Goal: Use online tool/utility: Utilize a website feature to perform a specific function

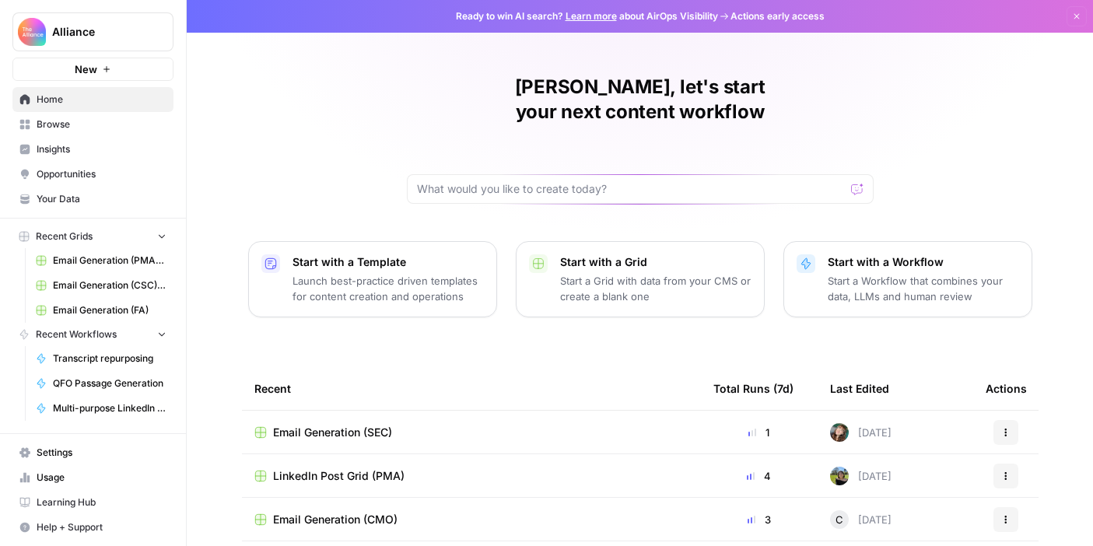
click at [158, 237] on icon "button" at bounding box center [161, 235] width 11 height 11
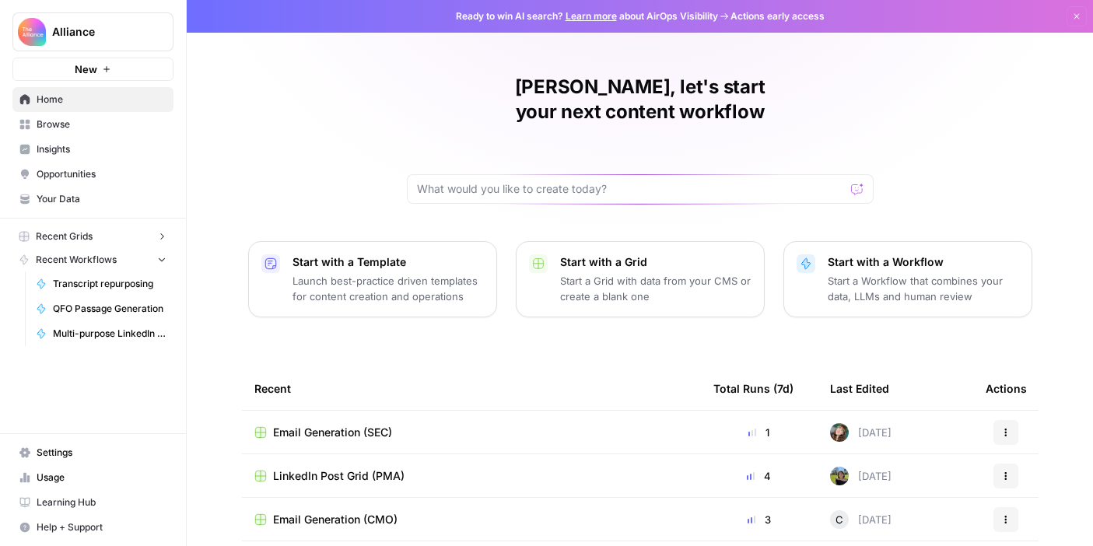
click at [158, 237] on icon "button" at bounding box center [161, 236] width 11 height 11
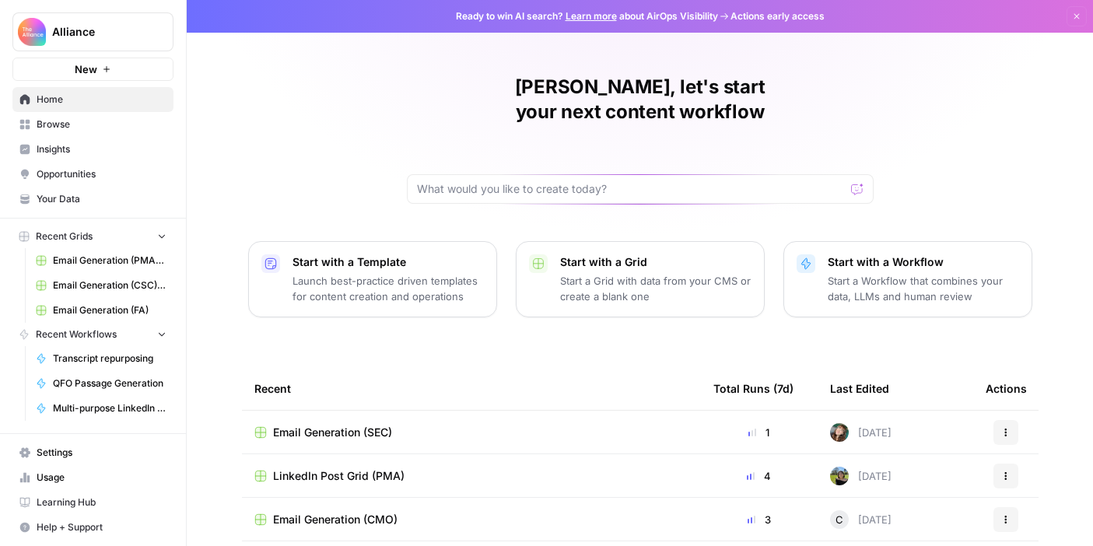
click at [22, 230] on div "Recent Grids" at bounding box center [56, 237] width 74 height 14
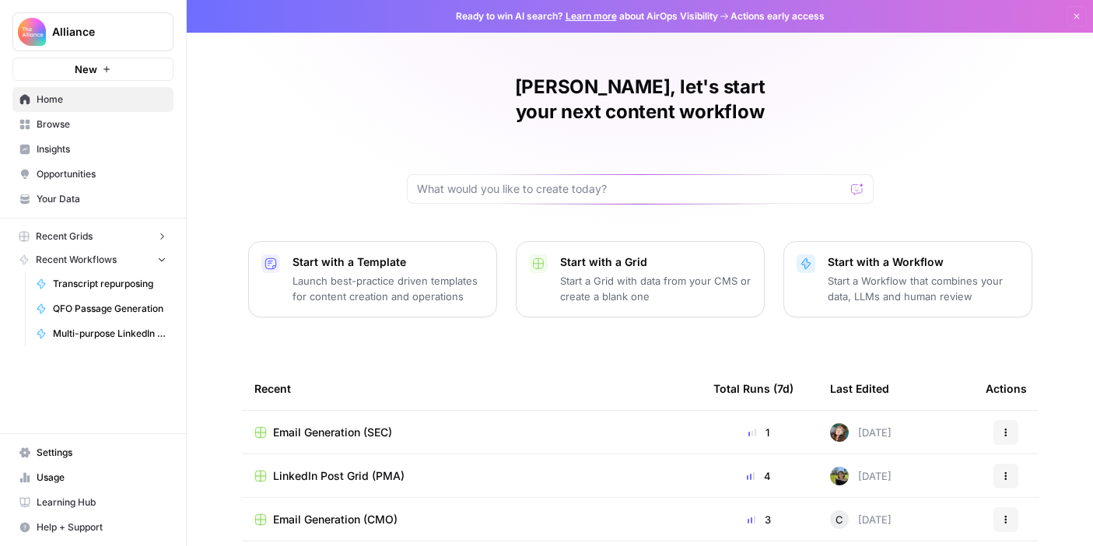
click at [65, 240] on span "Recent Grids" at bounding box center [64, 237] width 57 height 14
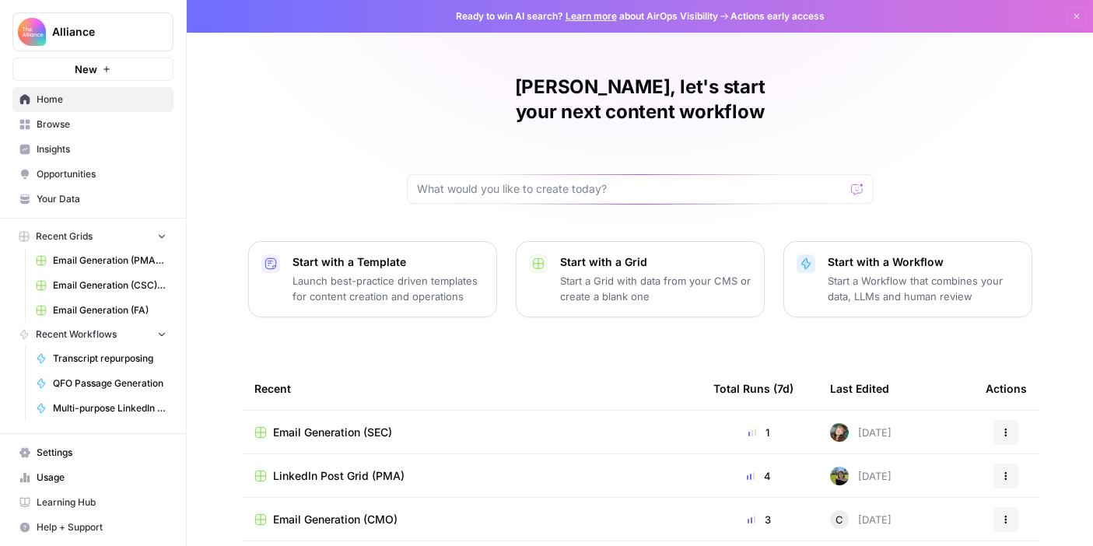
click at [54, 128] on span "Browse" at bounding box center [102, 124] width 130 height 14
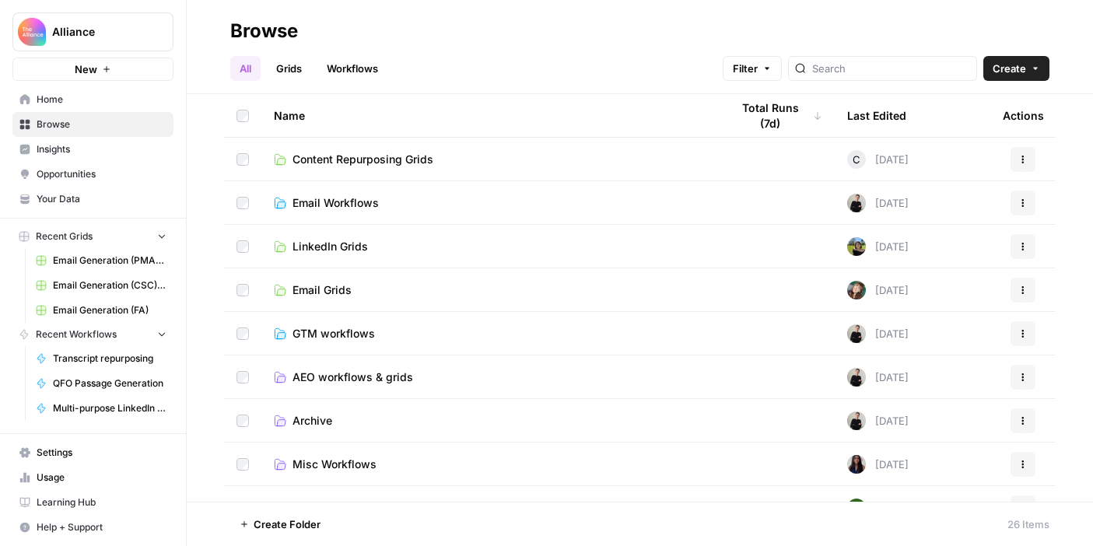
click at [341, 244] on span "LinkedIn Grids" at bounding box center [330, 247] width 75 height 16
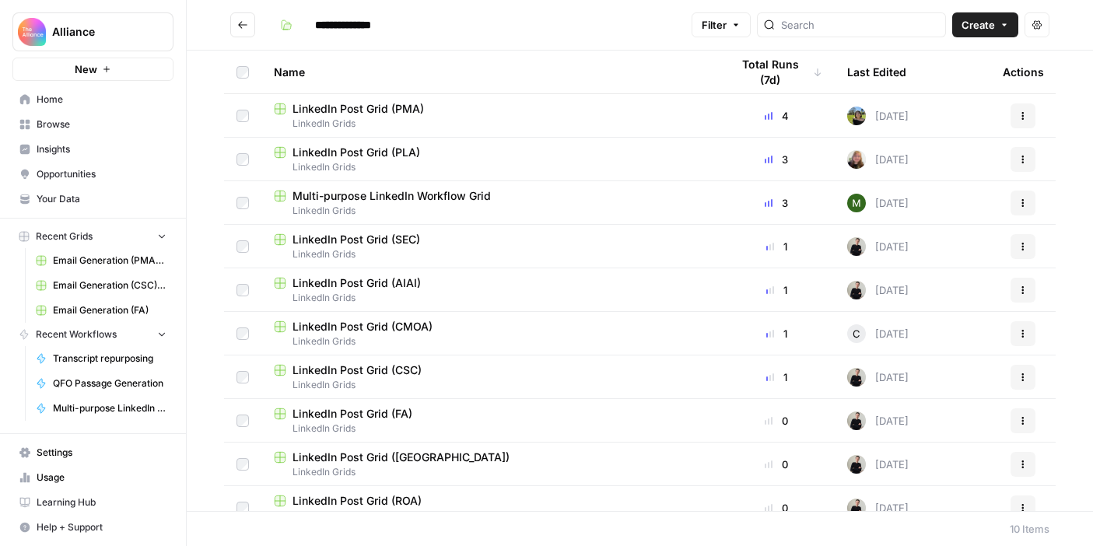
click at [239, 25] on icon "Go back" at bounding box center [242, 24] width 9 height 7
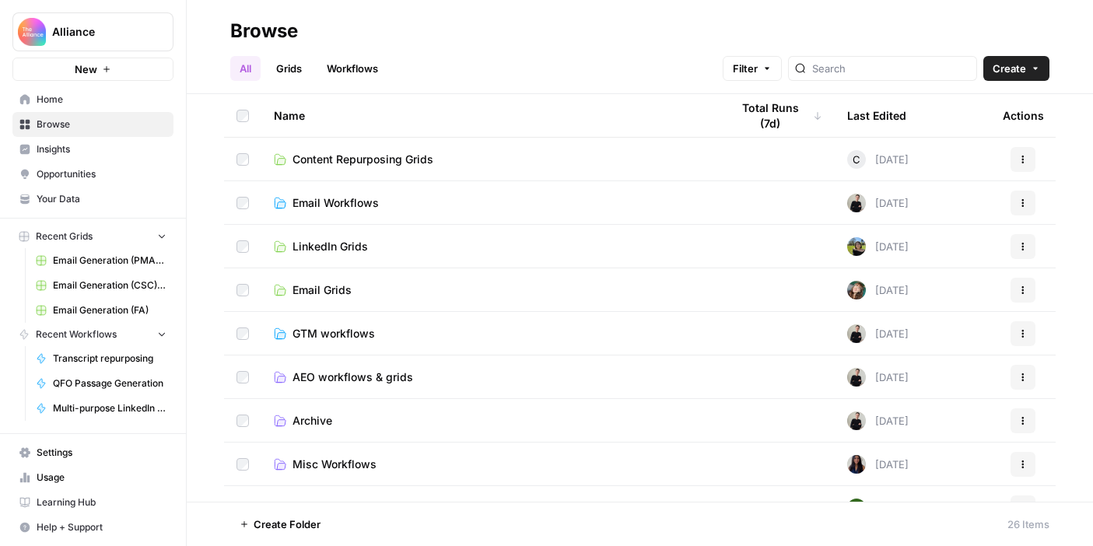
click at [350, 290] on span "Email Grids" at bounding box center [322, 290] width 59 height 16
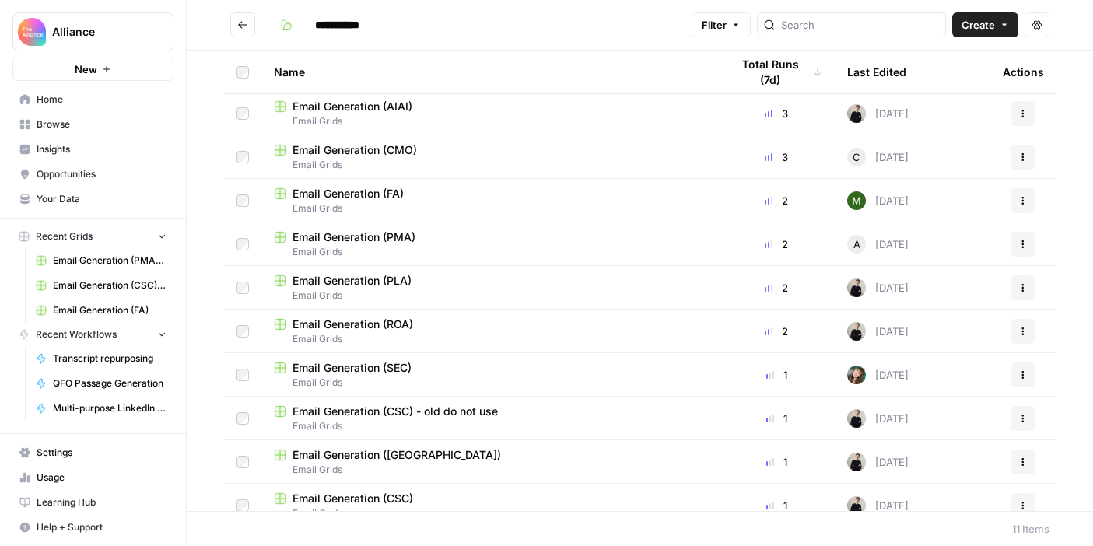
scroll to position [3, 0]
click at [411, 121] on span "Email Grids" at bounding box center [490, 121] width 432 height 14
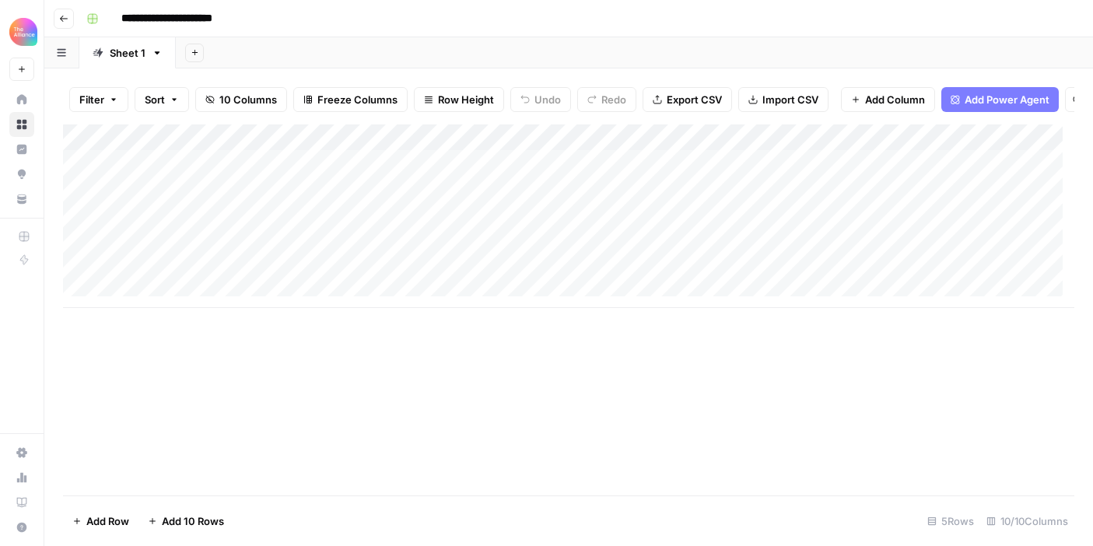
click at [179, 242] on div "Add Column" at bounding box center [568, 216] width 1011 height 184
type textarea "**********"
click at [419, 254] on div "Add Column" at bounding box center [568, 216] width 1011 height 184
click at [443, 202] on div "Add Column" at bounding box center [568, 216] width 1011 height 184
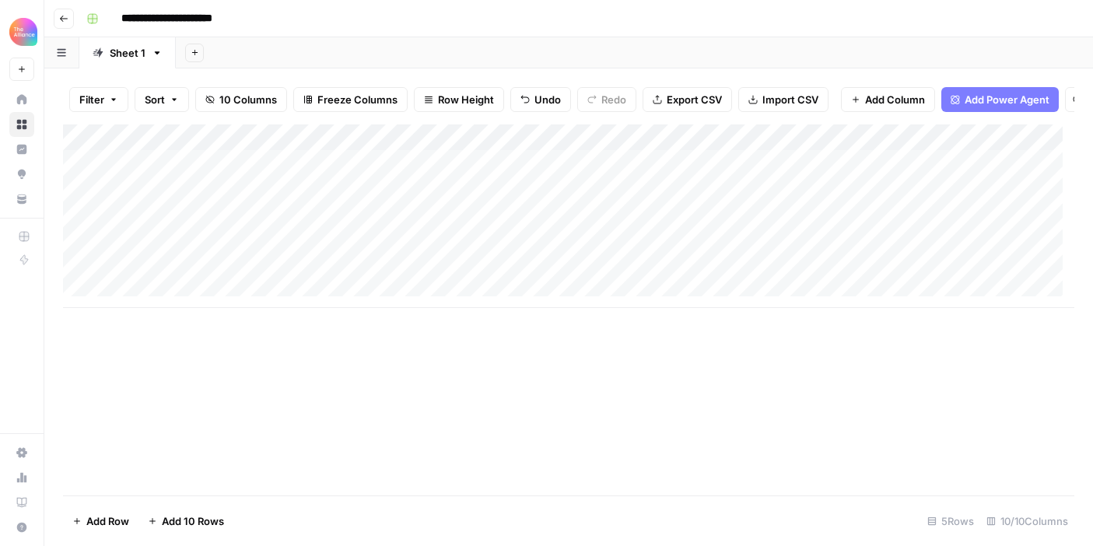
click at [415, 244] on div "Add Column" at bounding box center [568, 216] width 1011 height 184
click at [457, 250] on div "Add Column" at bounding box center [568, 216] width 1011 height 184
click at [480, 256] on div "Add Column" at bounding box center [568, 216] width 1011 height 184
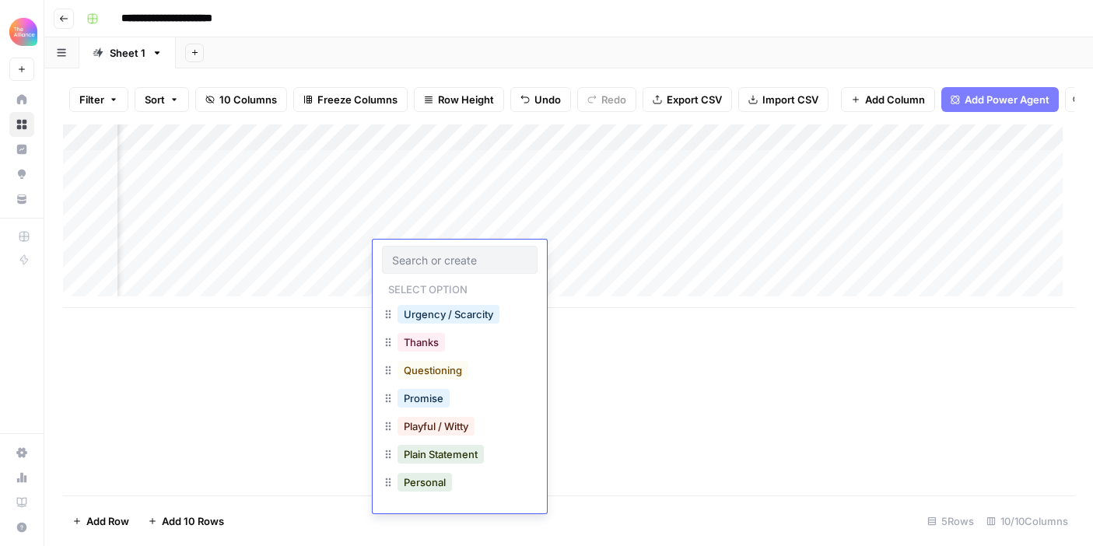
click at [480, 256] on input "text" at bounding box center [459, 260] width 135 height 14
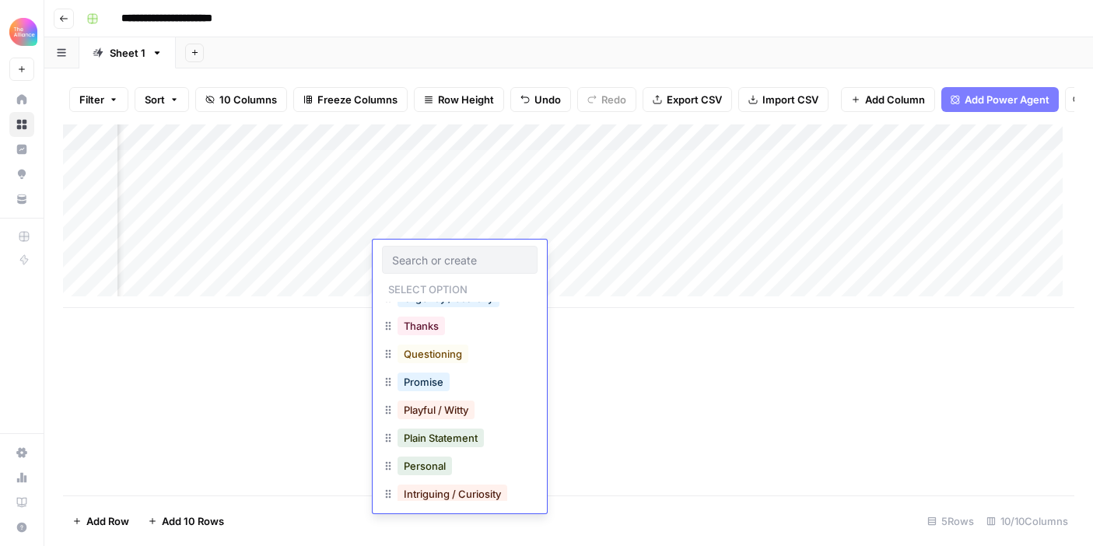
scroll to position [13, 0]
click at [427, 387] on button "Promise" at bounding box center [424, 385] width 52 height 19
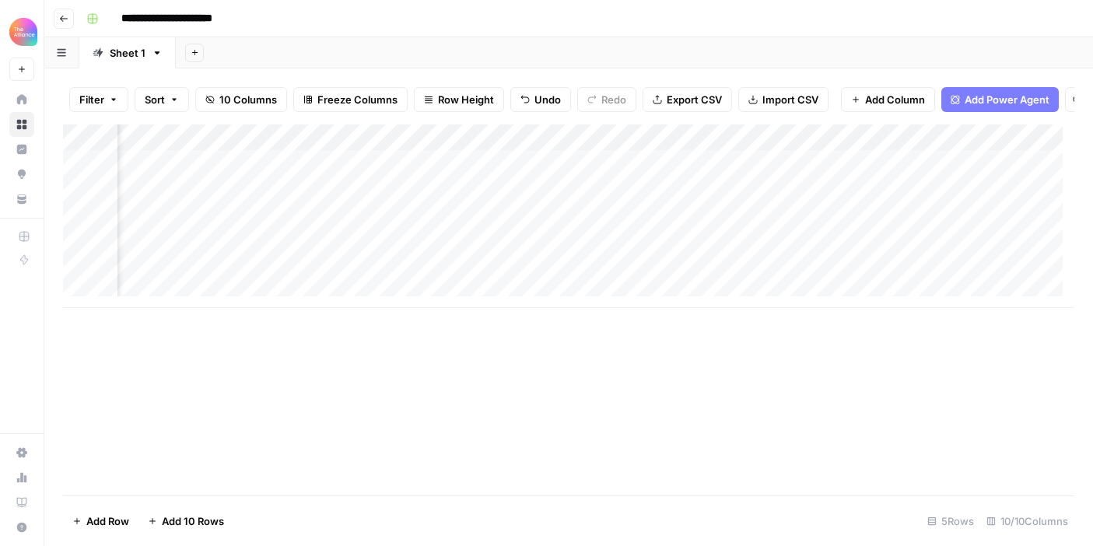
scroll to position [0, 170]
click at [553, 252] on div "Add Column" at bounding box center [568, 216] width 1011 height 184
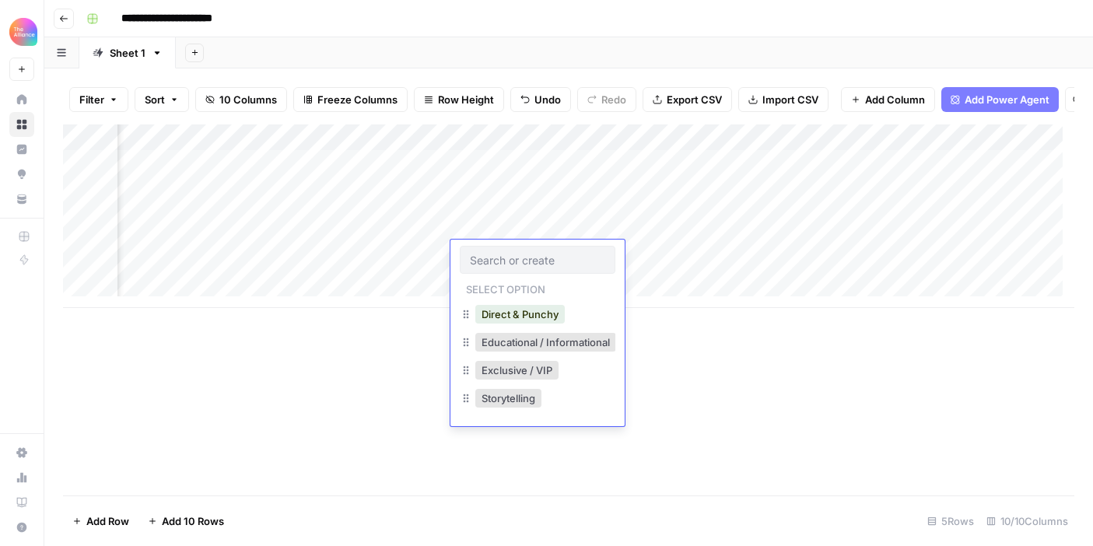
click at [523, 300] on div "Select option Direct & Punchy Educational / Informational Exclusive / VIP Story…" at bounding box center [537, 333] width 174 height 187
click at [524, 310] on button "Direct & Punchy" at bounding box center [519, 314] width 89 height 19
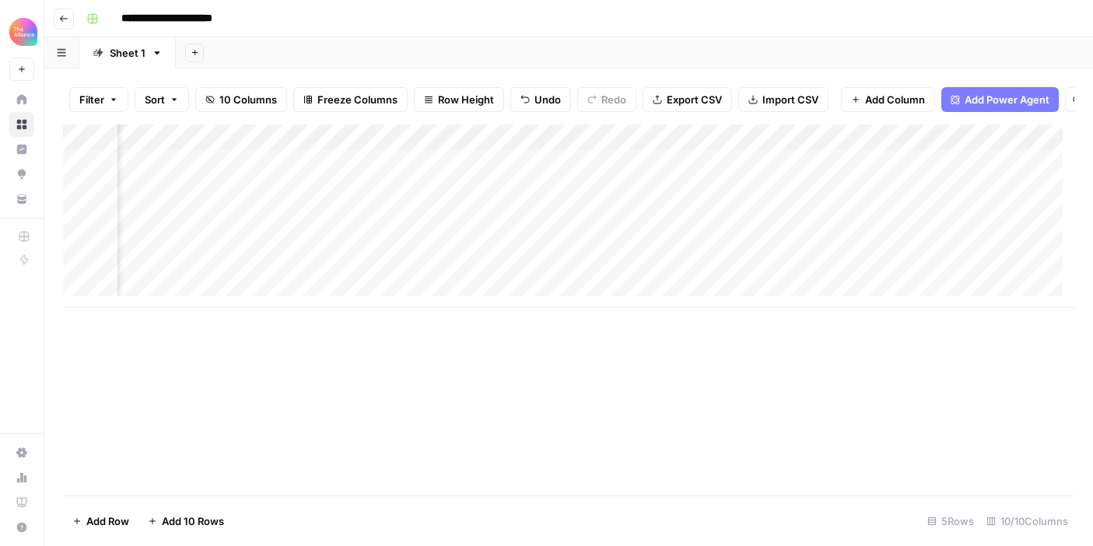
scroll to position [0, 356]
click at [515, 242] on div "Add Column" at bounding box center [568, 216] width 1011 height 184
type textarea "**********"
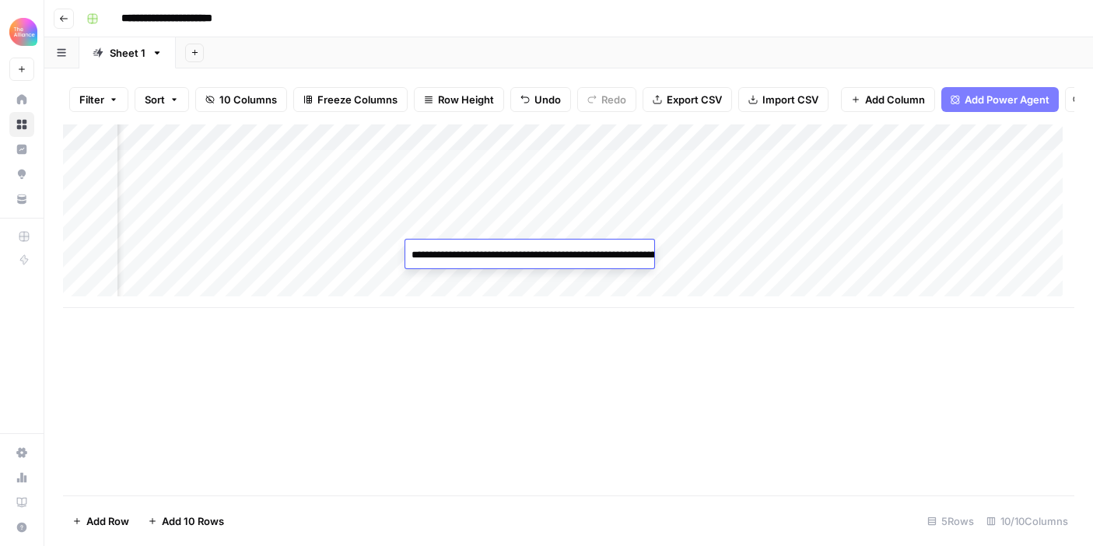
click at [759, 256] on div "Add Column" at bounding box center [568, 216] width 1011 height 184
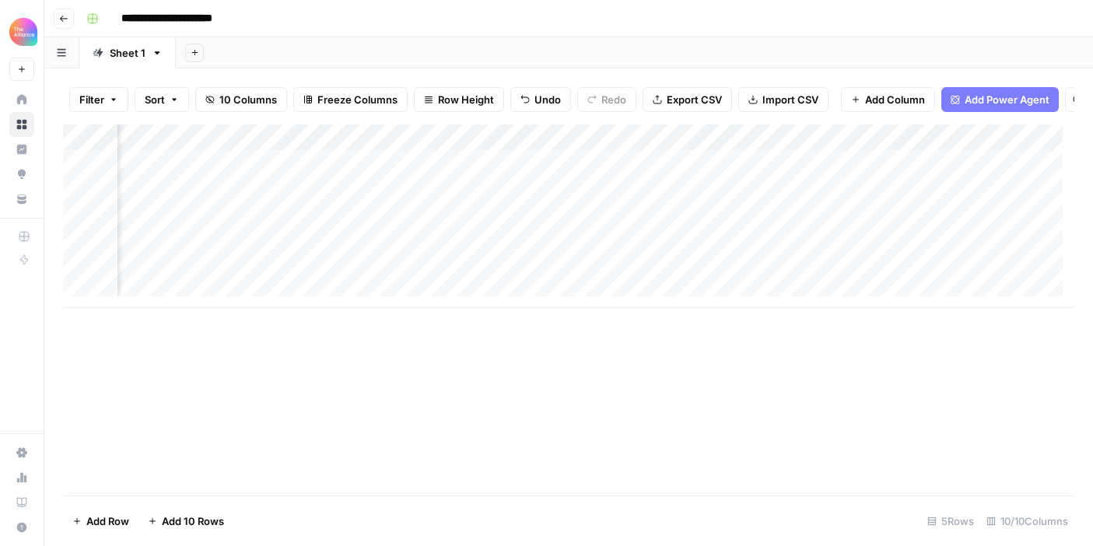
scroll to position [0, 623]
click at [707, 247] on div "Add Column" at bounding box center [568, 216] width 1011 height 184
click at [682, 194] on div "Add Column" at bounding box center [568, 216] width 1011 height 184
click at [680, 258] on div "Add Column" at bounding box center [568, 216] width 1011 height 184
click at [649, 250] on div "Add Column" at bounding box center [568, 216] width 1011 height 184
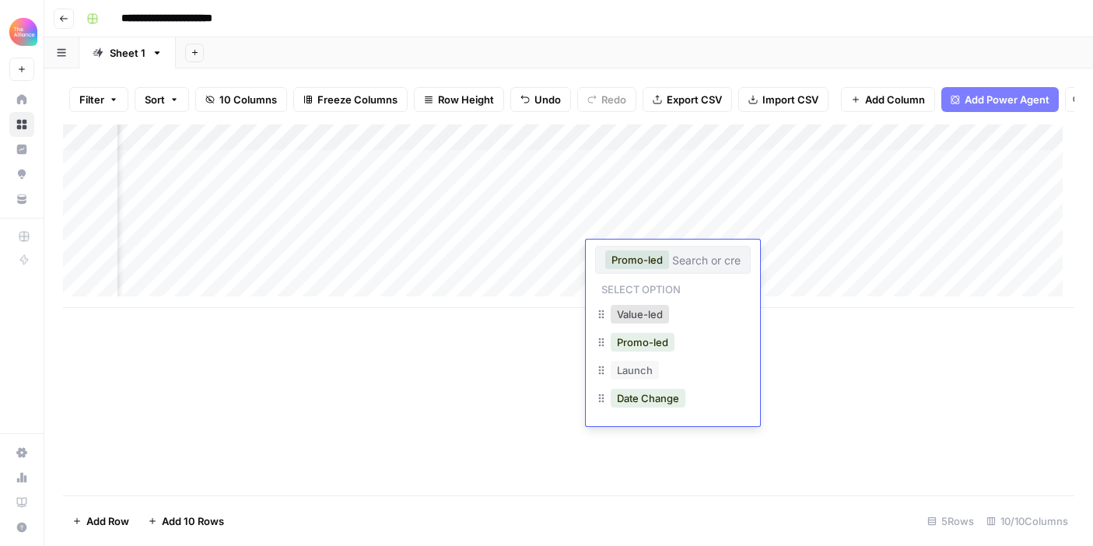
click at [788, 261] on div "Add Column" at bounding box center [568, 216] width 1011 height 184
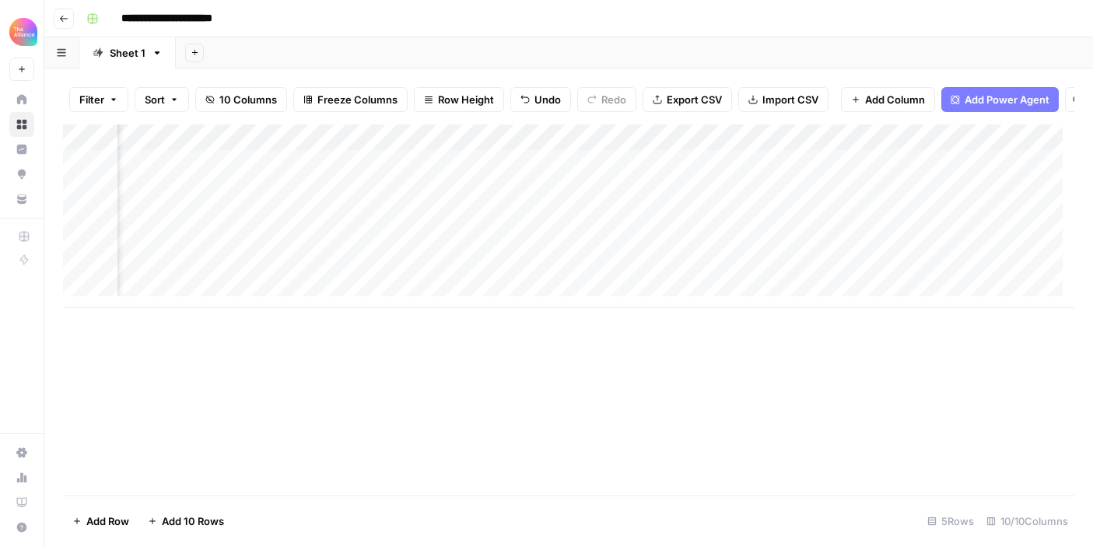
click at [649, 253] on div "Add Column" at bounding box center [568, 216] width 1011 height 184
click at [671, 265] on div "Add Column" at bounding box center [568, 216] width 1011 height 184
click at [735, 254] on div "Add Column" at bounding box center [568, 216] width 1011 height 184
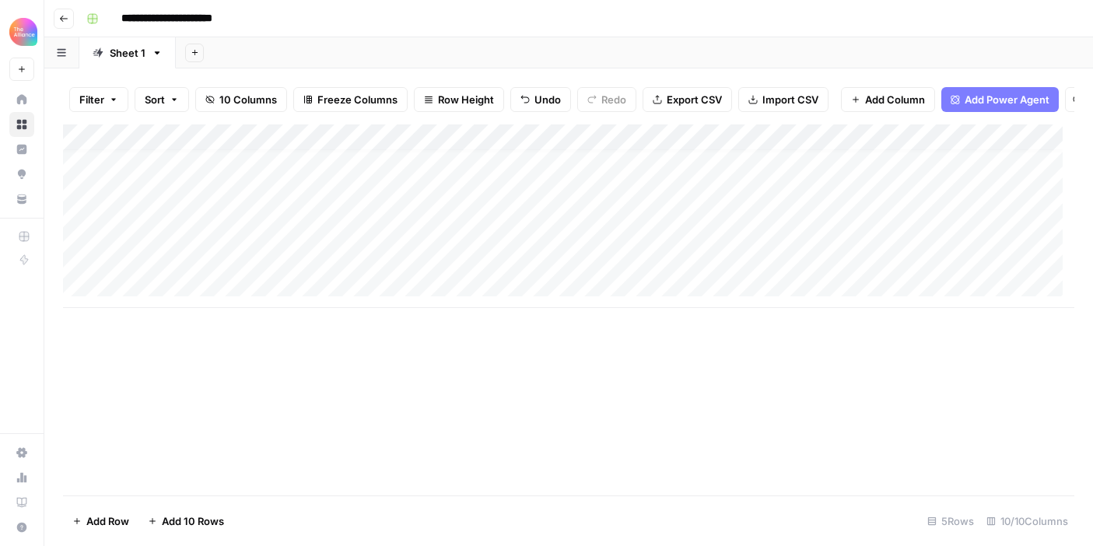
scroll to position [12, 0]
click at [192, 268] on div "Add Column" at bounding box center [568, 216] width 1011 height 184
type textarea "**********"
click at [420, 246] on div "Add Column" at bounding box center [568, 216] width 1011 height 184
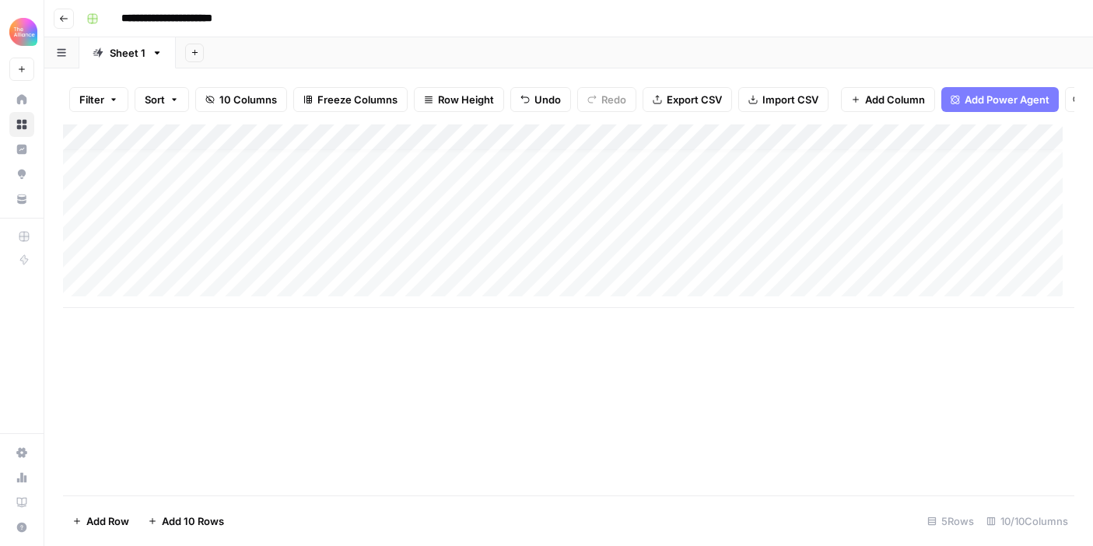
drag, startPoint x: 481, startPoint y: 254, endPoint x: 478, endPoint y: 270, distance: 15.7
click at [478, 270] on div "Add Column" at bounding box center [568, 216] width 1011 height 184
click at [568, 241] on div "Add Column" at bounding box center [568, 216] width 1011 height 184
drag, startPoint x: 621, startPoint y: 252, endPoint x: 592, endPoint y: 288, distance: 45.9
click at [617, 264] on div "Add Column" at bounding box center [568, 216] width 1011 height 184
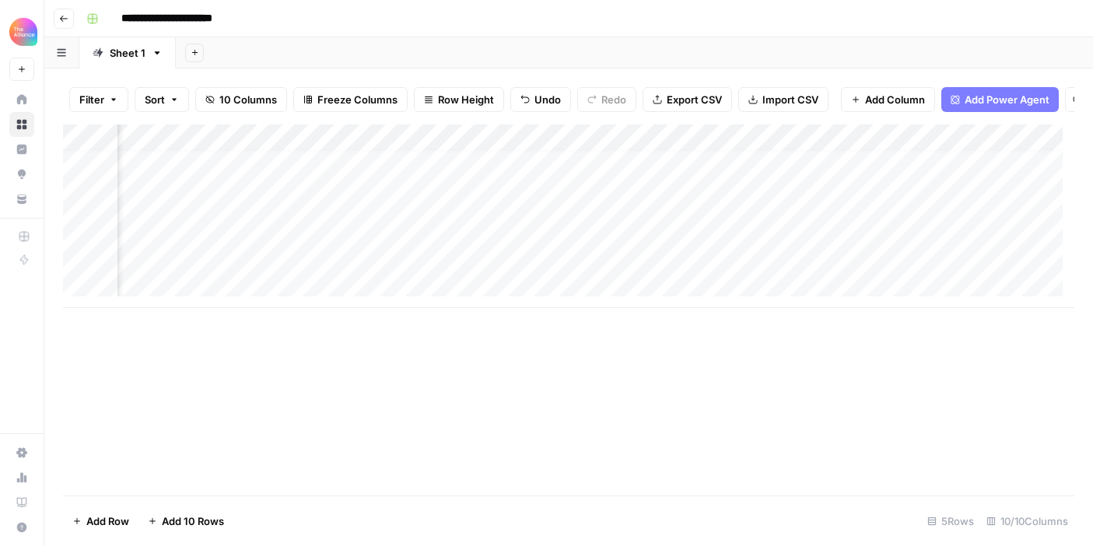
scroll to position [12, 194]
drag, startPoint x: 532, startPoint y: 245, endPoint x: 541, endPoint y: 247, distance: 9.5
click at [532, 245] on div "Add Column" at bounding box center [568, 216] width 1011 height 184
drag, startPoint x: 567, startPoint y: 254, endPoint x: 565, endPoint y: 265, distance: 11.1
click at [565, 265] on div "Add Column" at bounding box center [568, 216] width 1011 height 184
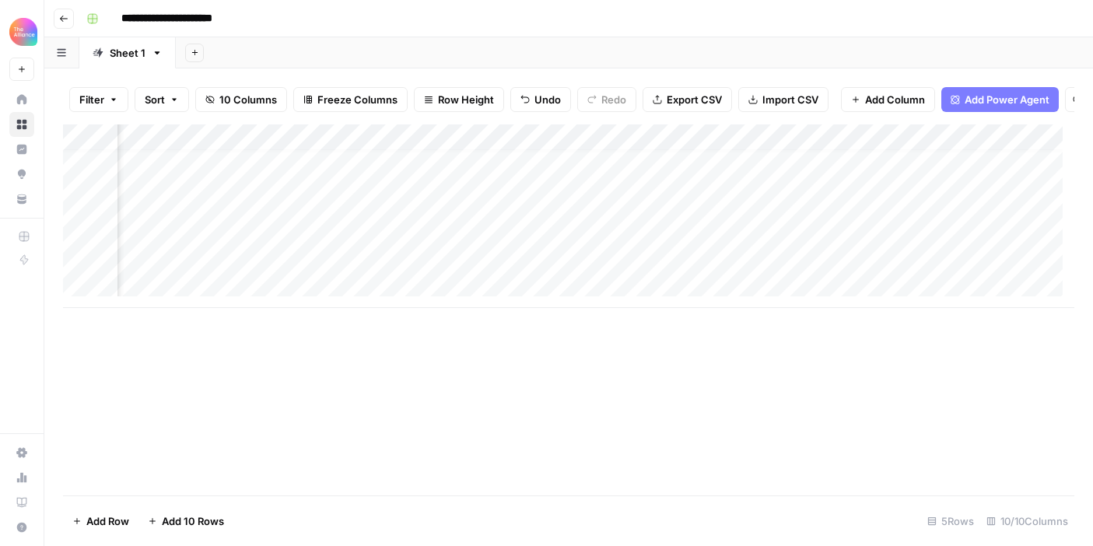
scroll to position [12, 518]
click at [541, 244] on div "Add Column" at bounding box center [568, 216] width 1011 height 184
click at [384, 265] on div "Add Column" at bounding box center [568, 216] width 1011 height 184
click at [384, 266] on div "Add Column" at bounding box center [568, 216] width 1011 height 184
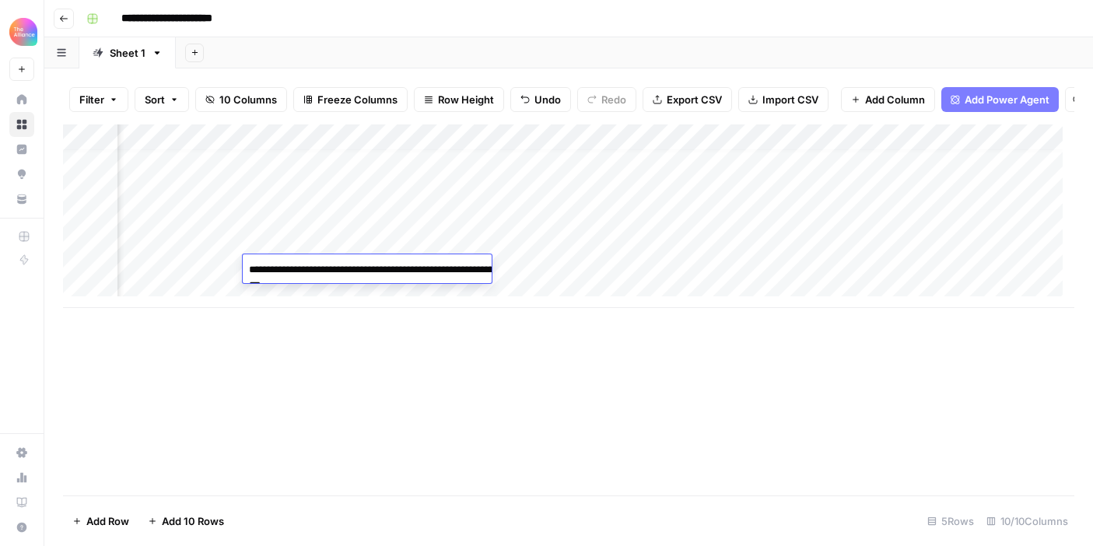
drag, startPoint x: 791, startPoint y: 248, endPoint x: 825, endPoint y: 252, distance: 34.5
click at [791, 248] on div "Add Column" at bounding box center [568, 216] width 1011 height 184
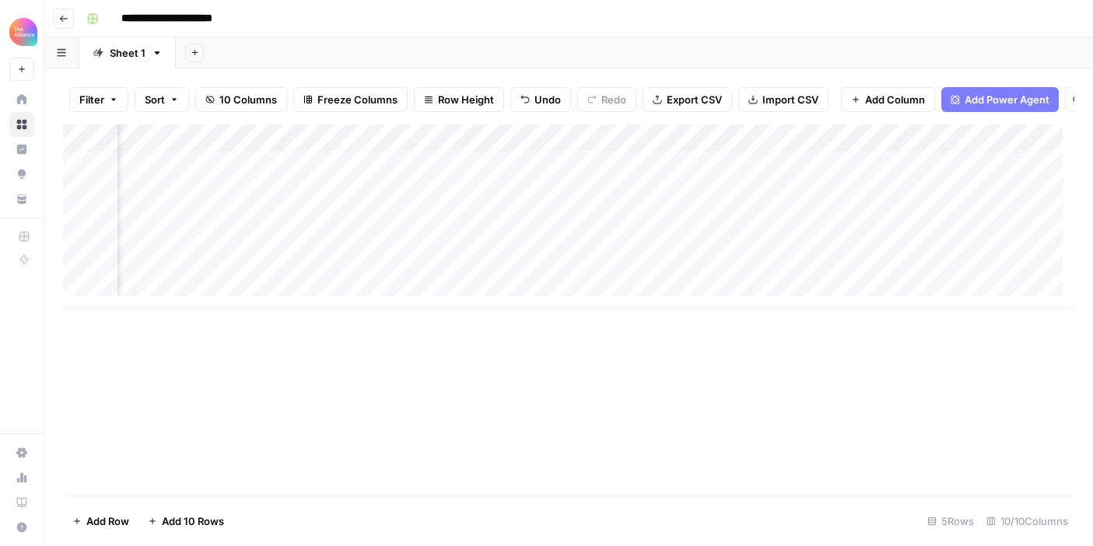
drag, startPoint x: 831, startPoint y: 251, endPoint x: 830, endPoint y: 260, distance: 8.6
click at [830, 260] on div "Add Column" at bounding box center [568, 216] width 1011 height 184
click at [908, 267] on div "Add Column" at bounding box center [568, 216] width 1011 height 184
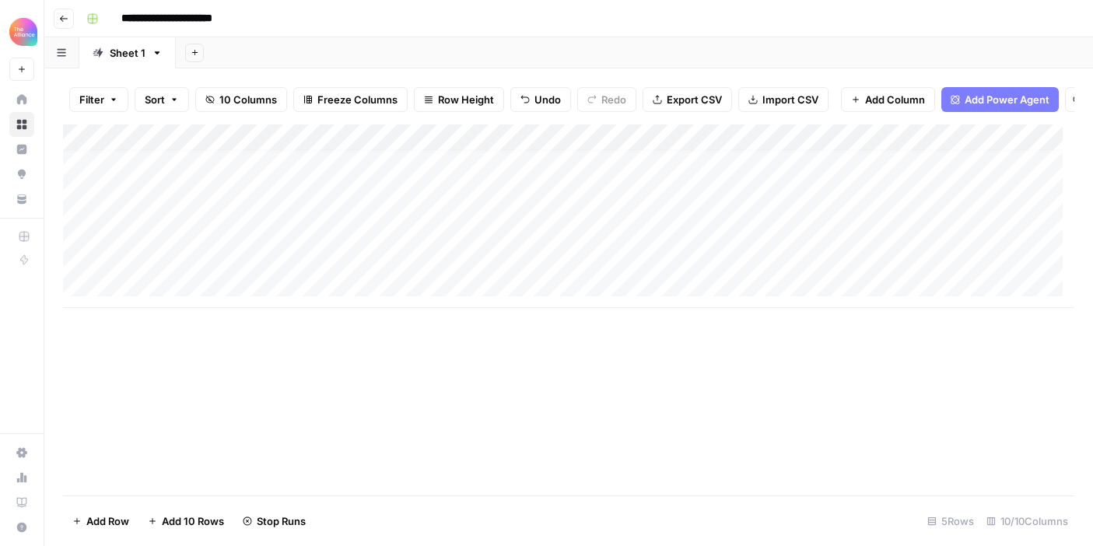
drag, startPoint x: 173, startPoint y: 294, endPoint x: 214, endPoint y: 298, distance: 40.6
click at [173, 294] on div "Add Column" at bounding box center [568, 216] width 1011 height 184
click at [171, 321] on div "Add Column" at bounding box center [568, 229] width 1011 height 210
click at [159, 353] on div "Add Column" at bounding box center [568, 242] width 1011 height 237
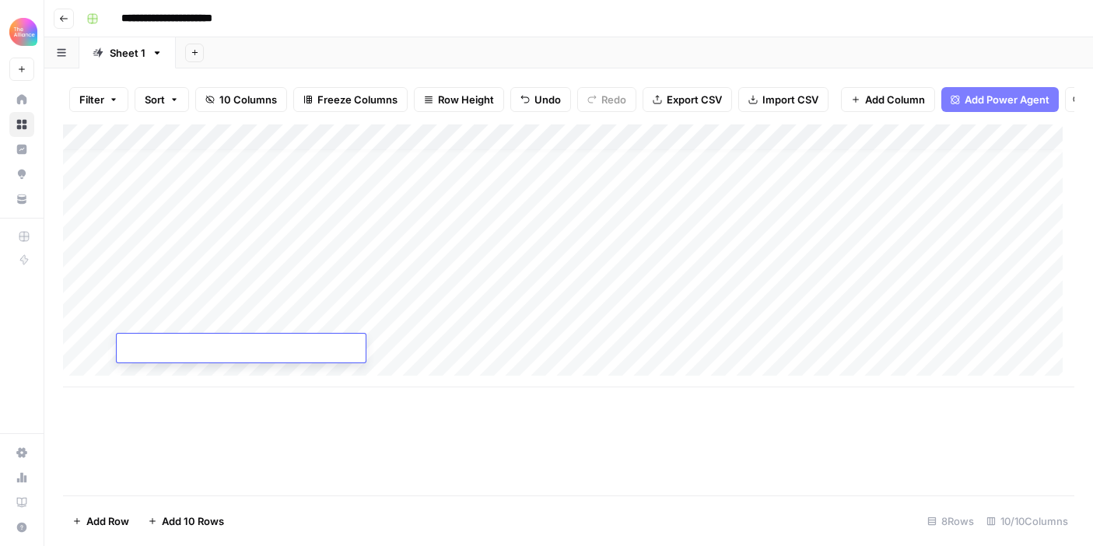
click at [161, 378] on div "Add Column" at bounding box center [568, 255] width 1011 height 263
click at [273, 293] on div "Add Column" at bounding box center [568, 268] width 1011 height 289
click at [190, 292] on div "Add Column" at bounding box center [568, 268] width 1011 height 289
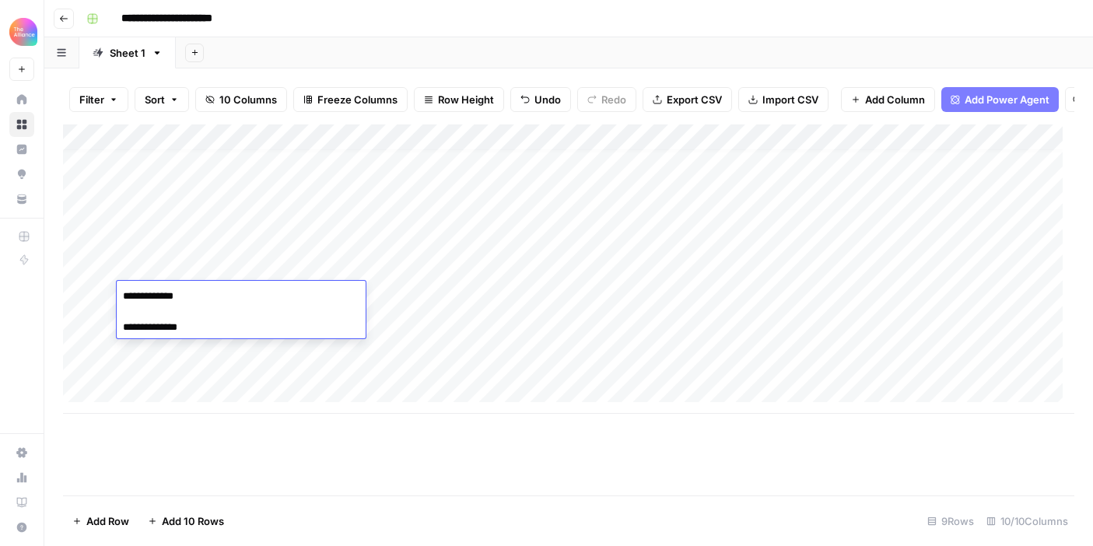
drag, startPoint x: 121, startPoint y: 328, endPoint x: 137, endPoint y: 318, distance: 19.2
click at [121, 328] on textarea "**********" at bounding box center [241, 312] width 249 height 53
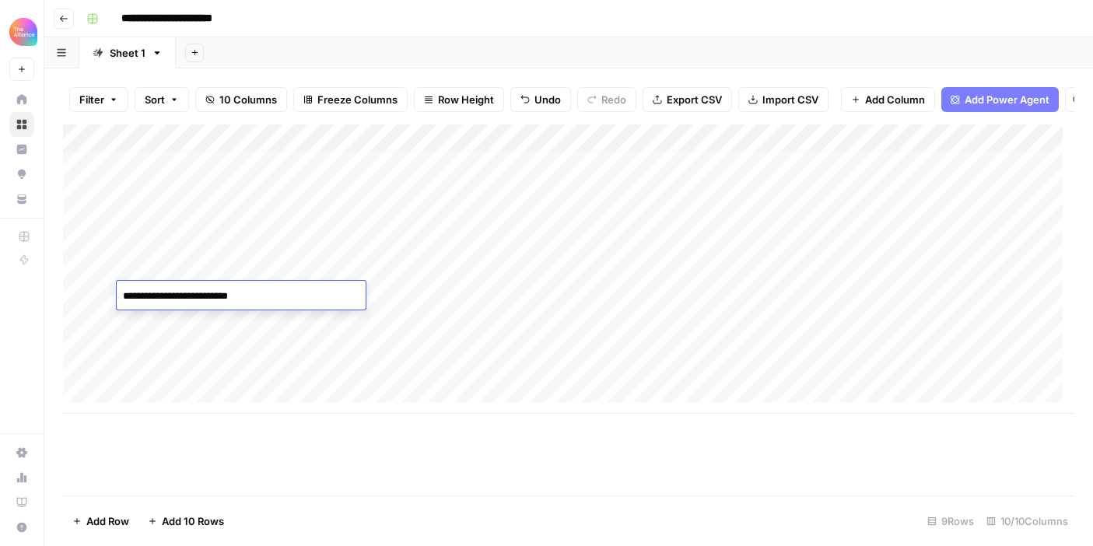
type textarea "**********"
click at [363, 356] on div "Add Column" at bounding box center [568, 268] width 1011 height 289
click at [422, 299] on div "Add Column" at bounding box center [568, 268] width 1011 height 289
click at [440, 269] on div "Add Column" at bounding box center [568, 268] width 1011 height 289
click at [478, 286] on div "Add Column" at bounding box center [568, 268] width 1011 height 289
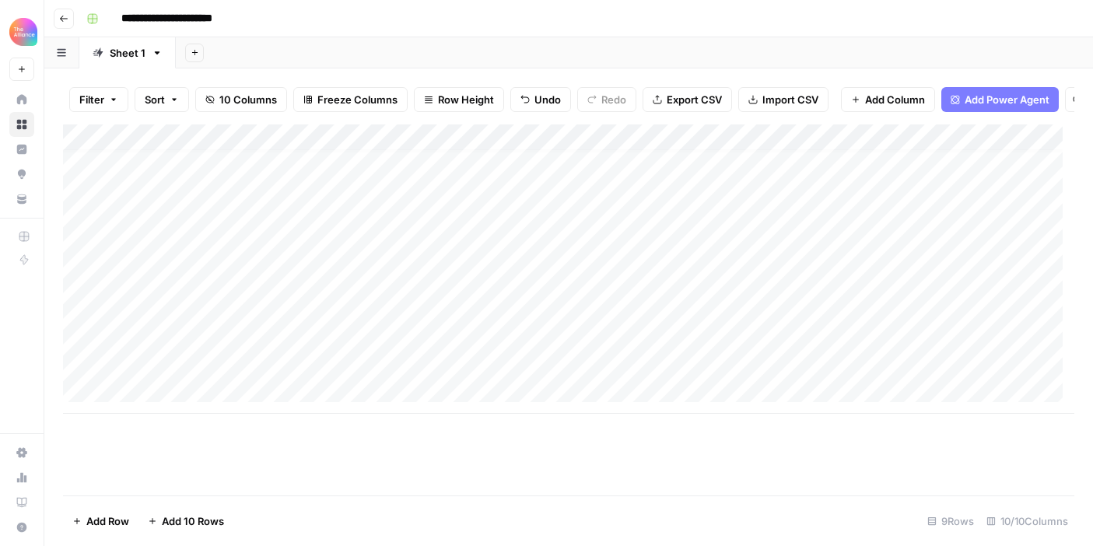
click at [566, 261] on div "Add Column" at bounding box center [568, 268] width 1011 height 289
drag, startPoint x: 620, startPoint y: 280, endPoint x: 619, endPoint y: 288, distance: 7.8
click at [619, 288] on div "Add Column" at bounding box center [568, 268] width 1011 height 289
click at [493, 288] on div "Add Column" at bounding box center [568, 268] width 1011 height 289
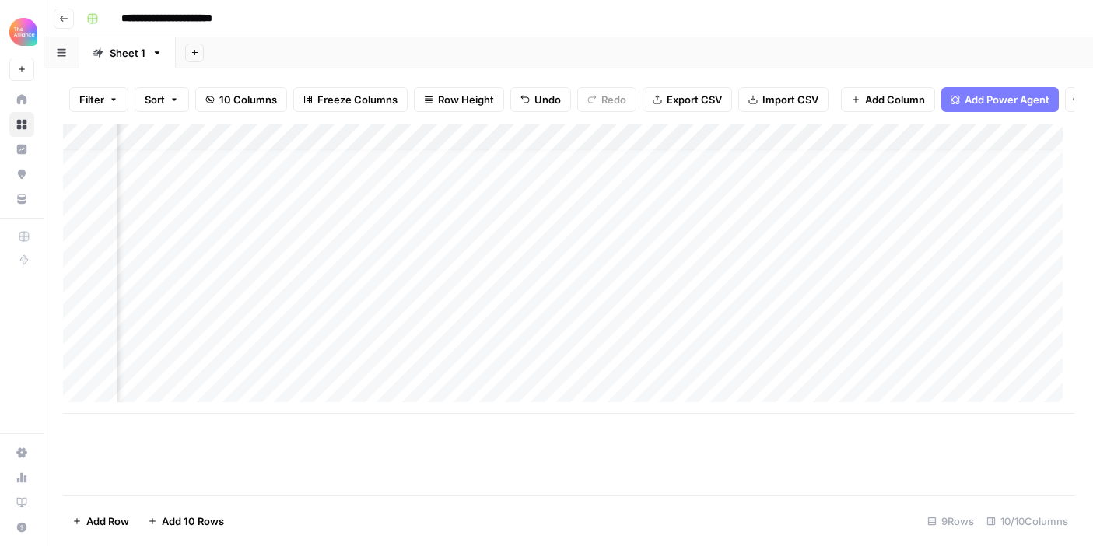
click at [493, 289] on div "Add Column" at bounding box center [568, 268] width 1011 height 289
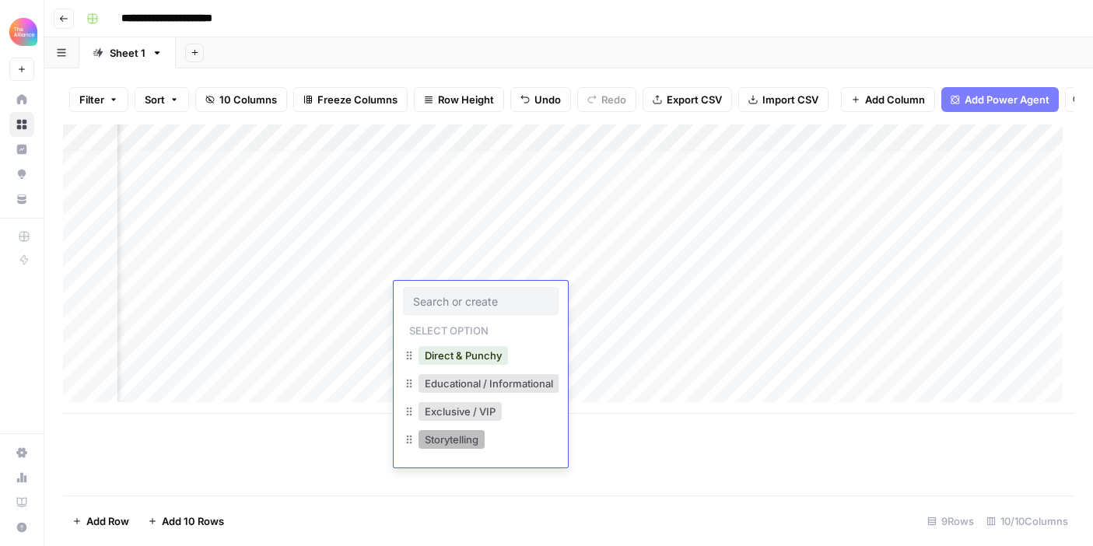
click at [475, 440] on button "Storytelling" at bounding box center [452, 439] width 66 height 19
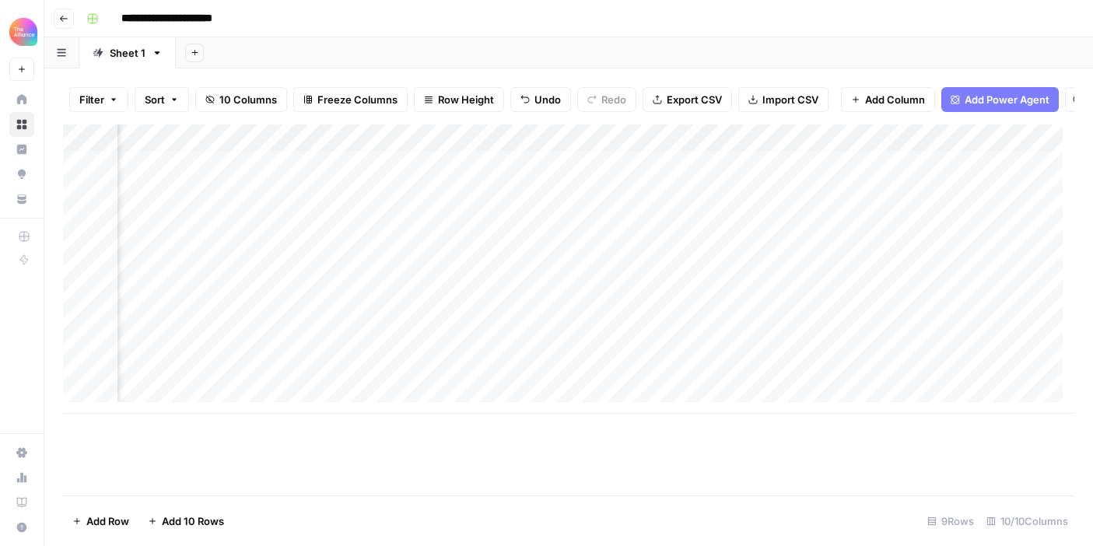
scroll to position [12, 418]
click at [506, 295] on div "Add Column" at bounding box center [568, 268] width 1011 height 289
click at [450, 294] on div "Add Column" at bounding box center [568, 268] width 1011 height 289
type textarea "**********"
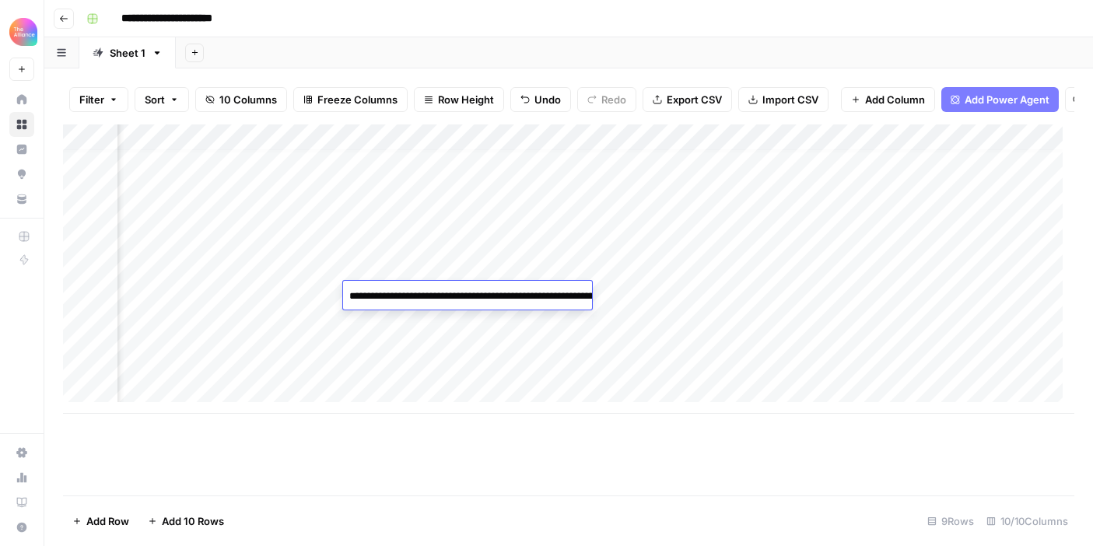
click at [565, 371] on div "Add Column" at bounding box center [568, 268] width 1011 height 289
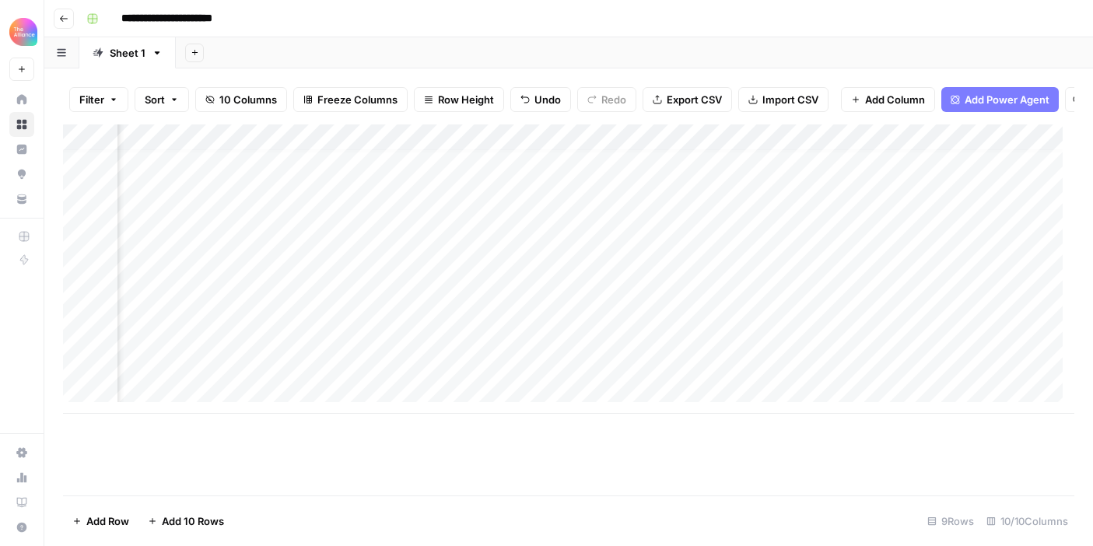
scroll to position [12, 616]
click at [655, 288] on div "Add Column" at bounding box center [568, 268] width 1011 height 289
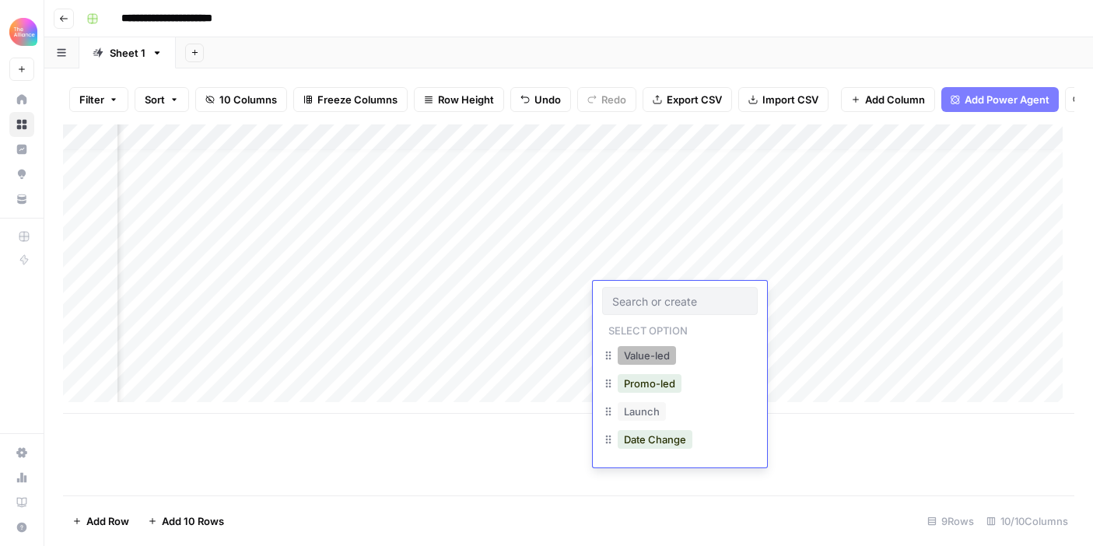
click at [660, 352] on button "Value-led" at bounding box center [647, 355] width 58 height 19
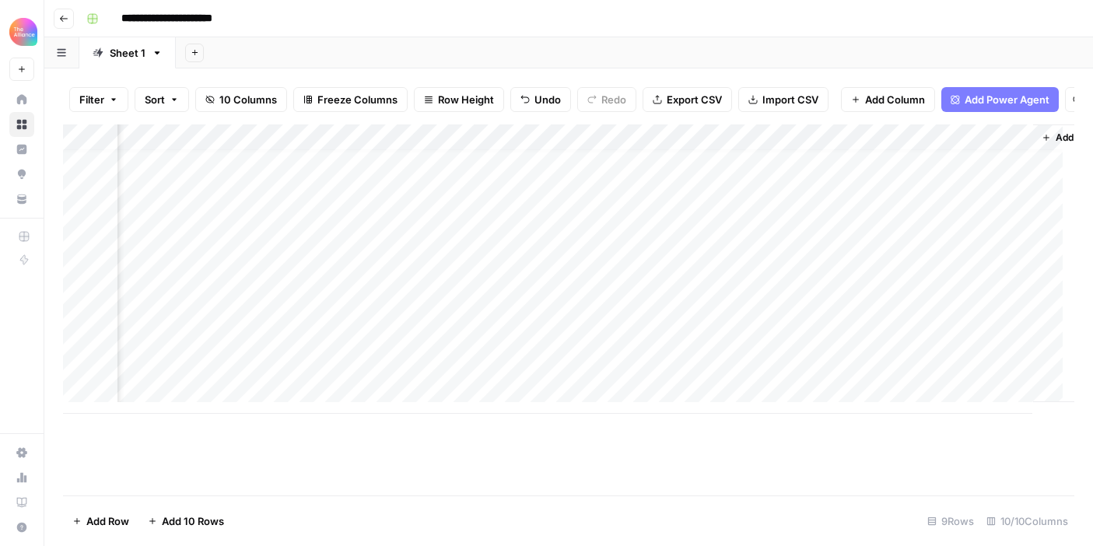
scroll to position [12, 924]
click at [750, 295] on div "Add Column" at bounding box center [568, 268] width 1011 height 289
click at [275, 255] on div "Add Column" at bounding box center [568, 268] width 1011 height 289
click at [275, 266] on div "Add Column" at bounding box center [568, 268] width 1011 height 289
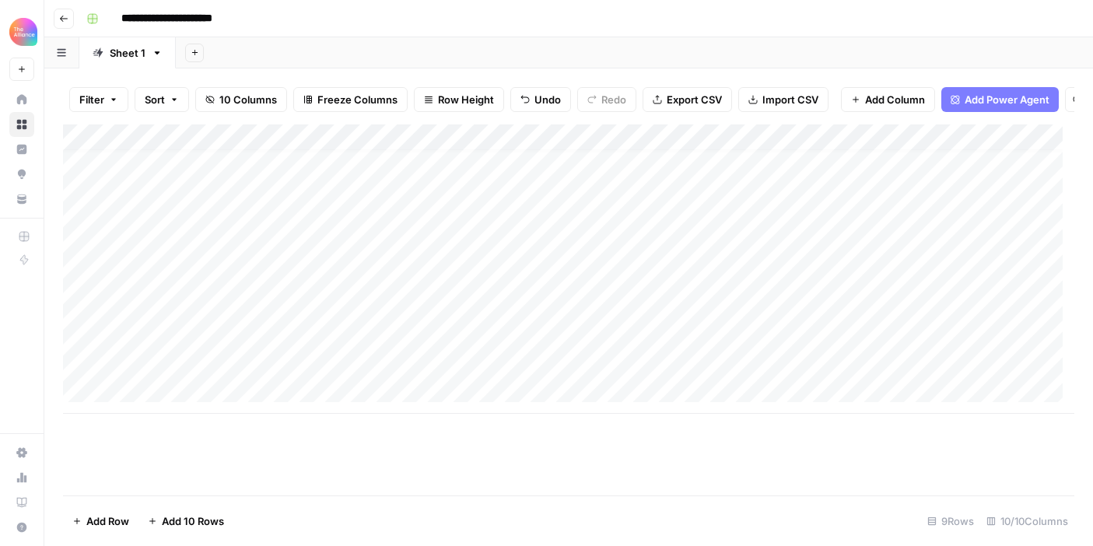
click at [258, 321] on div "Add Column" at bounding box center [568, 268] width 1011 height 289
click at [275, 319] on div "Add Column" at bounding box center [568, 268] width 1011 height 289
click at [275, 319] on textarea "**********" at bounding box center [241, 323] width 249 height 22
type textarea "**********"
click at [464, 370] on div "Add Column" at bounding box center [568, 268] width 1011 height 289
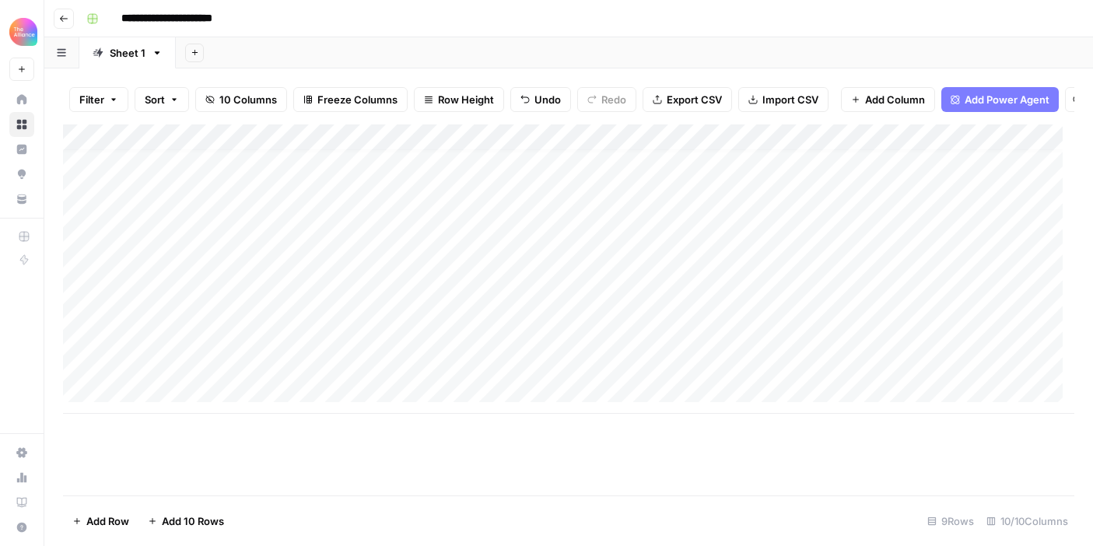
drag, startPoint x: 450, startPoint y: 298, endPoint x: 571, endPoint y: 294, distance: 121.4
click at [571, 294] on div "Add Column" at bounding box center [568, 268] width 1011 height 289
click at [525, 370] on div "Add Column" at bounding box center [568, 268] width 1011 height 289
drag, startPoint x: 452, startPoint y: 265, endPoint x: 657, endPoint y: 277, distance: 205.7
click at [657, 277] on div "Add Column" at bounding box center [568, 268] width 1011 height 289
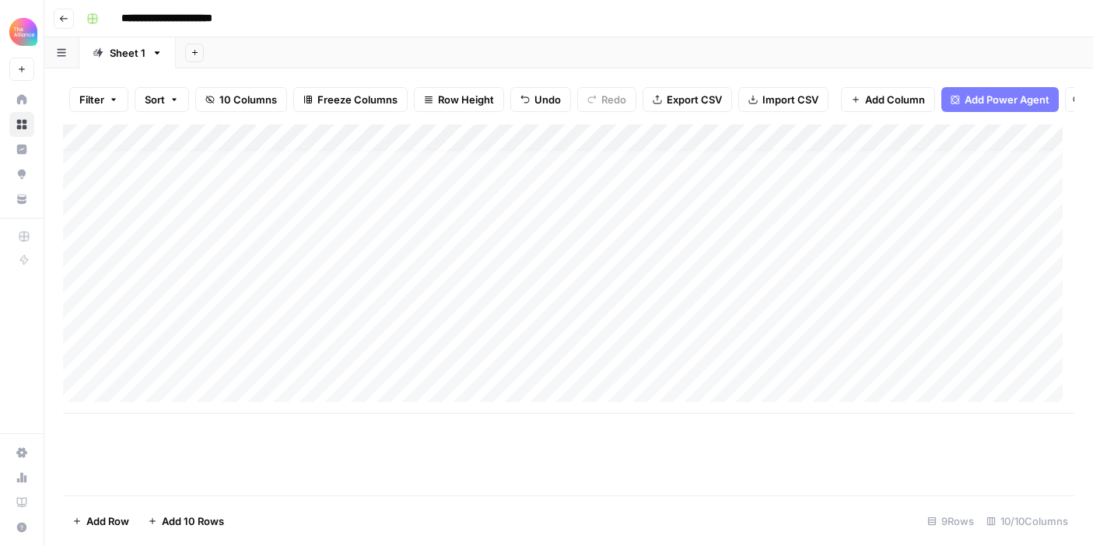
click at [430, 324] on div "Add Column" at bounding box center [568, 268] width 1011 height 289
click at [491, 326] on div "Add Column" at bounding box center [568, 268] width 1011 height 289
click at [458, 316] on div "Add Column" at bounding box center [568, 268] width 1011 height 289
click at [458, 316] on textarea at bounding box center [460, 323] width 249 height 22
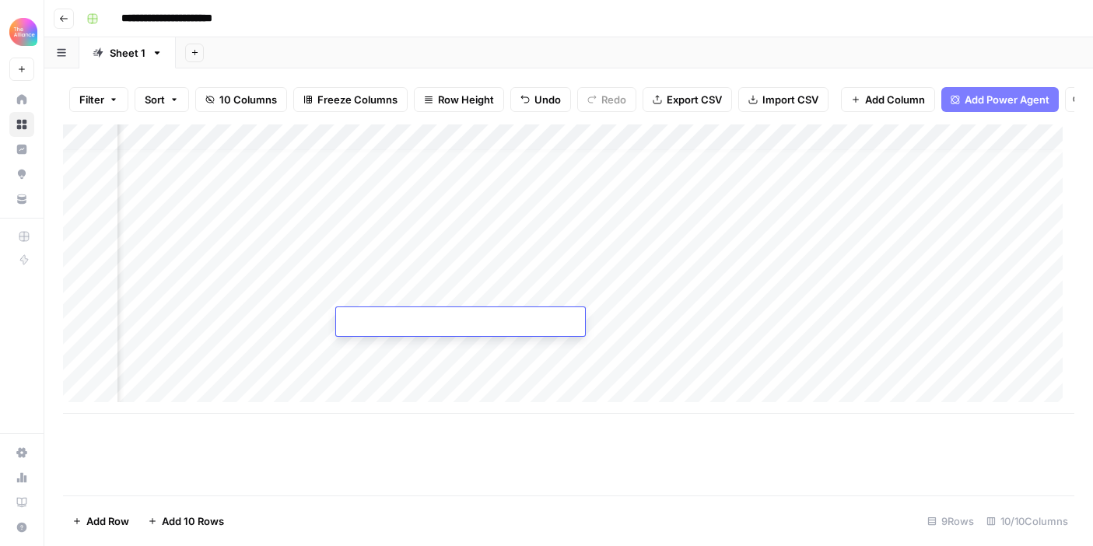
type textarea "**********"
click at [680, 379] on div "Add Column" at bounding box center [568, 268] width 1011 height 289
drag, startPoint x: 672, startPoint y: 426, endPoint x: 743, endPoint y: 430, distance: 71.0
click at [743, 430] on div "Add Column" at bounding box center [568, 309] width 1011 height 371
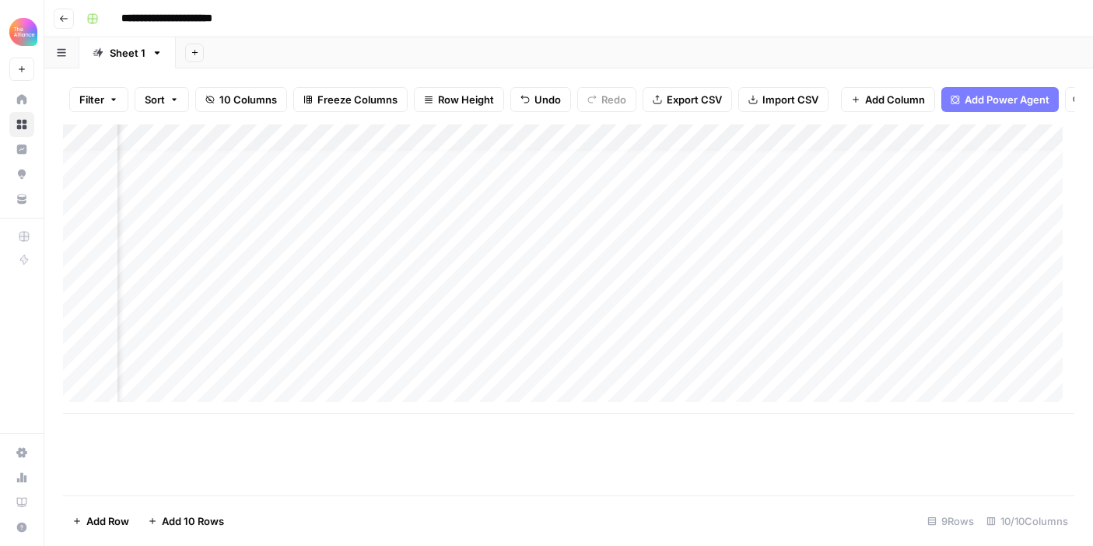
click at [752, 261] on div "Add Column" at bounding box center [568, 268] width 1011 height 289
click at [746, 314] on div "Add Column" at bounding box center [568, 268] width 1011 height 289
drag, startPoint x: 835, startPoint y: 333, endPoint x: 831, endPoint y: 356, distance: 22.9
click at [834, 362] on div "Add Column" at bounding box center [568, 268] width 1011 height 289
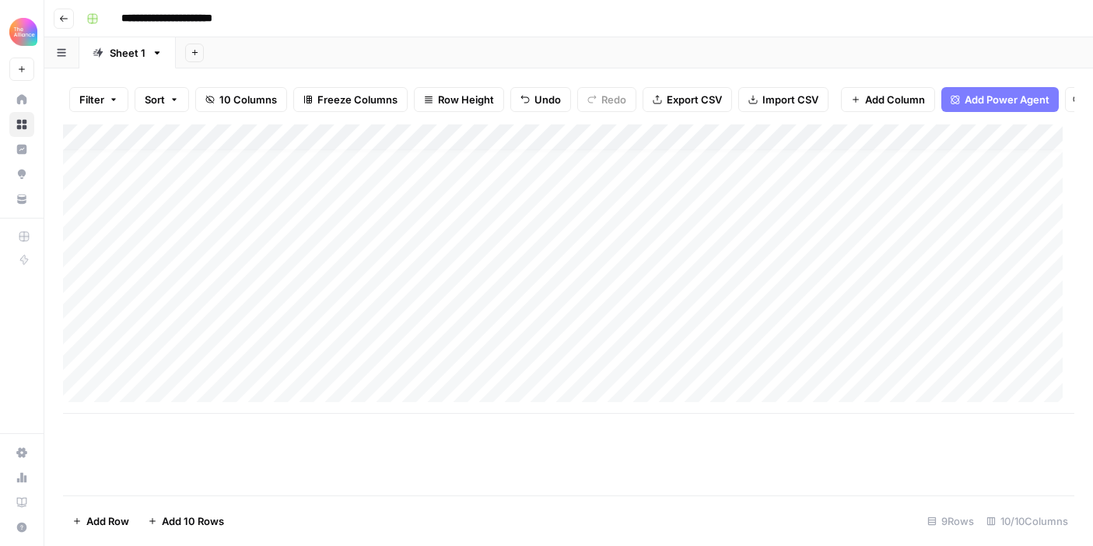
click at [200, 296] on div "Add Column" at bounding box center [568, 268] width 1011 height 289
click at [238, 345] on div "Add Column" at bounding box center [568, 268] width 1011 height 289
click at [268, 349] on div "Add Column" at bounding box center [568, 268] width 1011 height 289
type textarea "**********"
drag, startPoint x: 460, startPoint y: 323, endPoint x: 684, endPoint y: 327, distance: 224.1
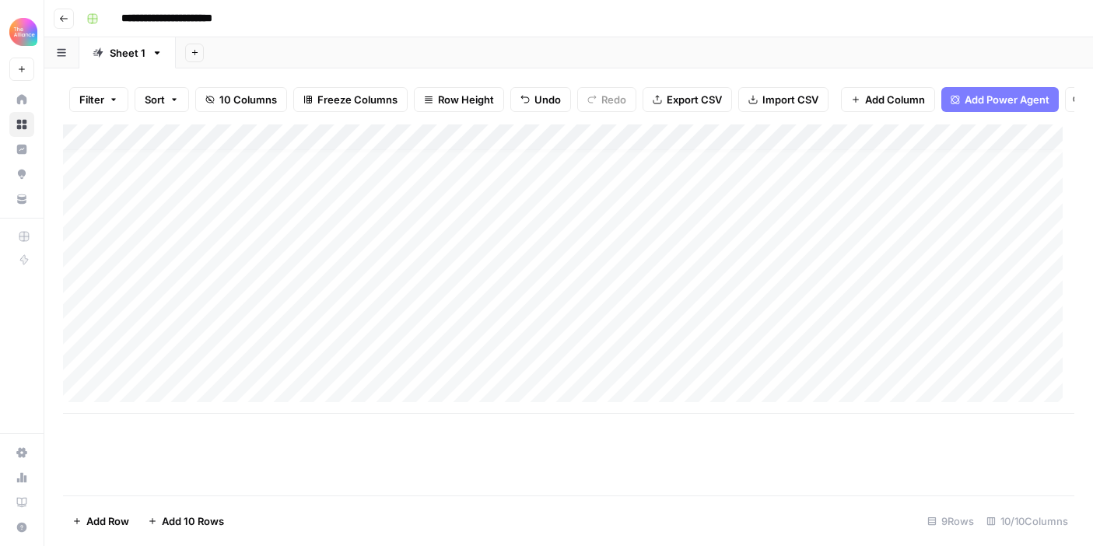
click at [681, 325] on div "Add Column" at bounding box center [568, 268] width 1011 height 289
drag, startPoint x: 760, startPoint y: 334, endPoint x: 760, endPoint y: 342, distance: 8.6
click at [760, 342] on div "Add Column" at bounding box center [568, 268] width 1011 height 289
click at [548, 343] on div "Add Column" at bounding box center [568, 268] width 1011 height 289
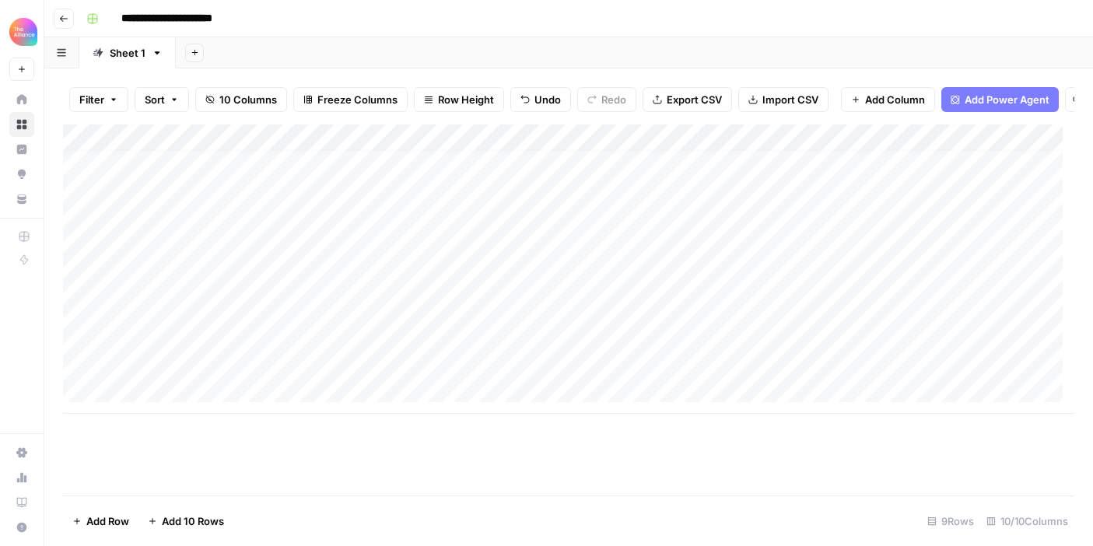
scroll to position [12, 0]
click at [266, 347] on div "Add Column" at bounding box center [568, 268] width 1011 height 289
drag, startPoint x: 270, startPoint y: 349, endPoint x: 114, endPoint y: 346, distance: 155.6
click at [114, 346] on body "**********" at bounding box center [546, 273] width 1093 height 546
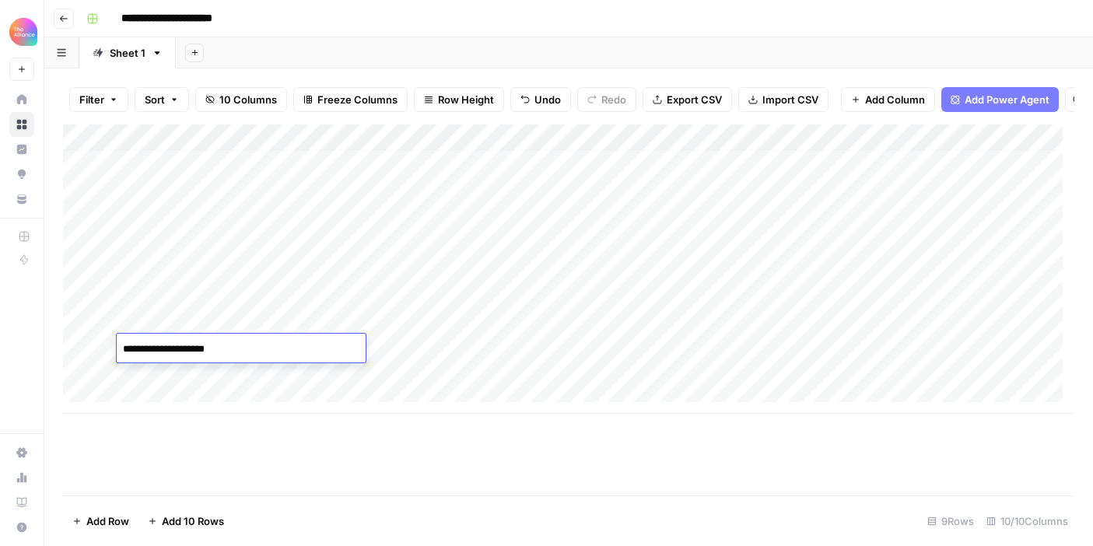
type textarea "**********"
click at [468, 393] on div "Add Column" at bounding box center [568, 268] width 1011 height 289
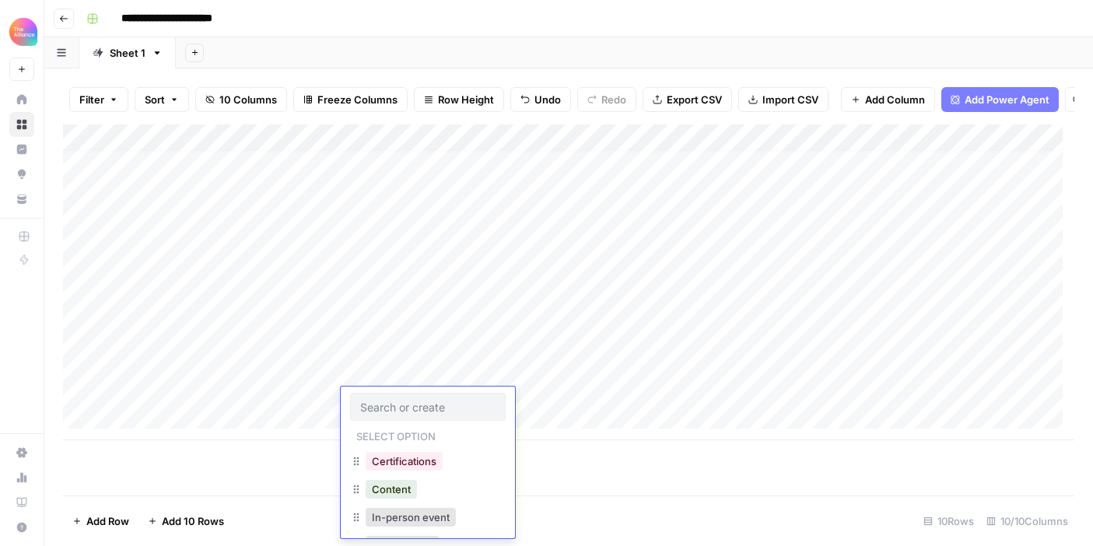
drag, startPoint x: 250, startPoint y: 355, endPoint x: 256, endPoint y: 361, distance: 8.8
click at [250, 355] on div "Add Column" at bounding box center [568, 282] width 1011 height 316
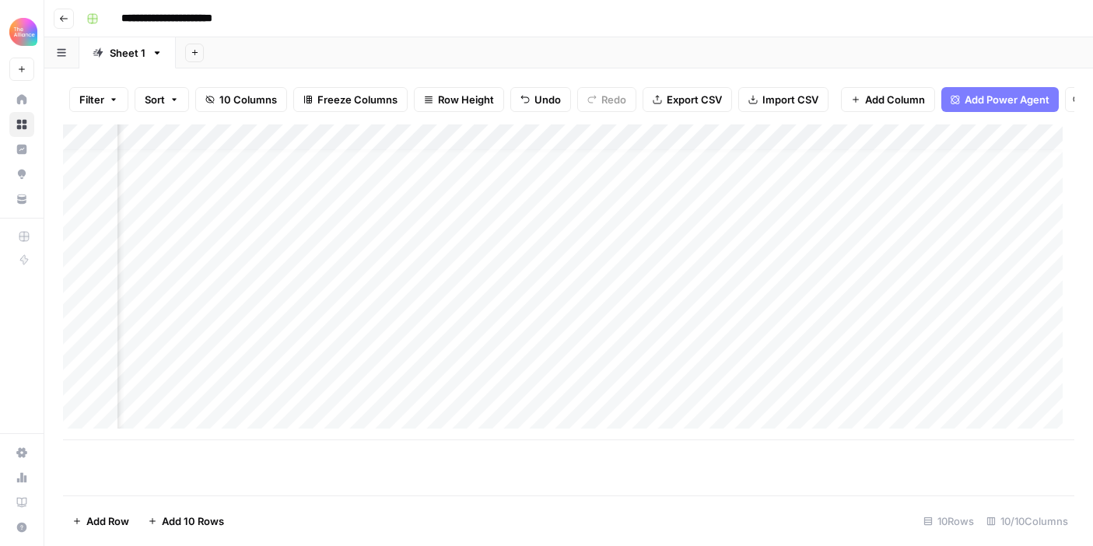
scroll to position [12, 421]
click at [468, 354] on div "Add Column" at bounding box center [568, 282] width 1011 height 316
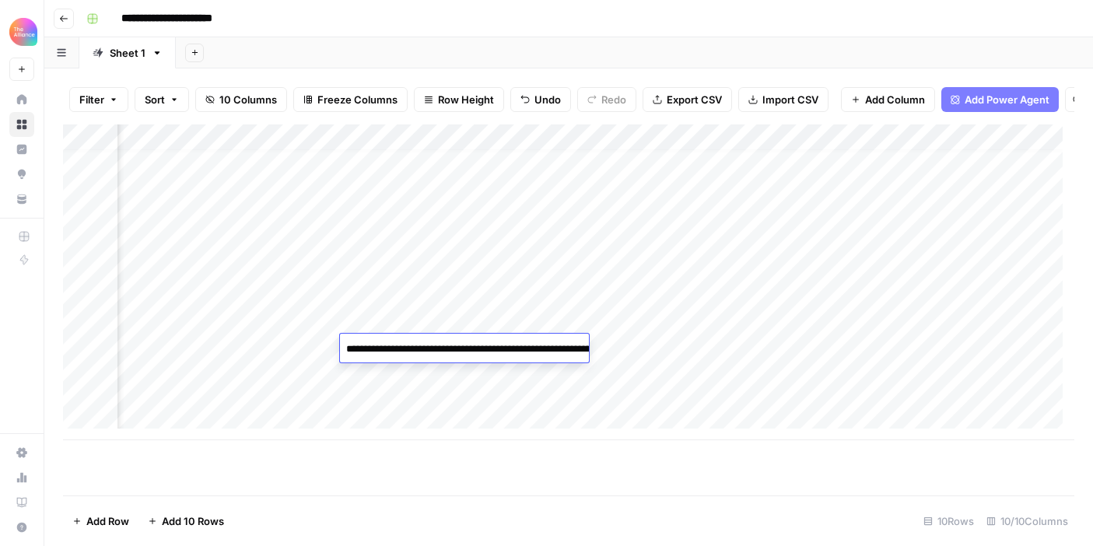
click at [724, 370] on div "Add Column" at bounding box center [568, 282] width 1011 height 316
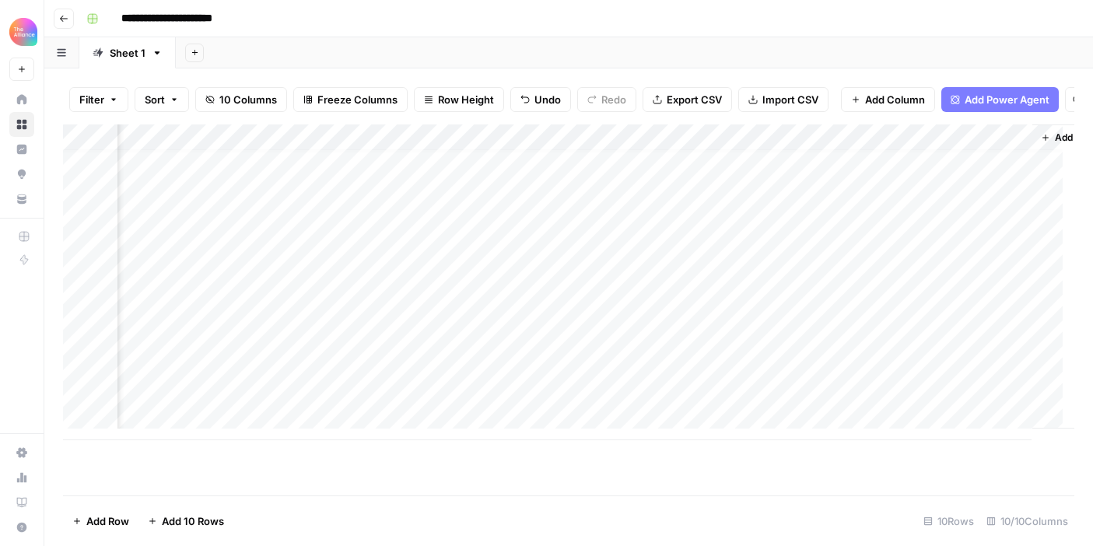
scroll to position [12, 882]
click at [441, 376] on div "Add Column" at bounding box center [568, 282] width 1011 height 316
click at [789, 321] on div "Add Column" at bounding box center [568, 282] width 1011 height 316
click at [791, 346] on div "Add Column" at bounding box center [568, 282] width 1011 height 316
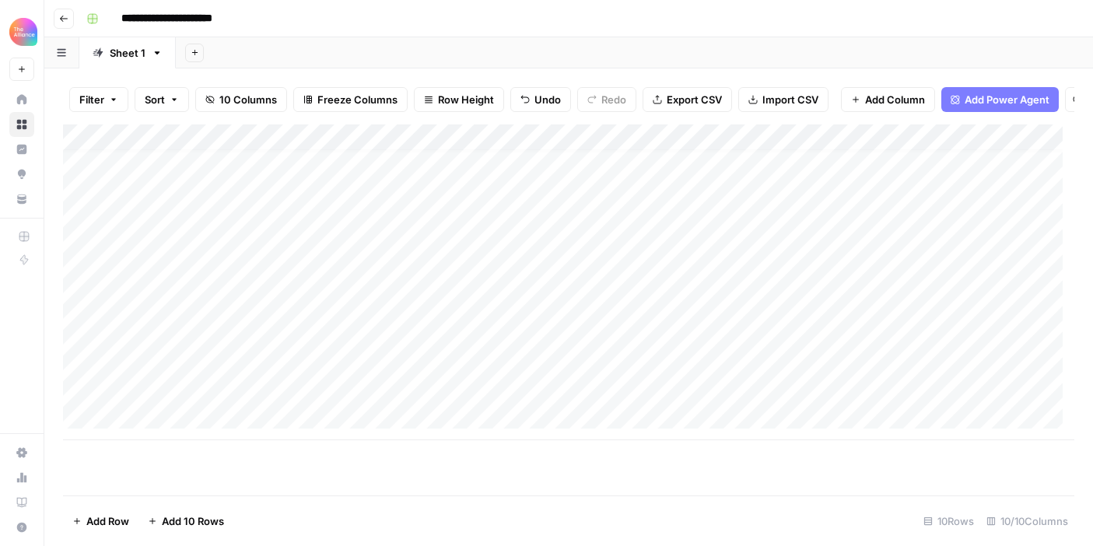
click at [230, 373] on div "Add Column" at bounding box center [568, 282] width 1011 height 316
type textarea "**********"
click at [334, 415] on div "Add Column" at bounding box center [568, 282] width 1011 height 316
click at [402, 367] on div "Add Column" at bounding box center [568, 282] width 1011 height 316
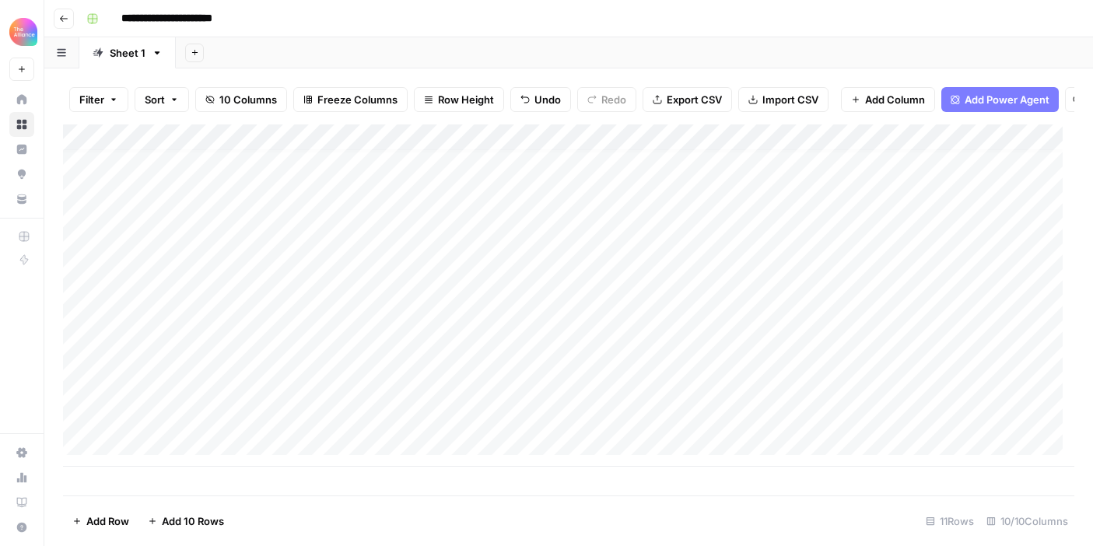
drag, startPoint x: 449, startPoint y: 346, endPoint x: 678, endPoint y: 350, distance: 228.8
click at [677, 350] on div "Add Column" at bounding box center [568, 295] width 1011 height 342
drag, startPoint x: 762, startPoint y: 358, endPoint x: 758, endPoint y: 367, distance: 10.1
click at [758, 367] on div "Add Column" at bounding box center [568, 295] width 1011 height 342
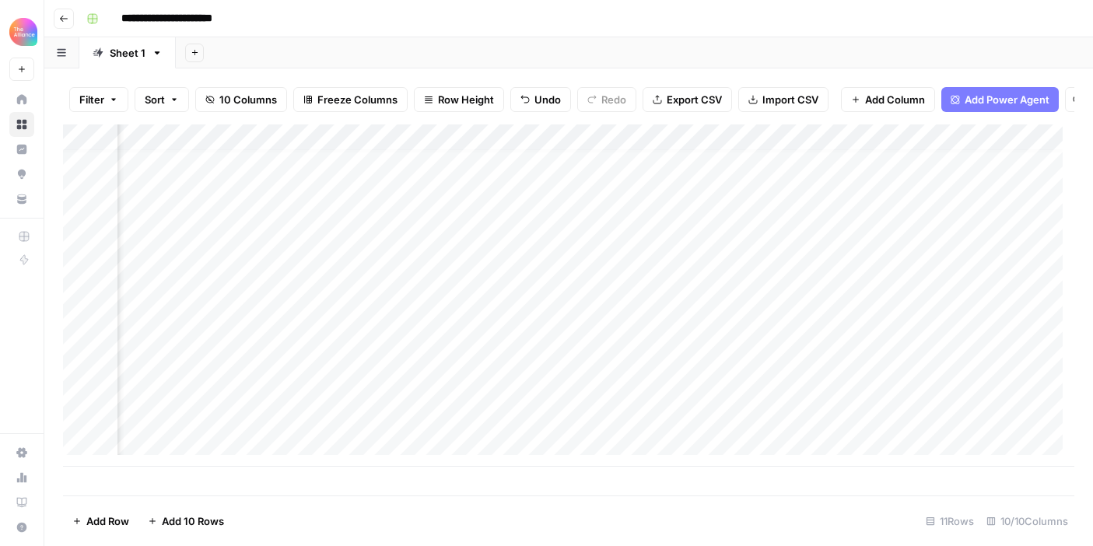
click at [531, 367] on div "Add Column" at bounding box center [568, 295] width 1011 height 342
click at [559, 370] on div "Add Column" at bounding box center [568, 295] width 1011 height 342
type textarea "**********"
click at [597, 431] on div "Add Column" at bounding box center [568, 295] width 1011 height 342
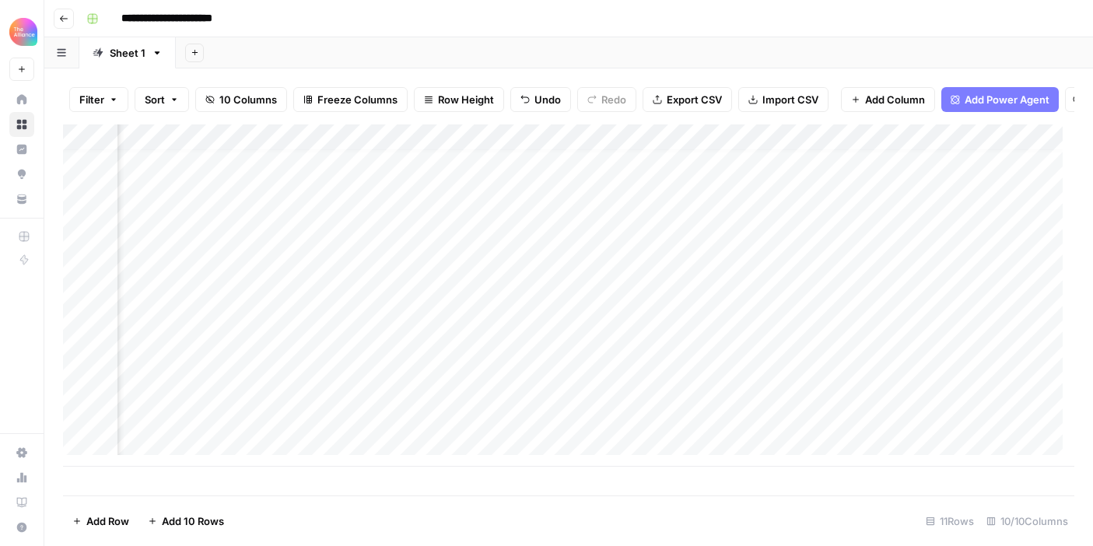
scroll to position [12, 533]
click at [769, 347] on div "Add Column" at bounding box center [568, 295] width 1011 height 342
drag, startPoint x: 816, startPoint y: 359, endPoint x: 814, endPoint y: 366, distance: 8.1
click at [814, 366] on div "Add Column" at bounding box center [568, 295] width 1011 height 342
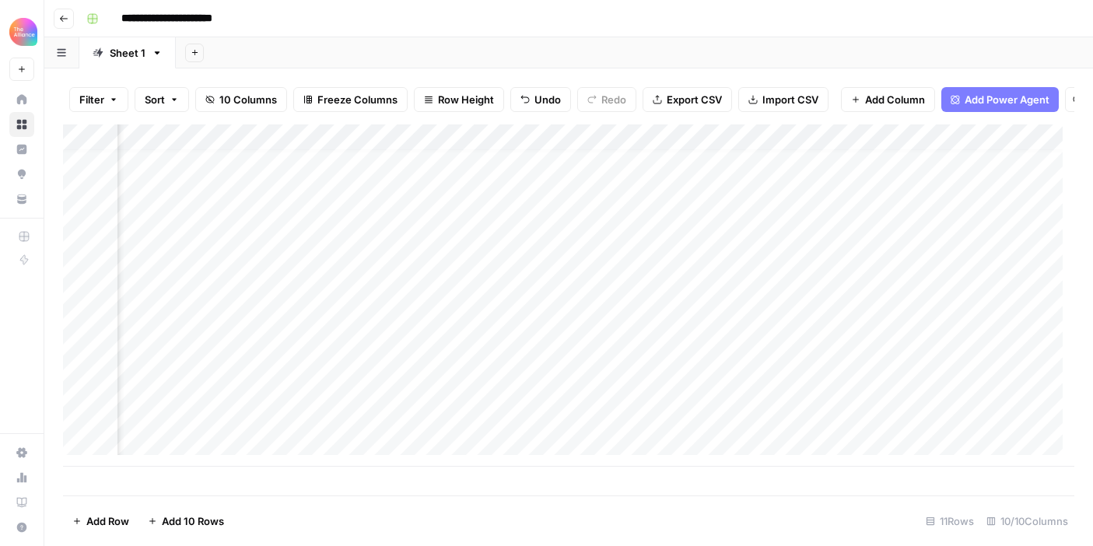
click at [853, 373] on div "Add Column" at bounding box center [568, 295] width 1011 height 342
click at [82, 276] on div "Add Column" at bounding box center [568, 295] width 1011 height 342
click at [1016, 145] on span "Add Column" at bounding box center [1038, 138] width 54 height 14
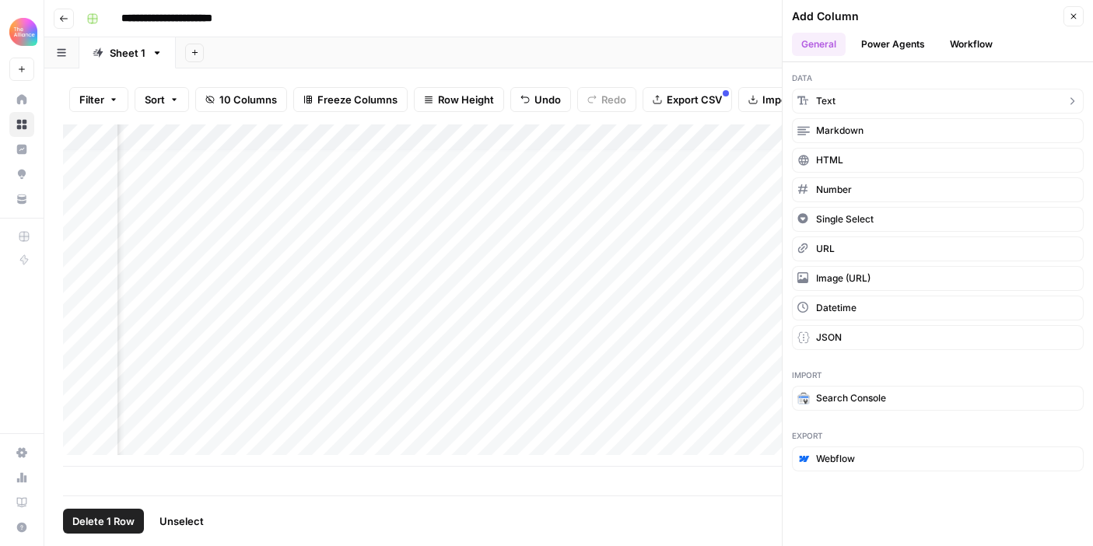
click at [864, 102] on button "Text" at bounding box center [938, 101] width 292 height 25
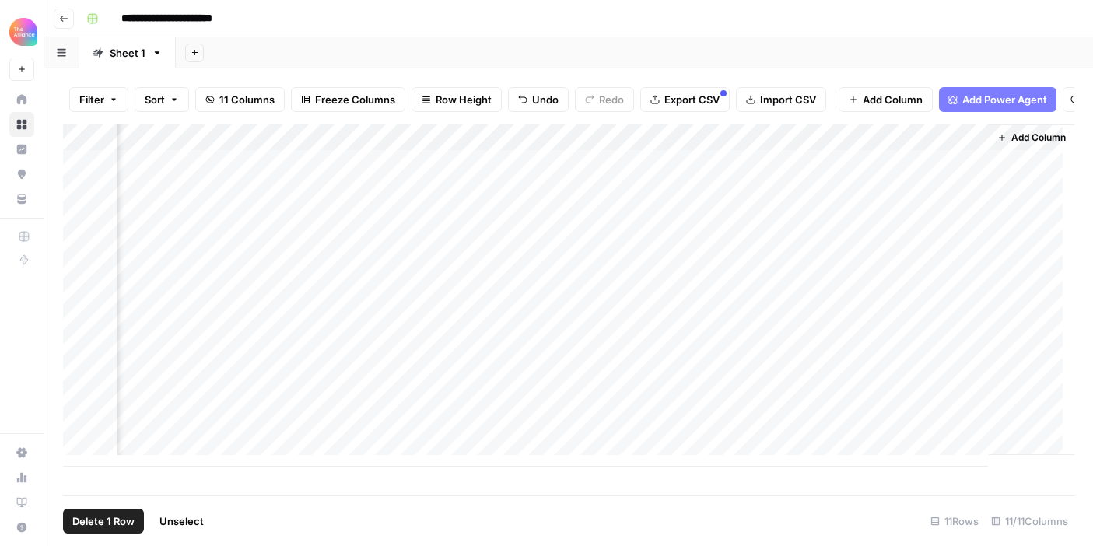
scroll to position [2, 1162]
click at [797, 148] on div "Add Column" at bounding box center [568, 295] width 1011 height 342
click at [661, 280] on div "Add Column" at bounding box center [568, 295] width 1011 height 342
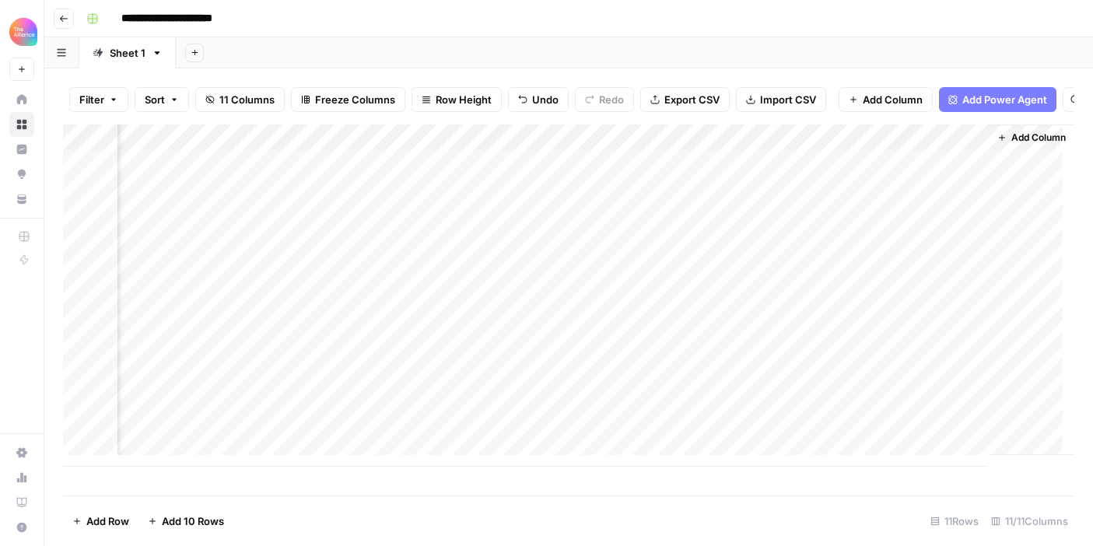
scroll to position [2, 1124]
click at [510, 276] on div "Add Column" at bounding box center [568, 295] width 1011 height 342
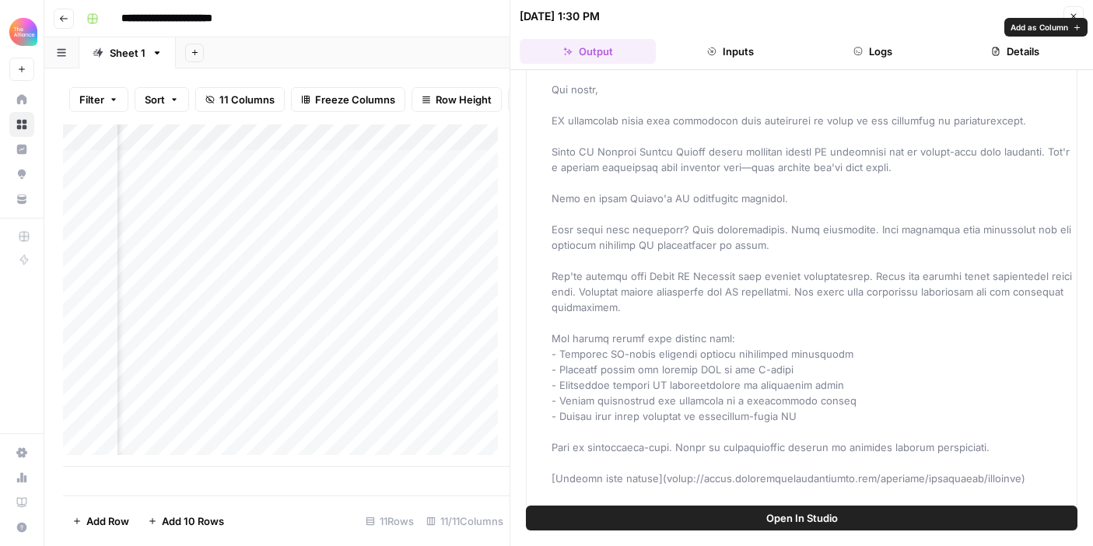
click at [774, 330] on div "Output" at bounding box center [812, 322] width 520 height 607
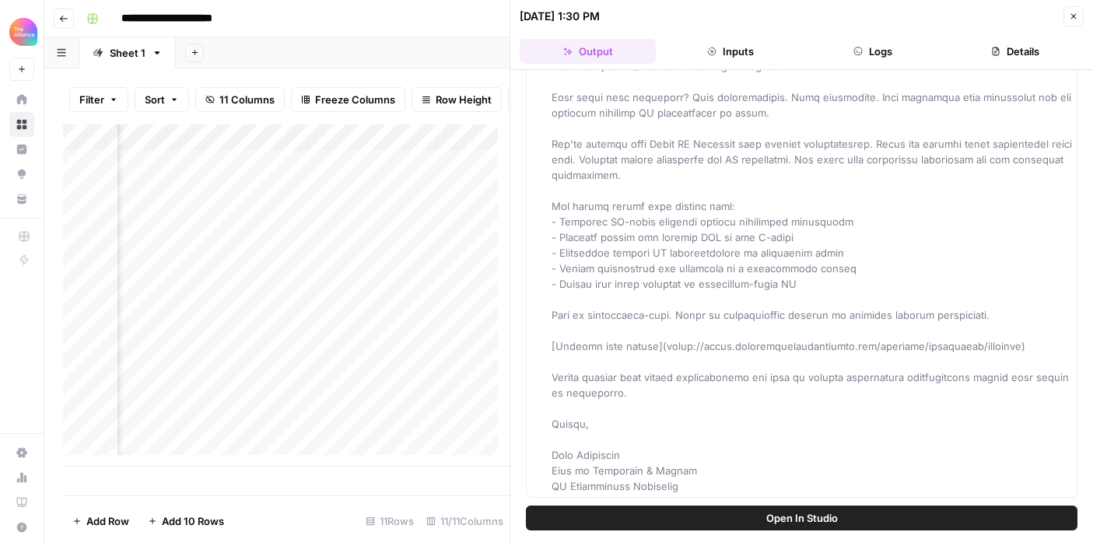
drag, startPoint x: 827, startPoint y: 327, endPoint x: 706, endPoint y: 214, distance: 165.1
click at [706, 221] on span at bounding box center [813, 191] width 523 height 604
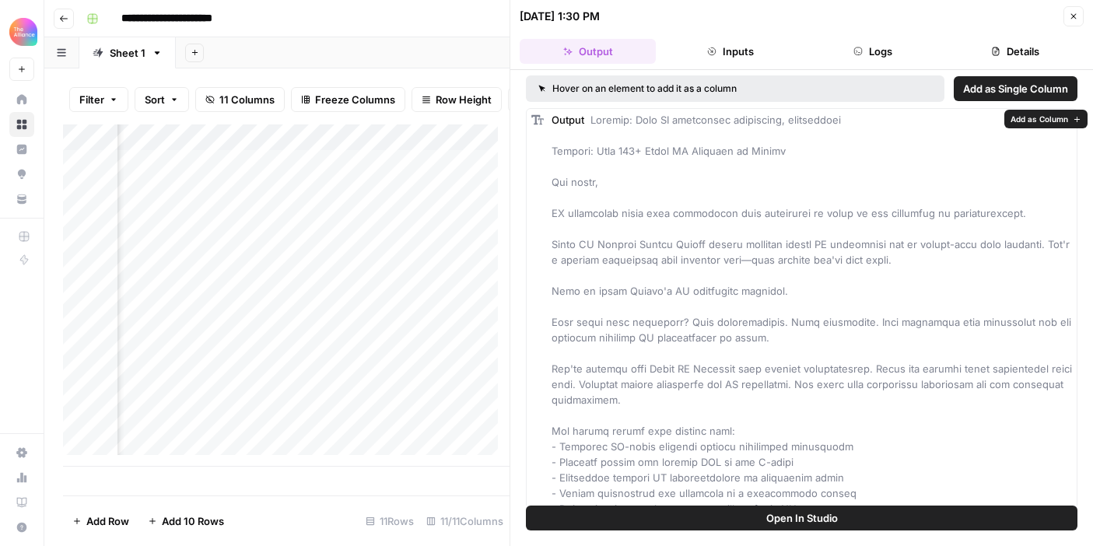
scroll to position [3, 0]
click at [769, 316] on span at bounding box center [813, 415] width 523 height 604
drag, startPoint x: 835, startPoint y: 124, endPoint x: 636, endPoint y: 121, distance: 199.2
click at [636, 121] on div "Output" at bounding box center [812, 417] width 520 height 607
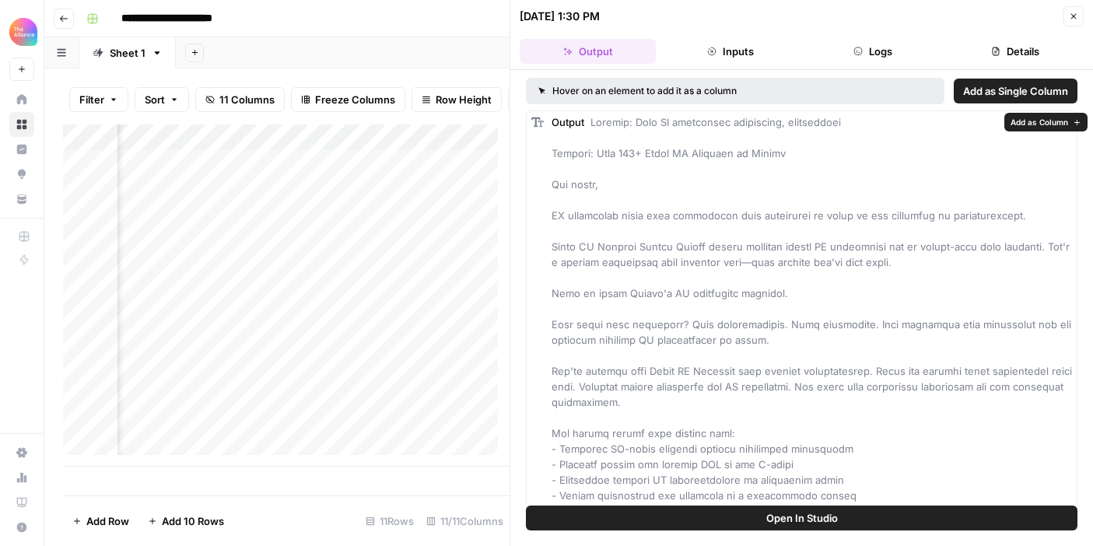
copy span "Your AI leadership strategies, accelerated"
click at [676, 175] on div "Output" at bounding box center [812, 417] width 520 height 607
drag, startPoint x: 772, startPoint y: 153, endPoint x: 596, endPoint y: 156, distance: 175.9
click at [596, 156] on div "Output" at bounding box center [812, 417] width 520 height 607
copy span "Join 100+ Chief AI Officers in [GEOGRAPHIC_DATA]"
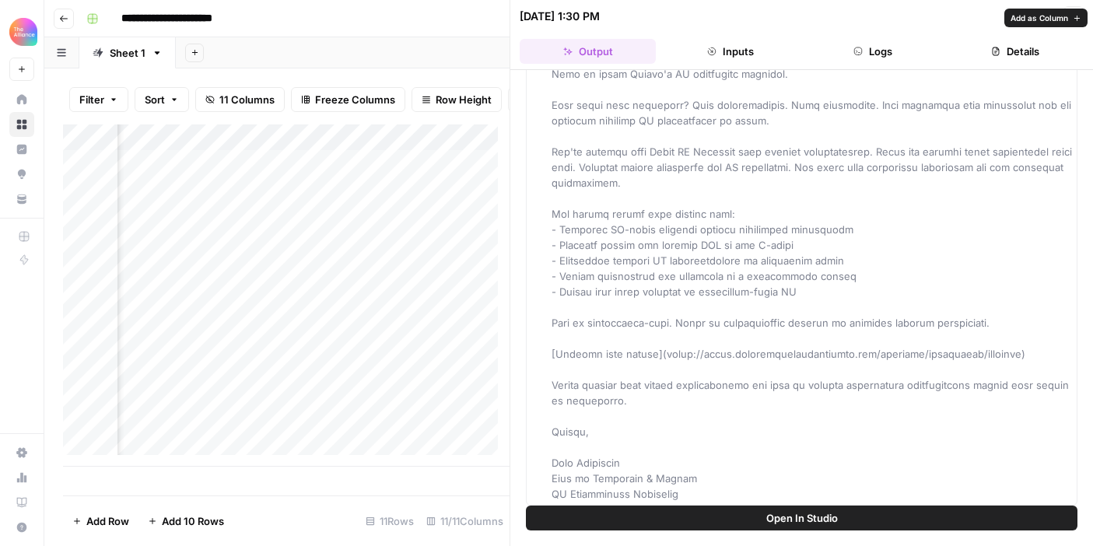
scroll to position [232, 0]
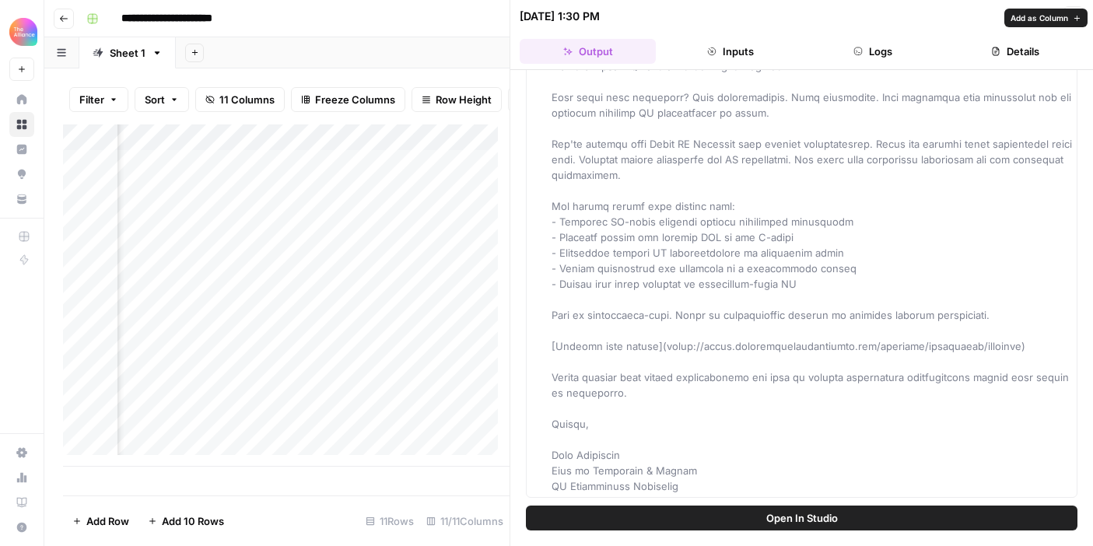
drag, startPoint x: 551, startPoint y: 198, endPoint x: 964, endPoint y: 310, distance: 428.0
click at [964, 310] on div "Output" at bounding box center [812, 190] width 520 height 607
copy span "LO ipsumdolor sitam cons adipiscing elit seddoeiusm te incid ut lab etdolorem a…"
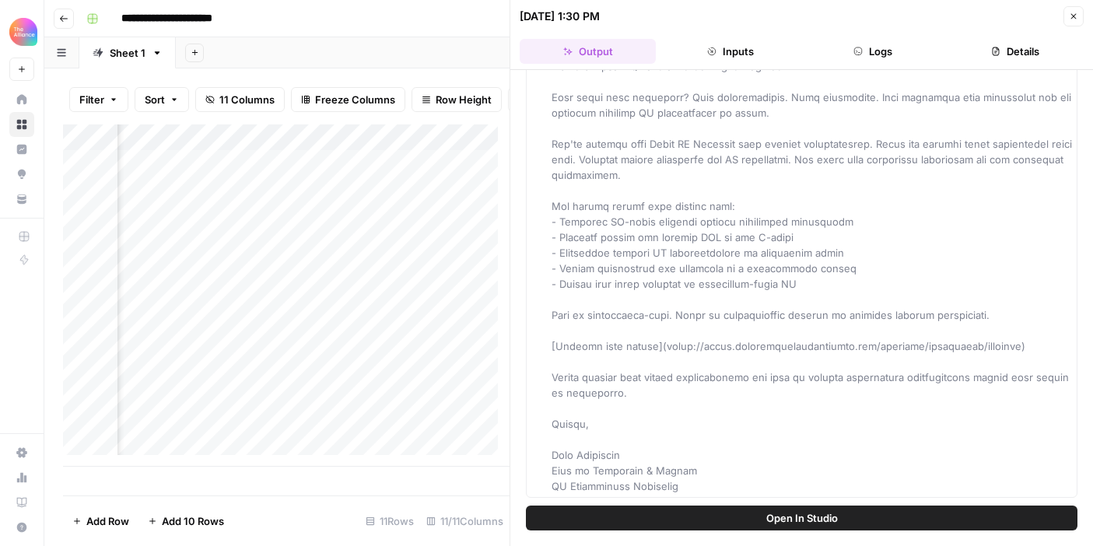
click at [681, 295] on div "Output" at bounding box center [812, 190] width 520 height 607
click at [1074, 12] on icon "button" at bounding box center [1073, 16] width 9 height 9
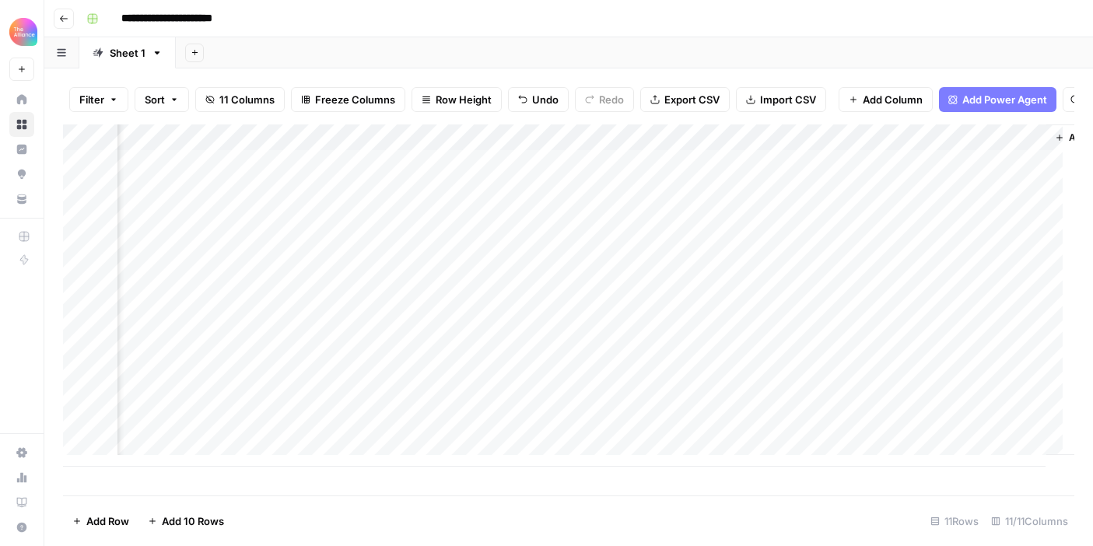
scroll to position [2, 1098]
click at [588, 250] on div "Add Column" at bounding box center [568, 295] width 1011 height 342
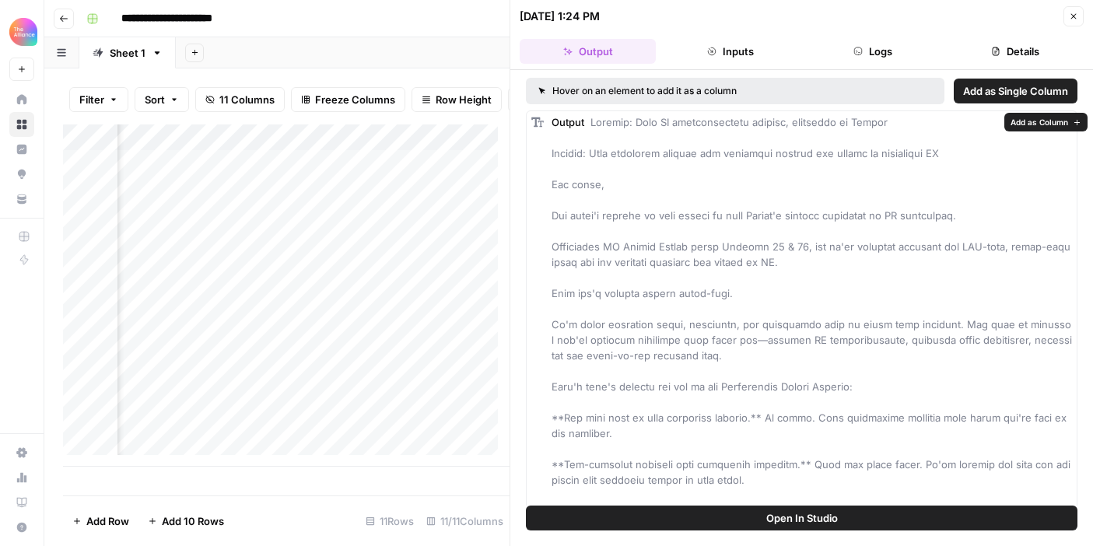
drag, startPoint x: 884, startPoint y: 121, endPoint x: 762, endPoint y: 124, distance: 121.4
click at [750, 124] on div "Output" at bounding box center [812, 511] width 520 height 794
click at [831, 133] on div "Output" at bounding box center [812, 511] width 520 height 794
drag, startPoint x: 883, startPoint y: 124, endPoint x: 634, endPoint y: 128, distance: 249.0
click at [634, 128] on div "Output" at bounding box center [812, 511] width 520 height 794
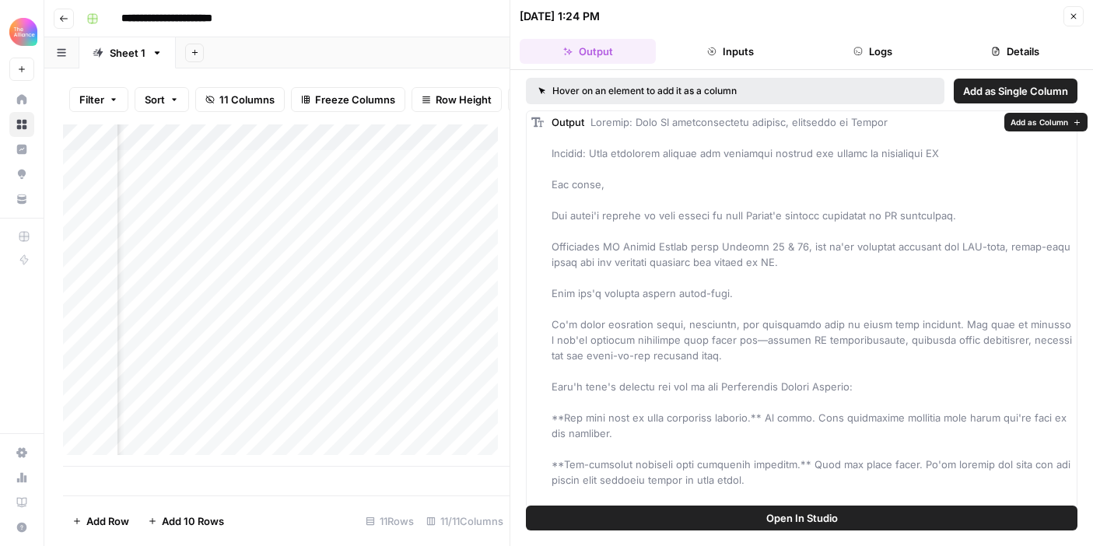
copy span "Your AI transformation roadmap, delivered in [GEOGRAPHIC_DATA]"
drag, startPoint x: 596, startPoint y: 153, endPoint x: 944, endPoint y: 151, distance: 347.8
click at [944, 151] on div "Output" at bounding box center [812, 511] width 520 height 794
copy span "Join technical leaders and engineers shaping the future of generative AI"
click at [720, 250] on span at bounding box center [813, 511] width 522 height 790
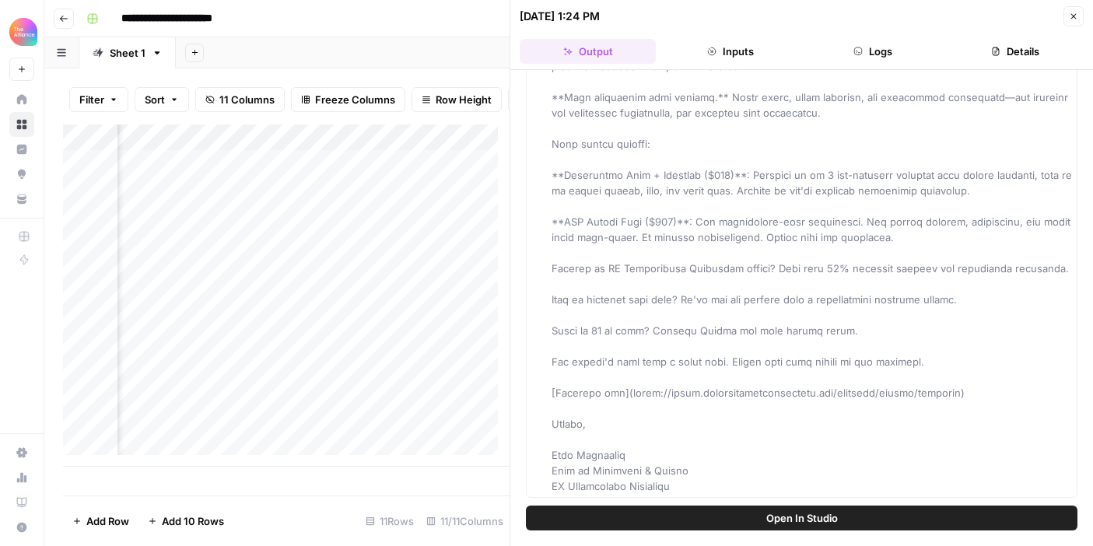
scroll to position [429, 0]
drag, startPoint x: 547, startPoint y: 212, endPoint x: 936, endPoint y: 353, distance: 414.0
click at [936, 353] on div "Output" at bounding box center [802, 97] width 552 height 801
copy span "Lor ipsum'd sitamet co adip elitse do eius Tempor'i utlabor etdolorem al EN adm…"
click at [1071, 19] on icon "button" at bounding box center [1073, 16] width 9 height 9
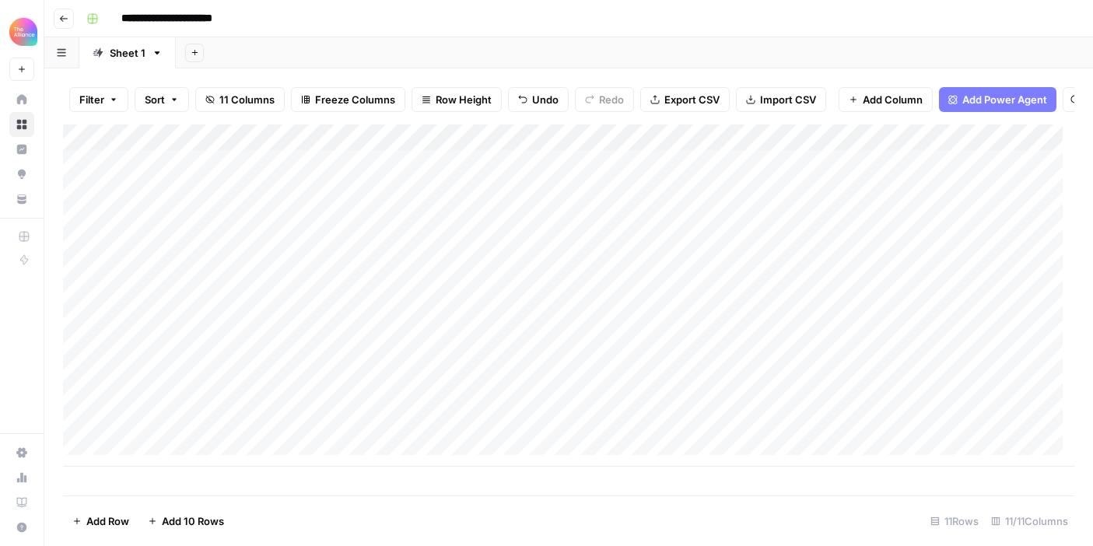
scroll to position [2, 0]
click at [83, 306] on div "Add Column" at bounding box center [568, 295] width 1011 height 342
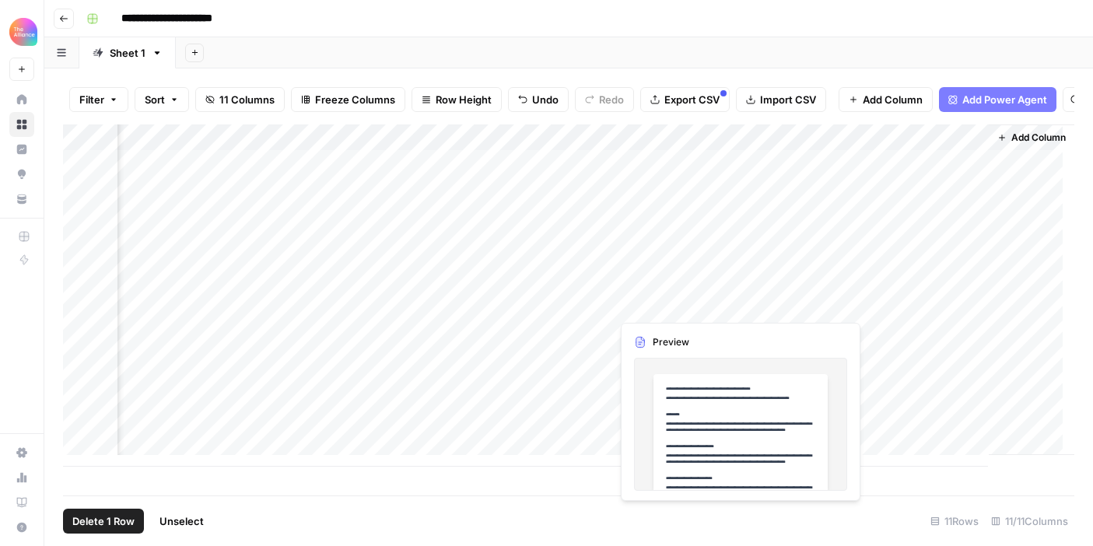
click at [685, 303] on div "Add Column" at bounding box center [568, 295] width 1011 height 342
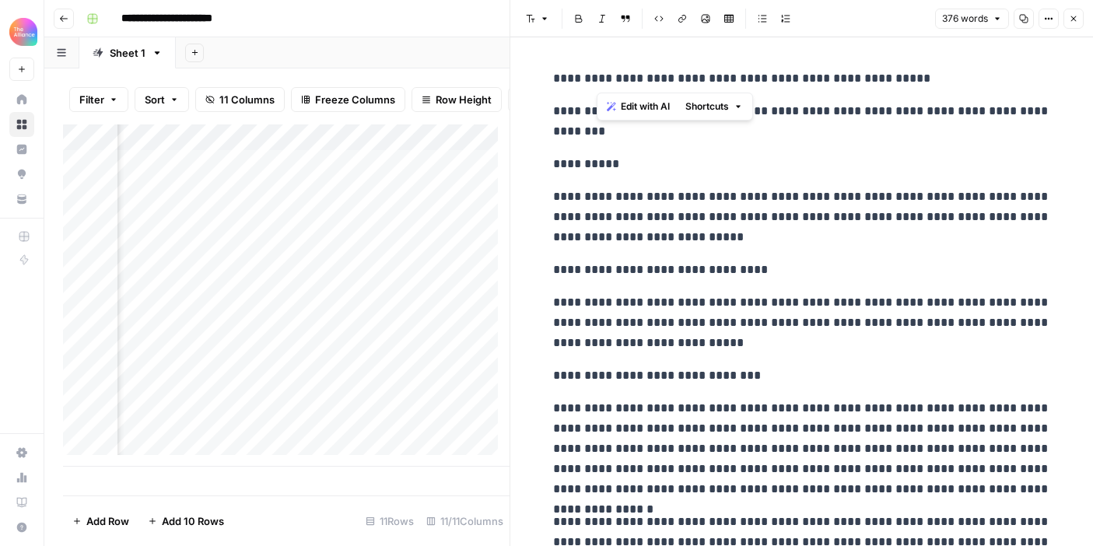
drag, startPoint x: 889, startPoint y: 72, endPoint x: 598, endPoint y: 82, distance: 291.1
click at [598, 82] on p "**********" at bounding box center [802, 78] width 498 height 20
copy p "**********"
drag, startPoint x: 603, startPoint y: 136, endPoint x: 601, endPoint y: 111, distance: 25.0
click at [601, 111] on p "**********" at bounding box center [802, 121] width 498 height 40
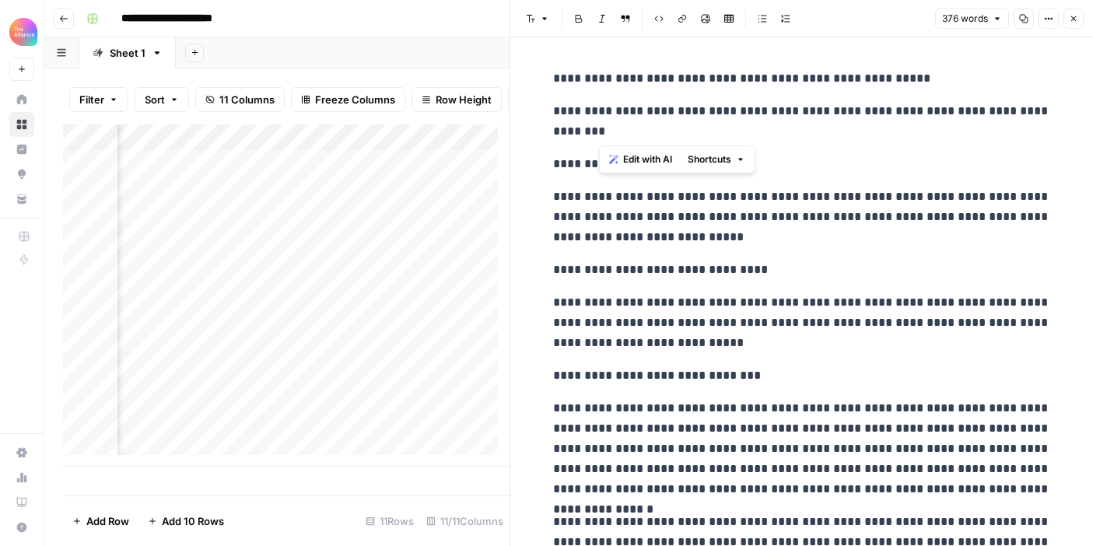
copy p "**********"
click at [846, 127] on p "**********" at bounding box center [802, 121] width 498 height 40
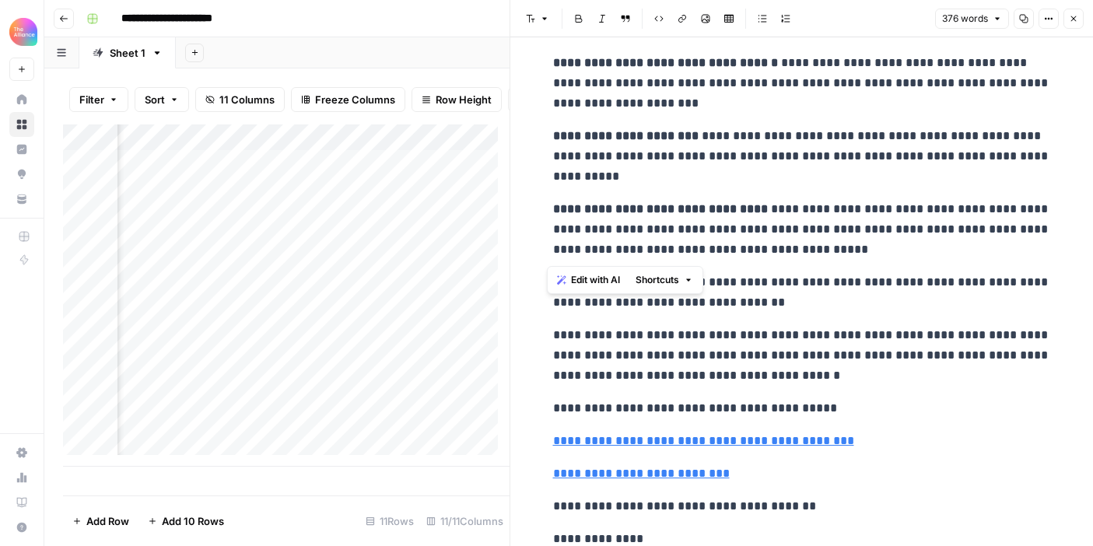
scroll to position [692, 0]
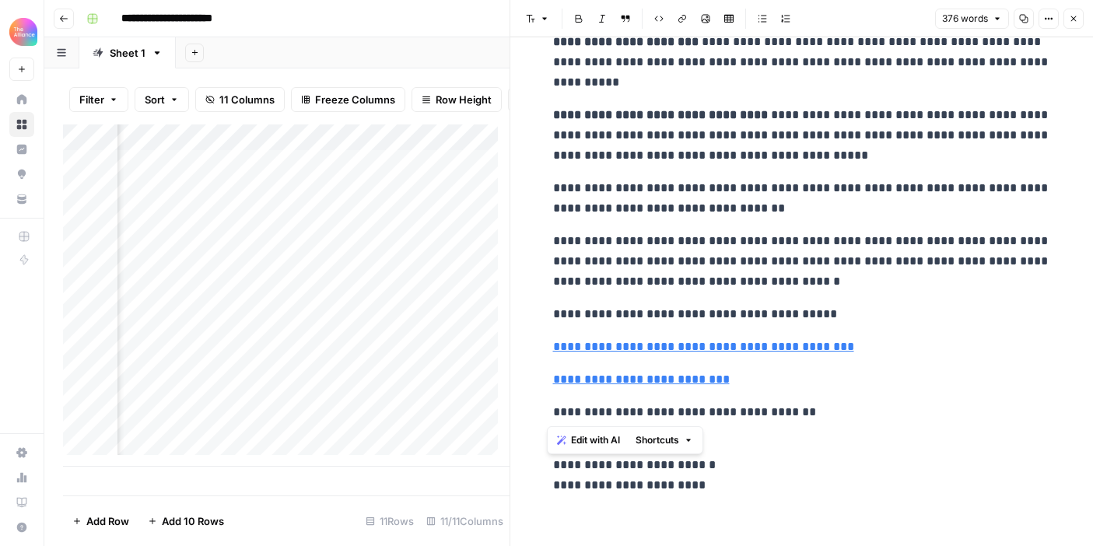
drag, startPoint x: 548, startPoint y: 178, endPoint x: 804, endPoint y: 410, distance: 344.8
copy div "**********"
click at [1072, 21] on icon "button" at bounding box center [1073, 18] width 9 height 9
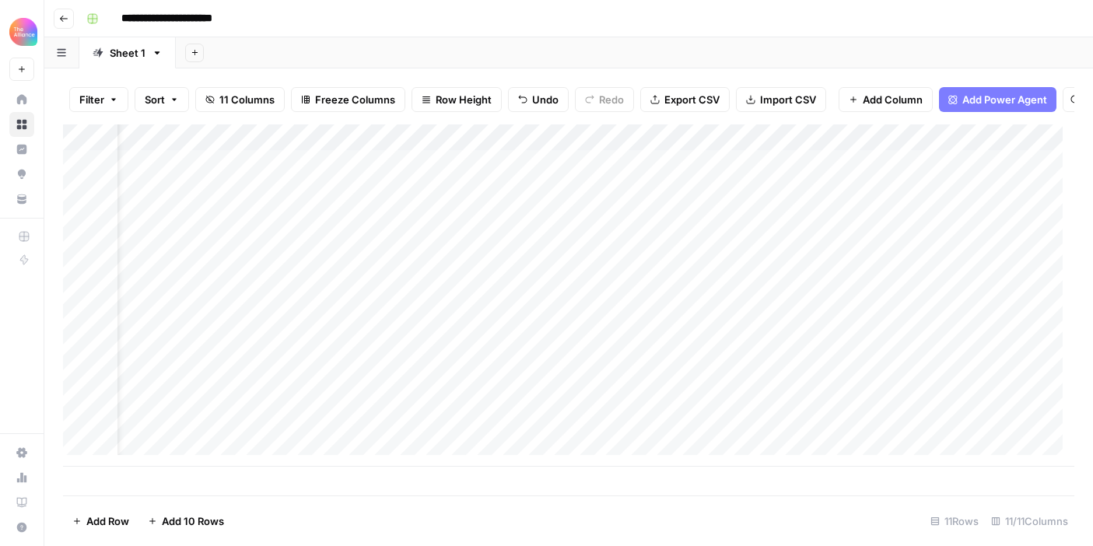
scroll to position [2, 0]
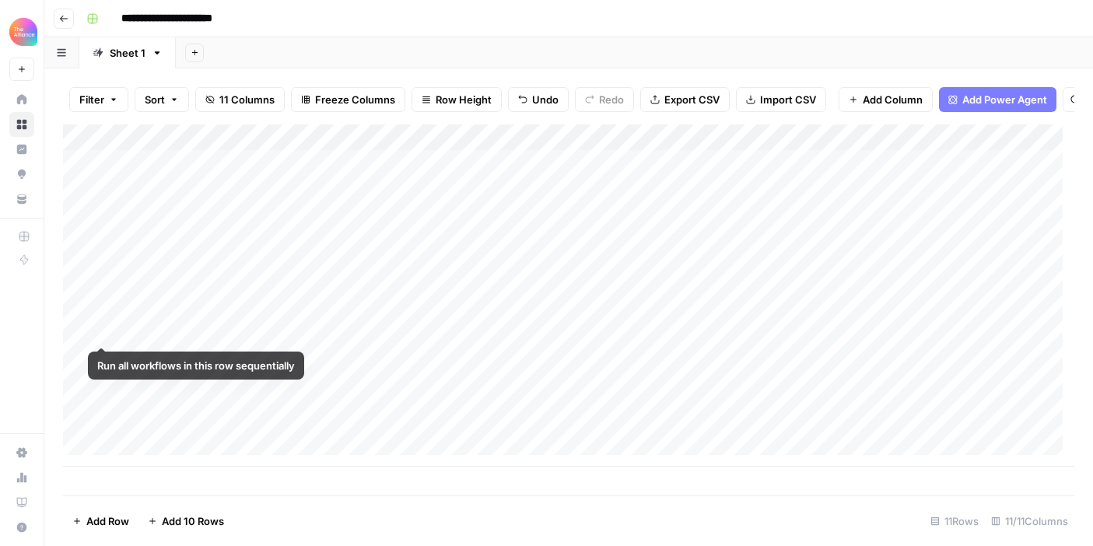
click at [79, 331] on div "Add Column" at bounding box center [568, 295] width 1011 height 342
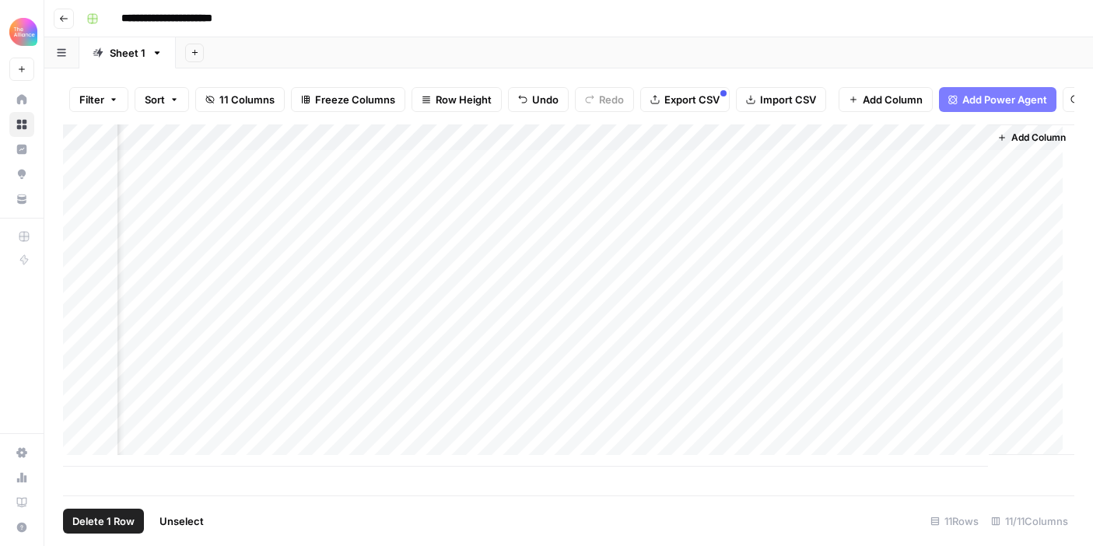
scroll to position [2, 1162]
click at [702, 327] on div "Add Column" at bounding box center [568, 295] width 1011 height 342
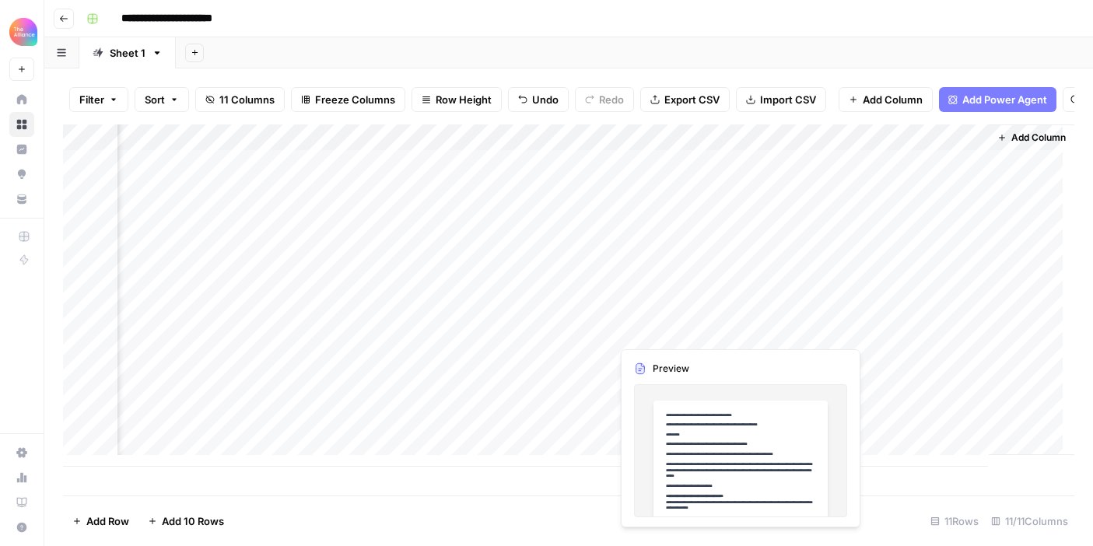
click at [702, 327] on div "Add Column" at bounding box center [568, 295] width 1011 height 342
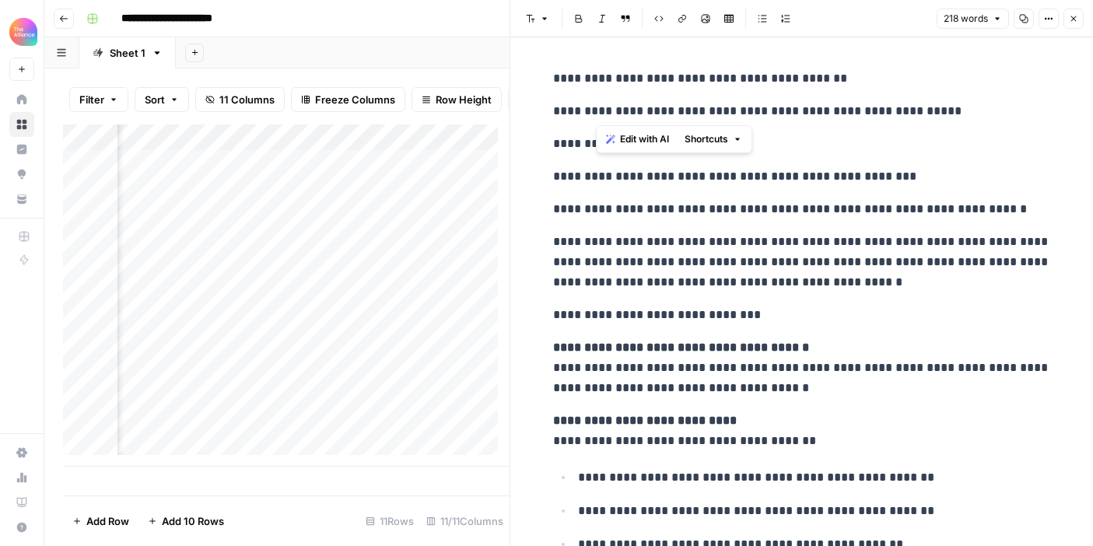
drag, startPoint x: 927, startPoint y: 110, endPoint x: 602, endPoint y: 114, distance: 325.2
click at [602, 114] on p "**********" at bounding box center [802, 111] width 498 height 20
click at [814, 84] on p "**********" at bounding box center [802, 78] width 498 height 20
click at [825, 75] on p "**********" at bounding box center [802, 78] width 498 height 20
drag, startPoint x: 821, startPoint y: 76, endPoint x: 599, endPoint y: 78, distance: 221.7
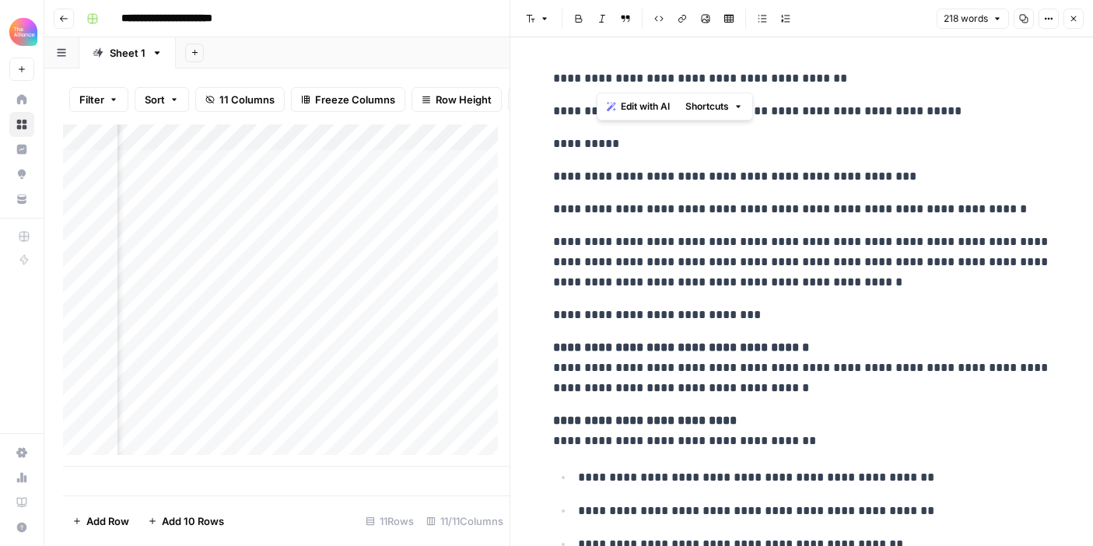
click at [599, 78] on p "**********" at bounding box center [802, 78] width 498 height 20
copy p "**********"
drag, startPoint x: 920, startPoint y: 110, endPoint x: 595, endPoint y: 117, distance: 324.5
click at [595, 117] on p "**********" at bounding box center [802, 111] width 498 height 20
drag, startPoint x: 762, startPoint y: 97, endPoint x: 878, endPoint y: 109, distance: 116.5
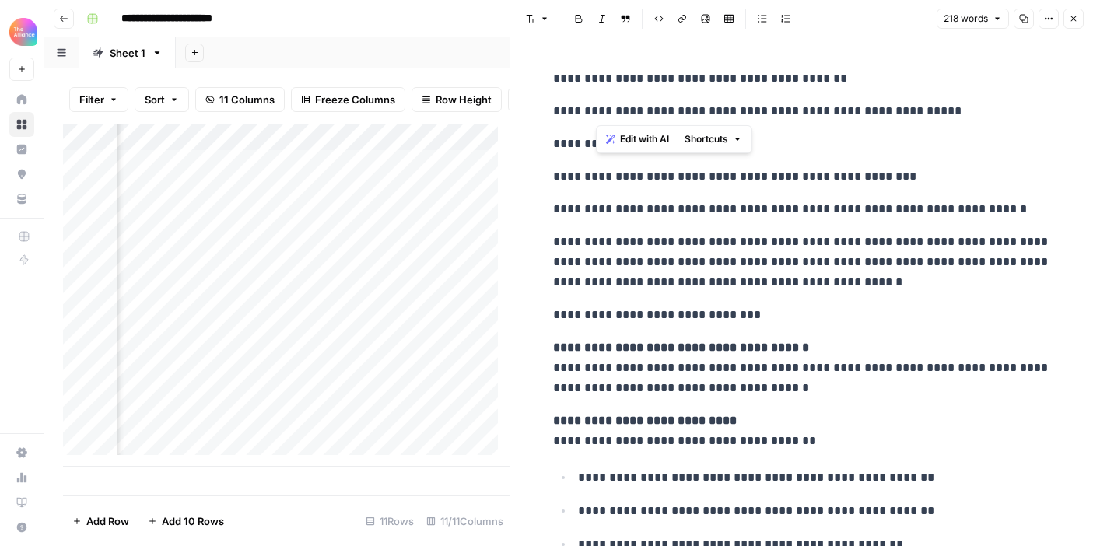
click at [762, 97] on div "**********" at bounding box center [802, 478] width 517 height 832
drag, startPoint x: 919, startPoint y: 112, endPoint x: 601, endPoint y: 116, distance: 318.2
click at [601, 116] on p "**********" at bounding box center [802, 111] width 498 height 20
click at [637, 233] on p "**********" at bounding box center [802, 262] width 498 height 61
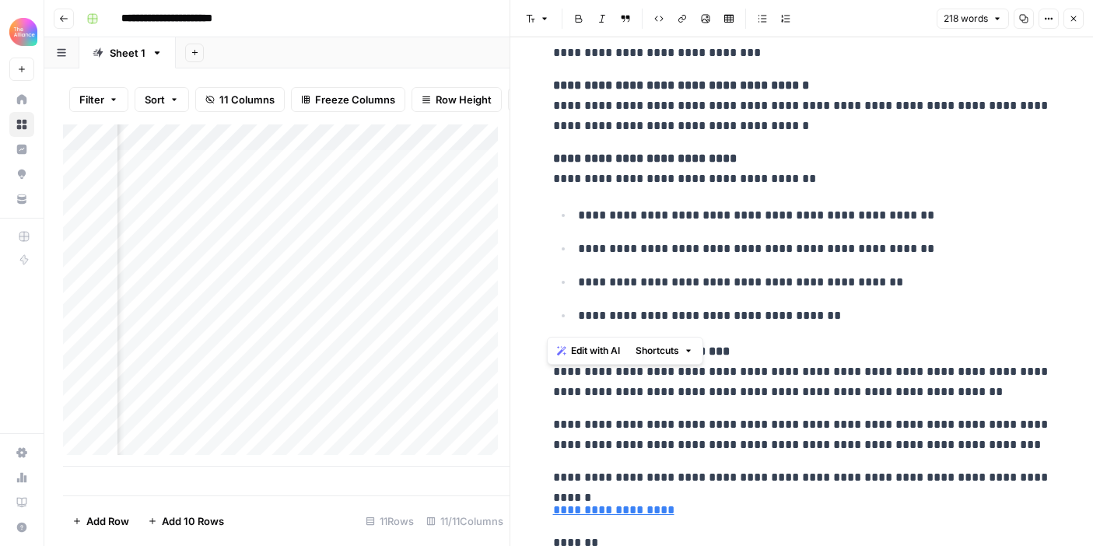
scroll to position [398, 0]
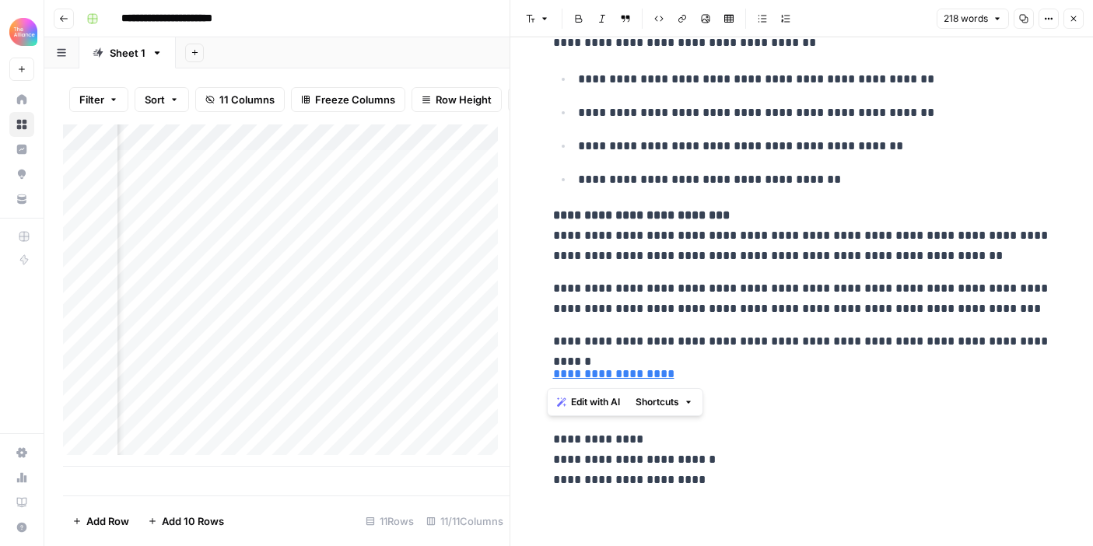
drag, startPoint x: 546, startPoint y: 173, endPoint x: 1042, endPoint y: 345, distance: 524.6
click at [1043, 347] on div "**********" at bounding box center [802, 80] width 517 height 832
click at [1081, 16] on button "Close" at bounding box center [1074, 19] width 20 height 20
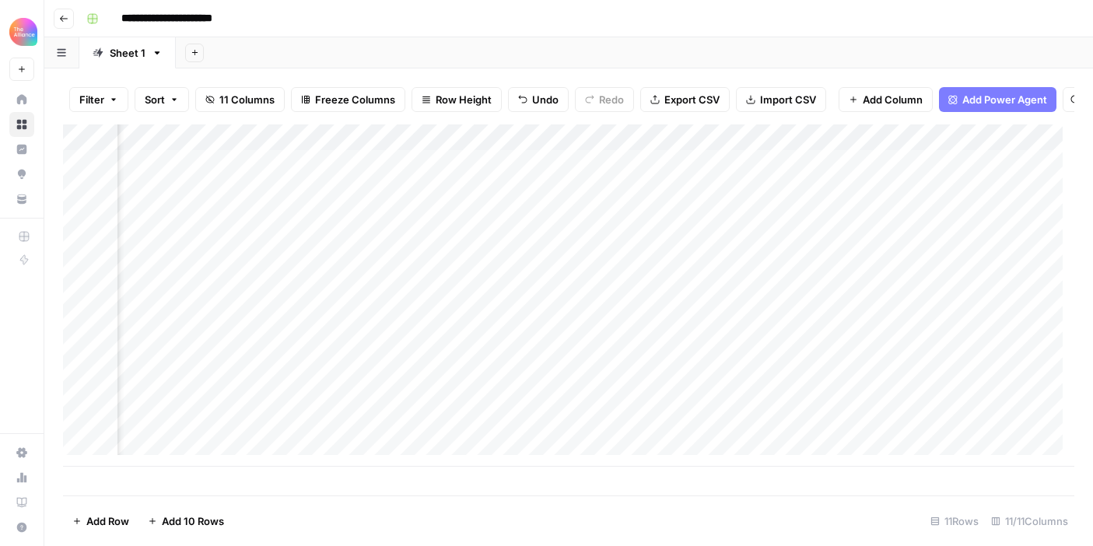
scroll to position [2, 833]
click at [559, 353] on div "Add Column" at bounding box center [568, 295] width 1011 height 342
click at [560, 353] on div "Add Column" at bounding box center [568, 295] width 1011 height 342
type textarea "**********"
click at [678, 400] on div "Add Column" at bounding box center [568, 295] width 1011 height 342
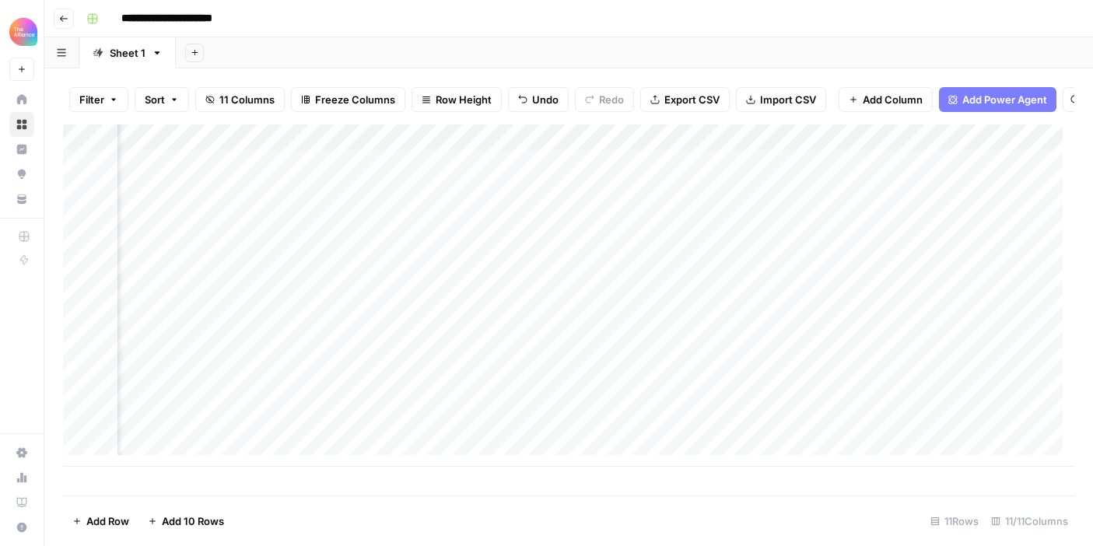
click at [671, 356] on div "Add Column" at bounding box center [568, 295] width 1011 height 342
click at [698, 361] on div "Add Column" at bounding box center [568, 295] width 1011 height 342
click at [698, 361] on textarea "**********" at bounding box center [640, 359] width 249 height 22
click at [790, 360] on div "Add Column" at bounding box center [568, 295] width 1011 height 342
click at [925, 356] on div "Add Column" at bounding box center [568, 295] width 1011 height 342
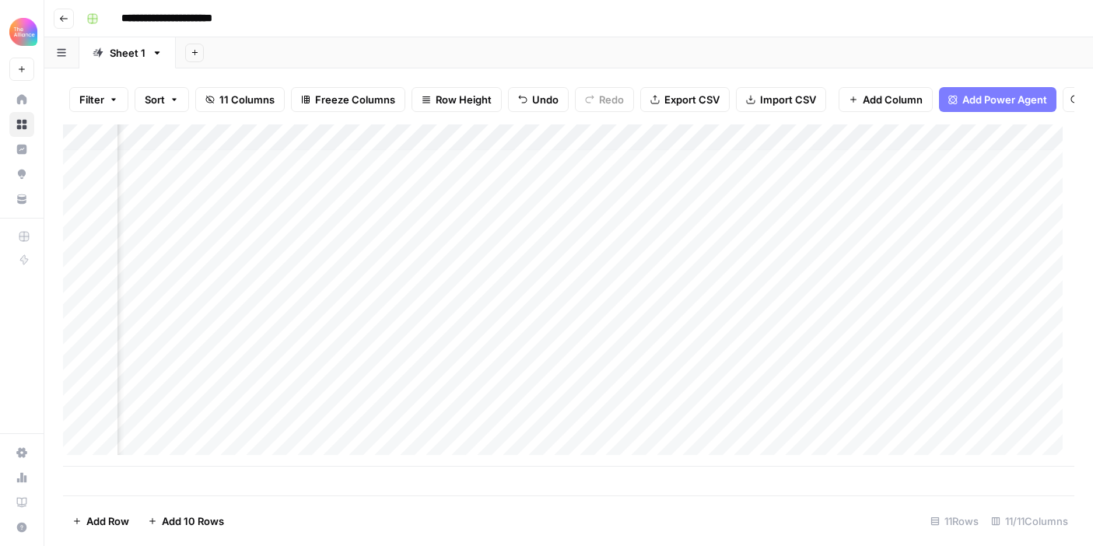
scroll to position [5, 1049]
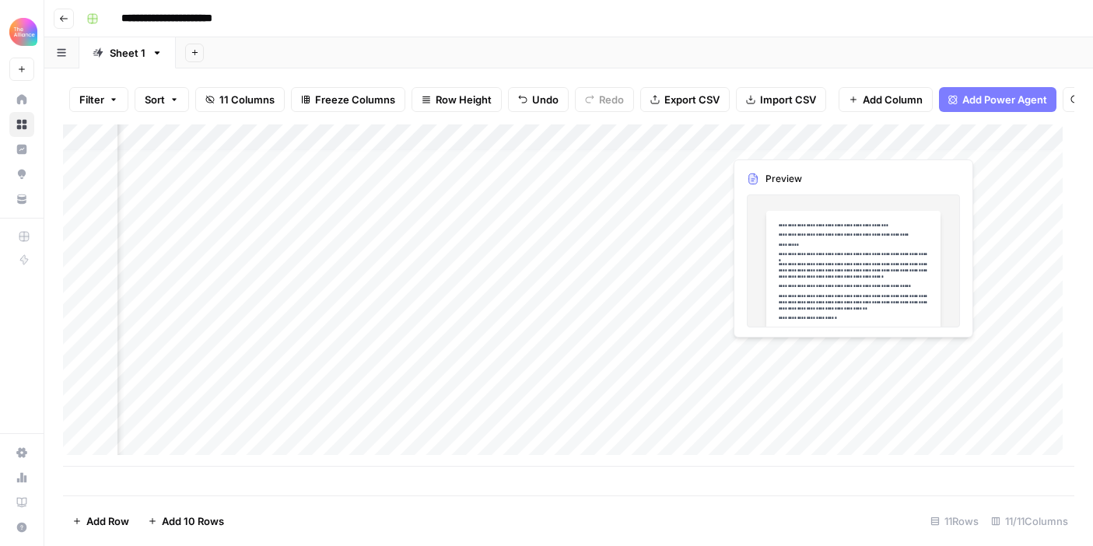
click at [758, 352] on div "Add Column" at bounding box center [568, 295] width 1011 height 342
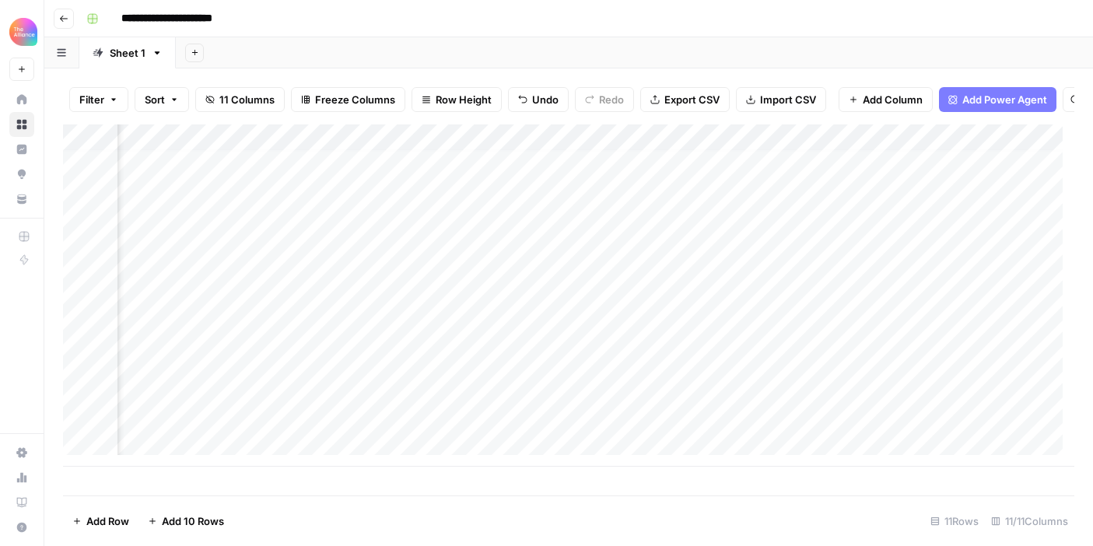
click at [785, 348] on div "Add Column" at bounding box center [568, 295] width 1011 height 342
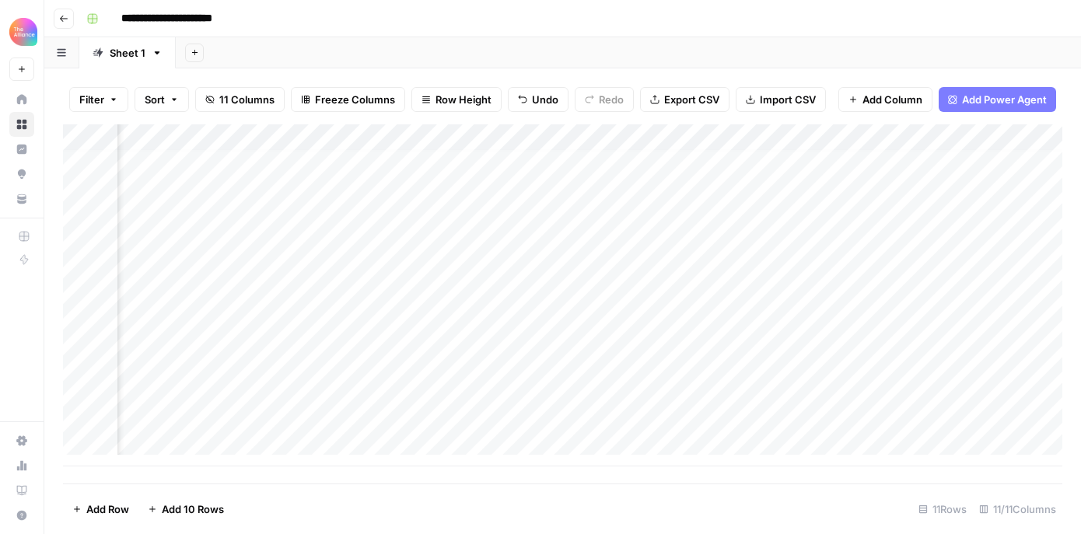
click at [785, 348] on div at bounding box center [795, 354] width 142 height 29
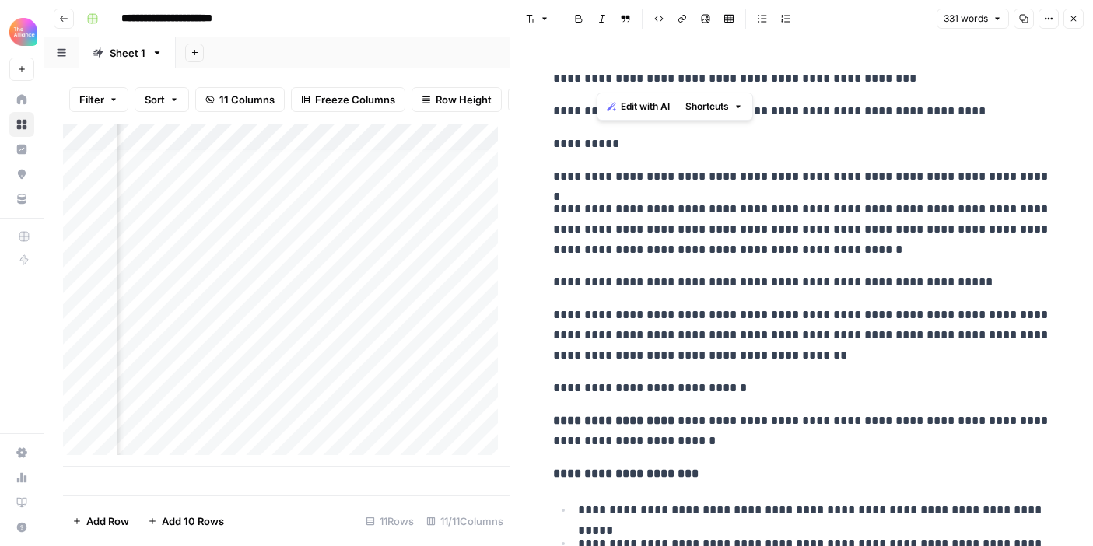
drag, startPoint x: 882, startPoint y: 80, endPoint x: 599, endPoint y: 72, distance: 283.3
click at [599, 72] on p "**********" at bounding box center [802, 78] width 498 height 20
drag, startPoint x: 958, startPoint y: 113, endPoint x: 601, endPoint y: 114, distance: 356.3
click at [601, 114] on p "**********" at bounding box center [802, 111] width 498 height 20
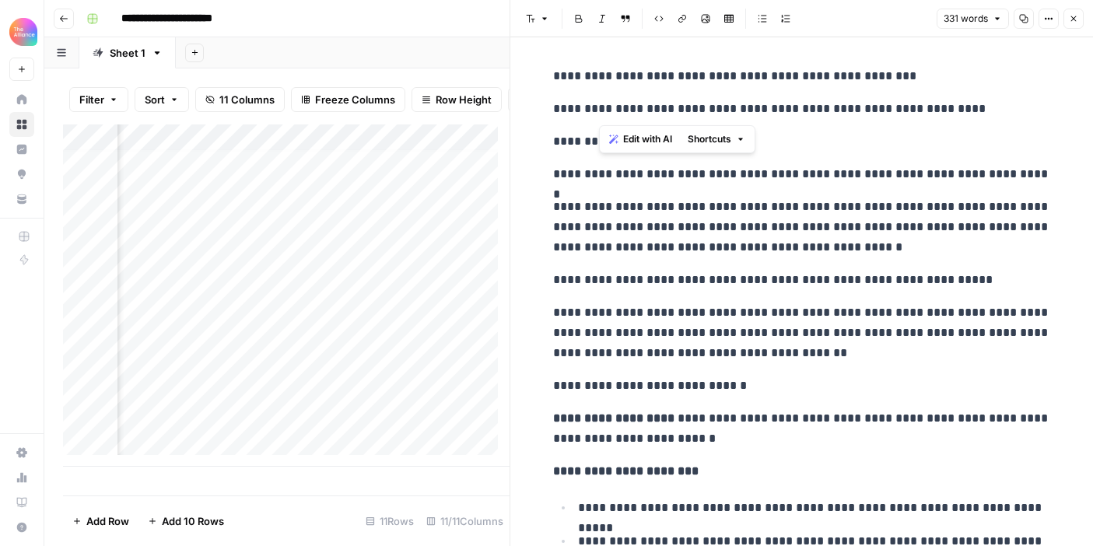
scroll to position [3, 0]
click at [564, 207] on p "**********" at bounding box center [802, 226] width 498 height 61
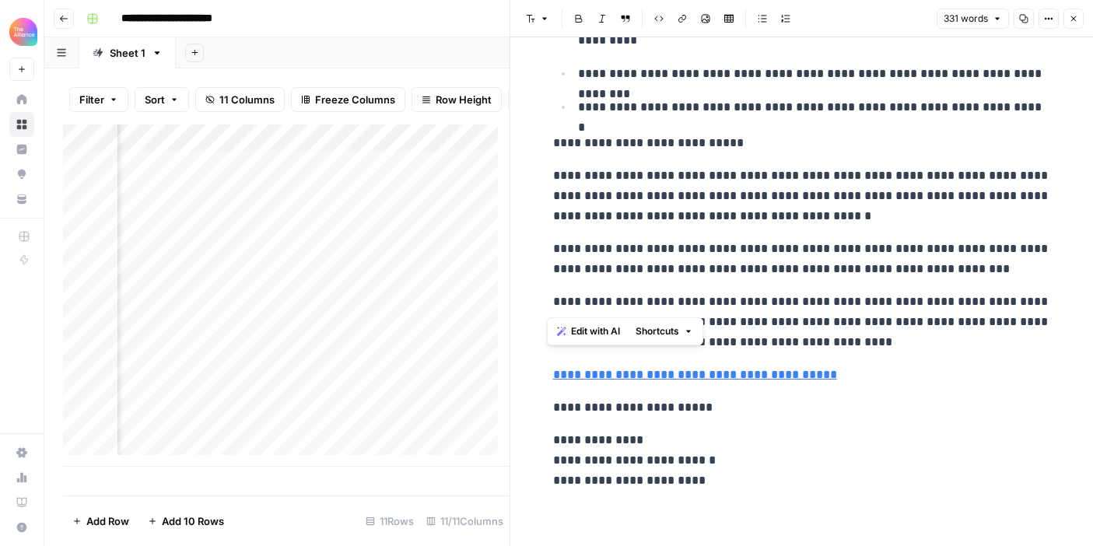
scroll to position [684, 0]
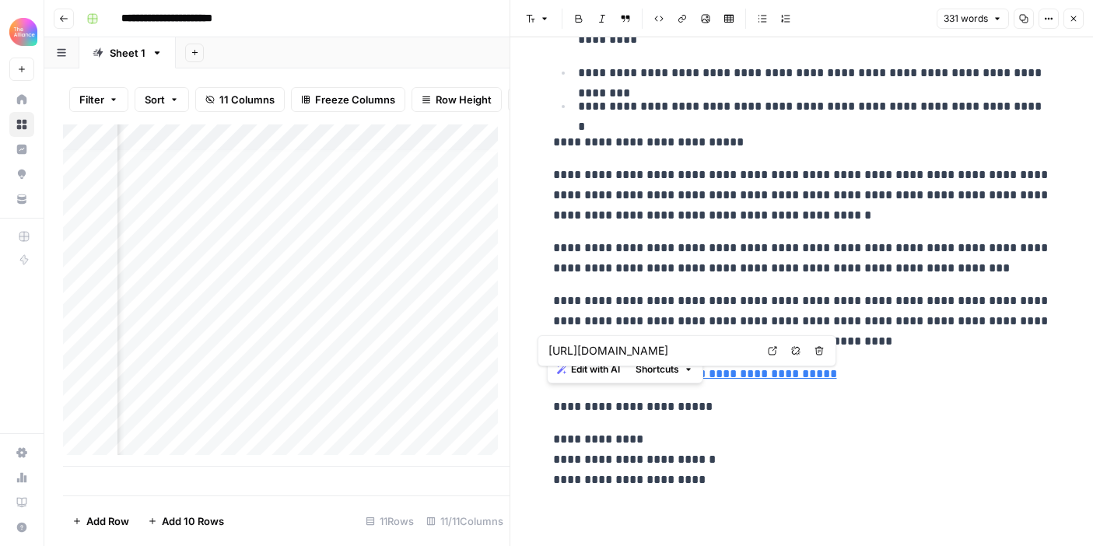
drag, startPoint x: 554, startPoint y: 176, endPoint x: 797, endPoint y: 315, distance: 280.5
click at [798, 325] on body "**********" at bounding box center [546, 273] width 1093 height 546
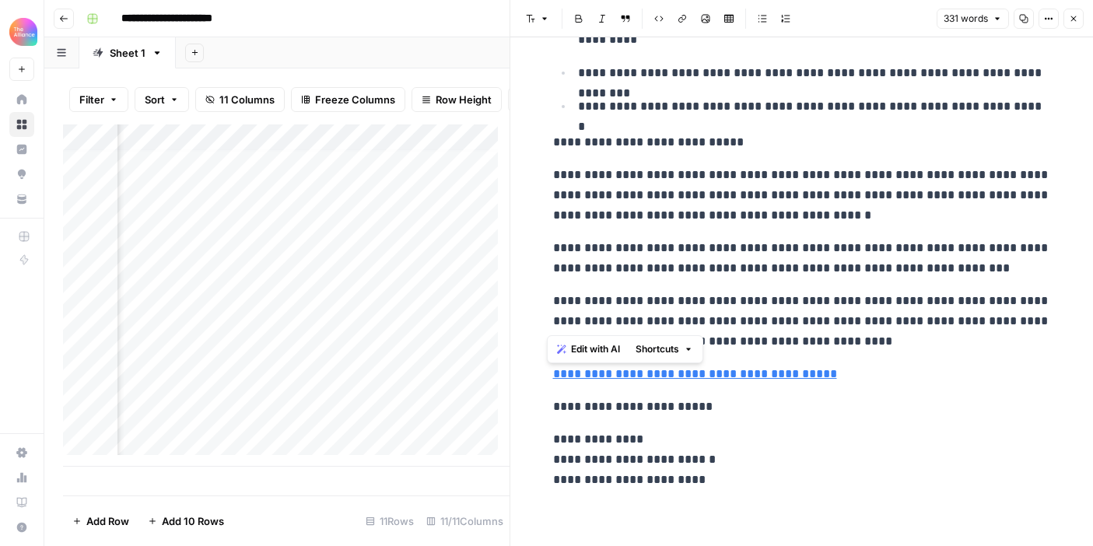
click at [733, 191] on p "**********" at bounding box center [802, 195] width 498 height 61
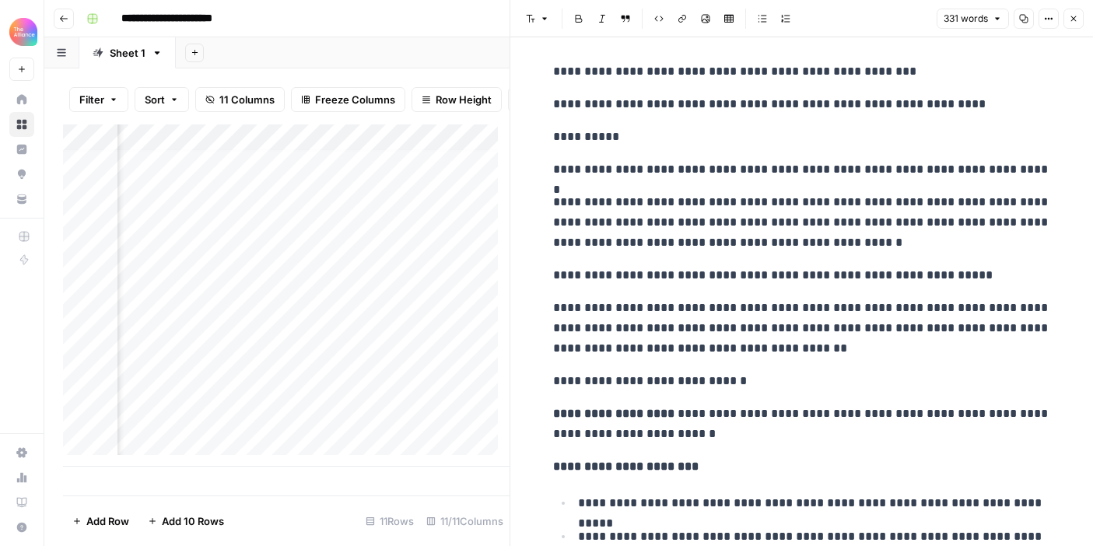
scroll to position [6, 0]
click at [1067, 19] on button "Close" at bounding box center [1074, 19] width 20 height 20
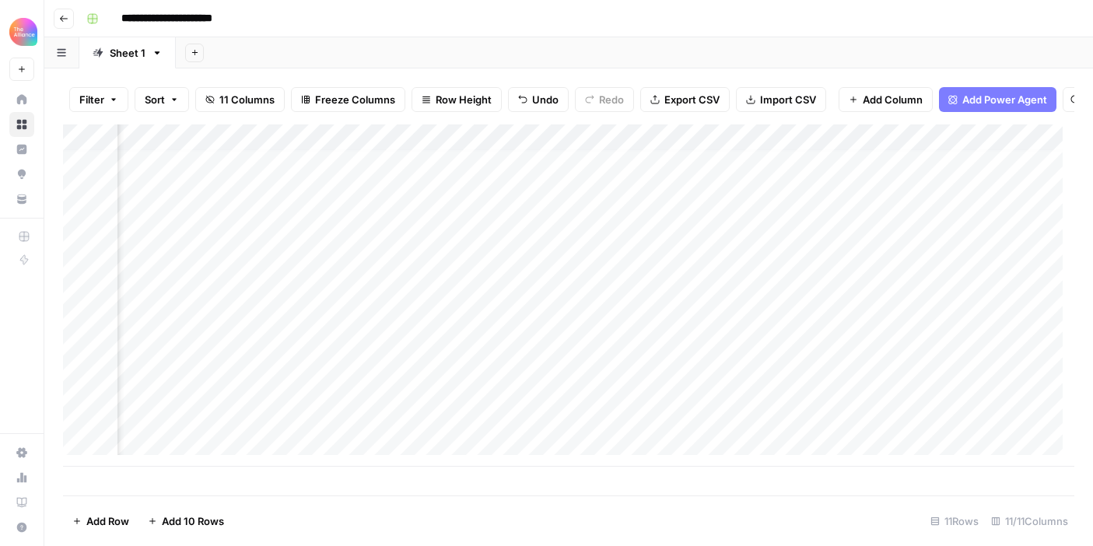
scroll to position [5, 890]
drag, startPoint x: 258, startPoint y: 357, endPoint x: 660, endPoint y: 352, distance: 402.3
click at [660, 352] on div "Add Column" at bounding box center [568, 295] width 1011 height 342
click at [250, 412] on div "Add Column" at bounding box center [568, 295] width 1011 height 342
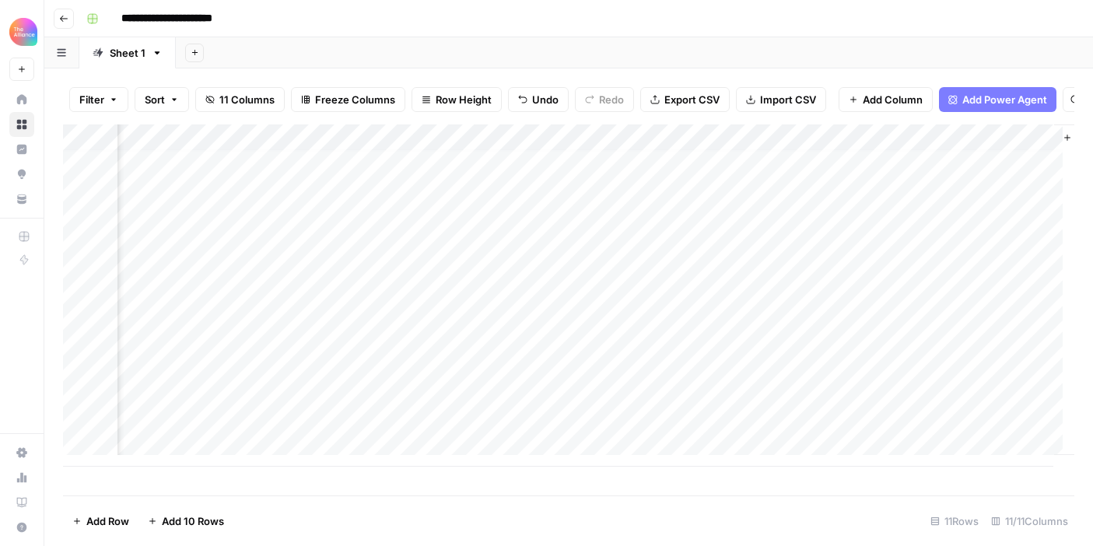
scroll to position [5, 1088]
click at [585, 405] on div "Add Column" at bounding box center [568, 295] width 1011 height 342
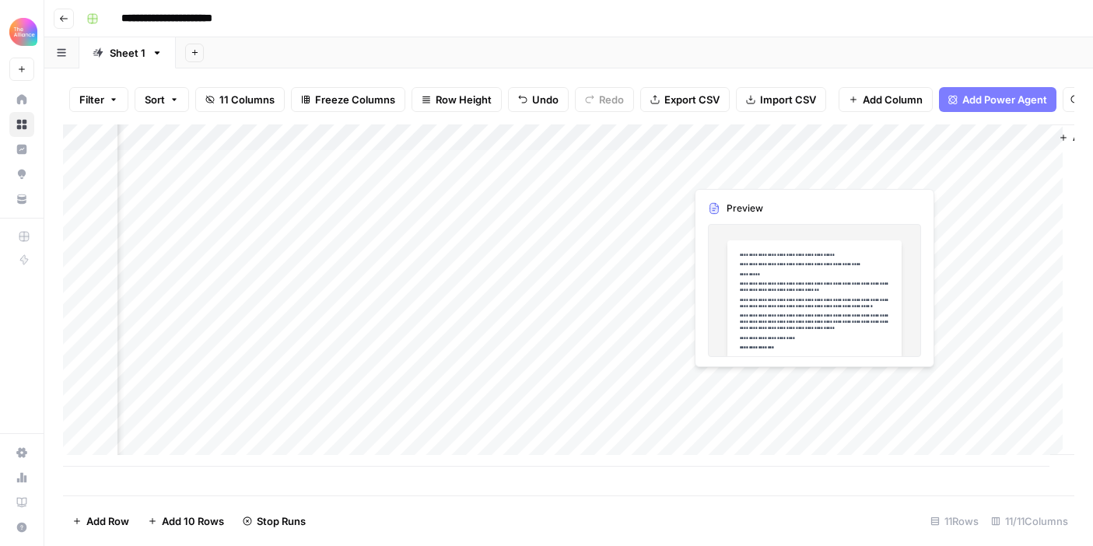
click at [745, 386] on div "Add Column" at bounding box center [568, 295] width 1011 height 342
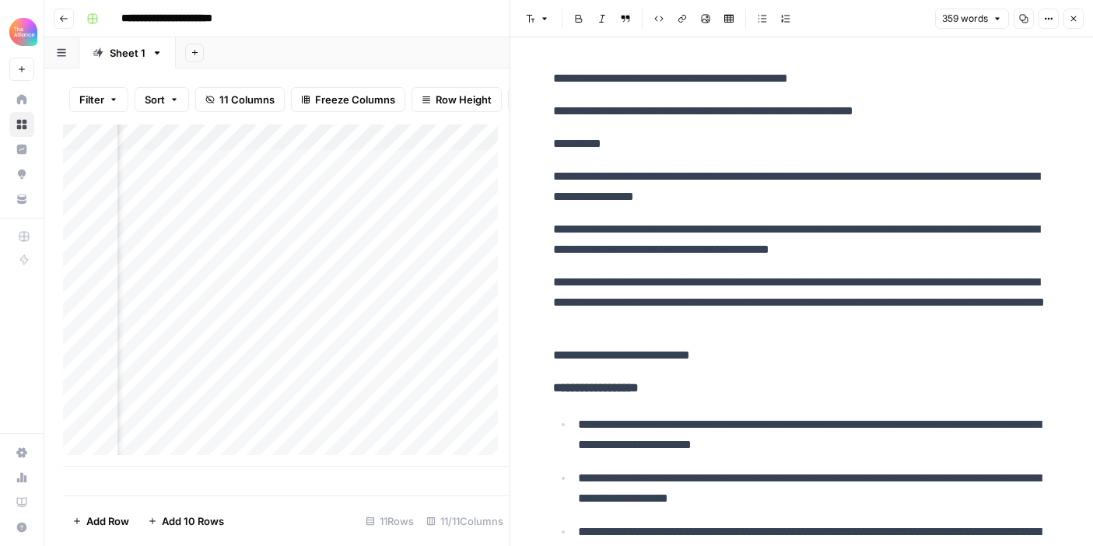
click at [851, 106] on p "**********" at bounding box center [802, 111] width 498 height 20
drag, startPoint x: 684, startPoint y: 117, endPoint x: 672, endPoint y: 114, distance: 11.9
click at [684, 117] on p "**********" at bounding box center [802, 111] width 498 height 20
click at [654, 109] on p "**********" at bounding box center [802, 111] width 498 height 20
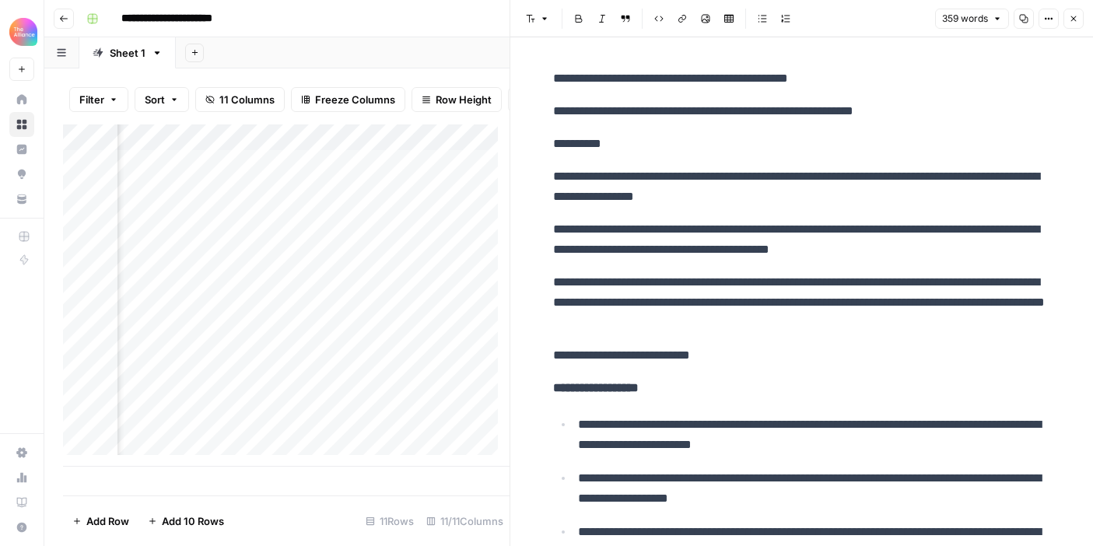
click at [741, 110] on p "**********" at bounding box center [802, 111] width 498 height 20
click at [841, 104] on p "**********" at bounding box center [802, 111] width 498 height 20
click at [945, 106] on p "**********" at bounding box center [802, 111] width 498 height 20
drag, startPoint x: 751, startPoint y: 189, endPoint x: 672, endPoint y: 214, distance: 82.4
click at [751, 190] on p "**********" at bounding box center [802, 186] width 498 height 40
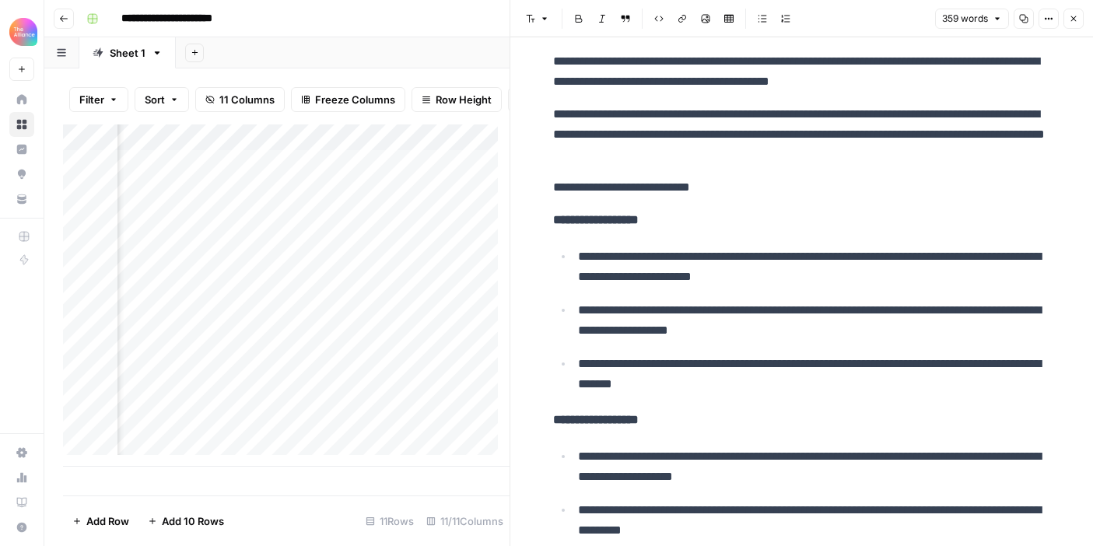
scroll to position [171, 0]
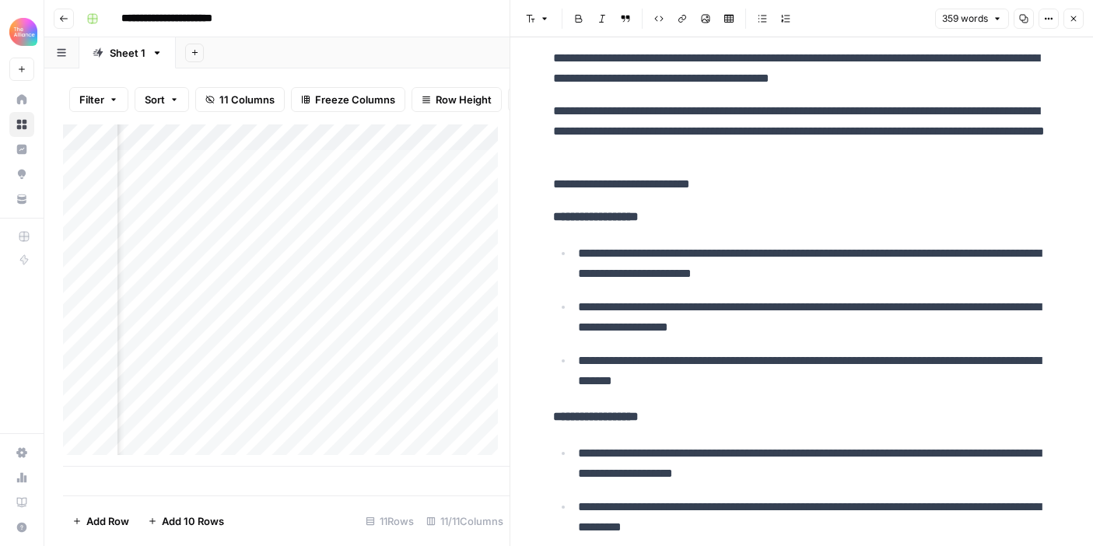
drag, startPoint x: 779, startPoint y: 258, endPoint x: 853, endPoint y: 256, distance: 73.9
click at [779, 258] on p "**********" at bounding box center [814, 264] width 473 height 40
click at [717, 319] on p "**********" at bounding box center [814, 317] width 473 height 40
click at [807, 311] on p "**********" at bounding box center [814, 317] width 473 height 40
click at [850, 312] on p "**********" at bounding box center [814, 317] width 473 height 40
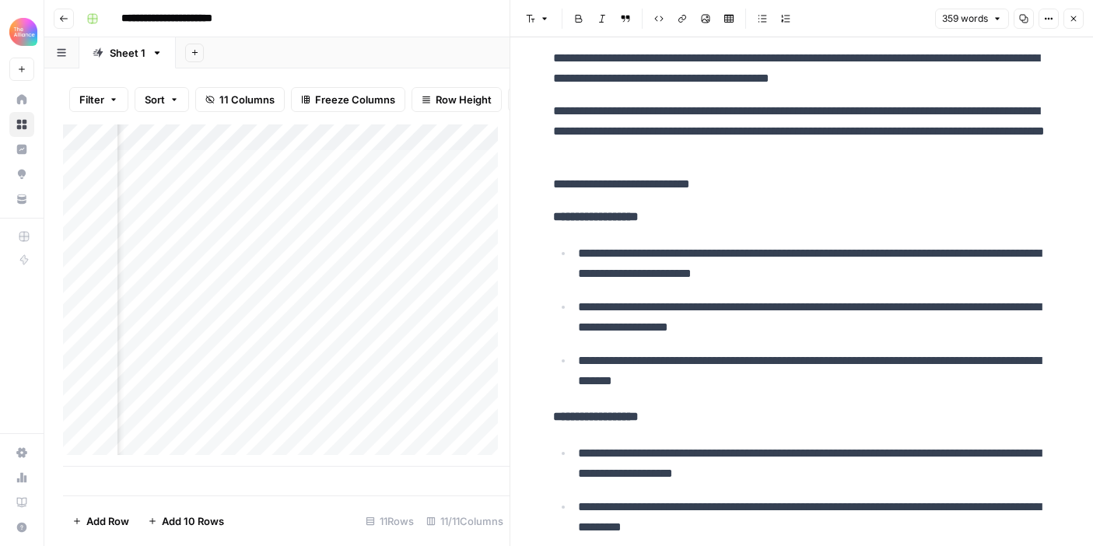
drag, startPoint x: 941, startPoint y: 307, endPoint x: 839, endPoint y: 342, distance: 107.5
click at [940, 307] on p "**********" at bounding box center [814, 317] width 473 height 40
click at [823, 344] on ul "**********" at bounding box center [802, 317] width 498 height 149
click at [752, 382] on p "**********" at bounding box center [814, 371] width 473 height 40
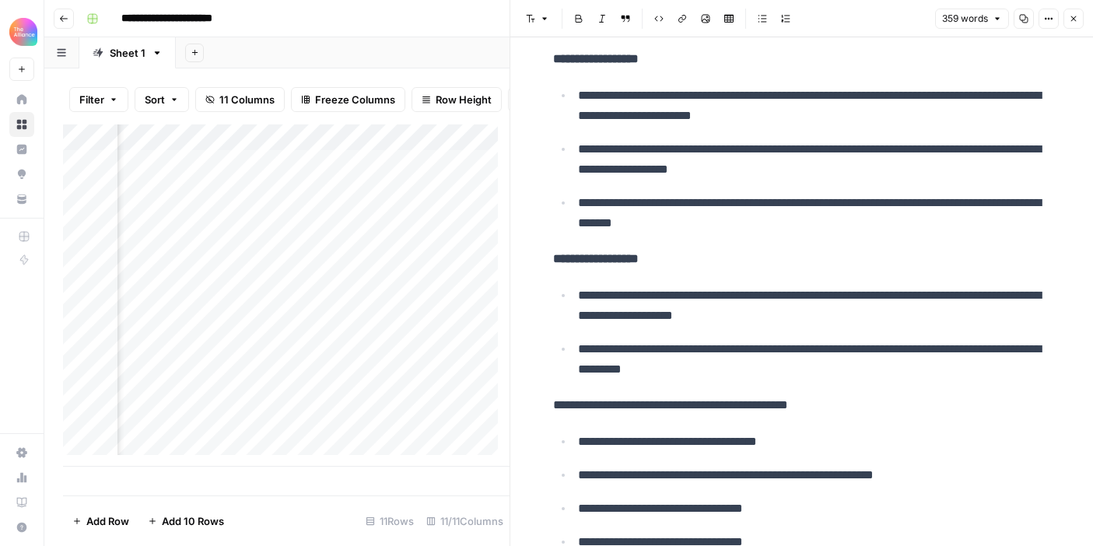
click at [654, 306] on p "**********" at bounding box center [814, 306] width 473 height 40
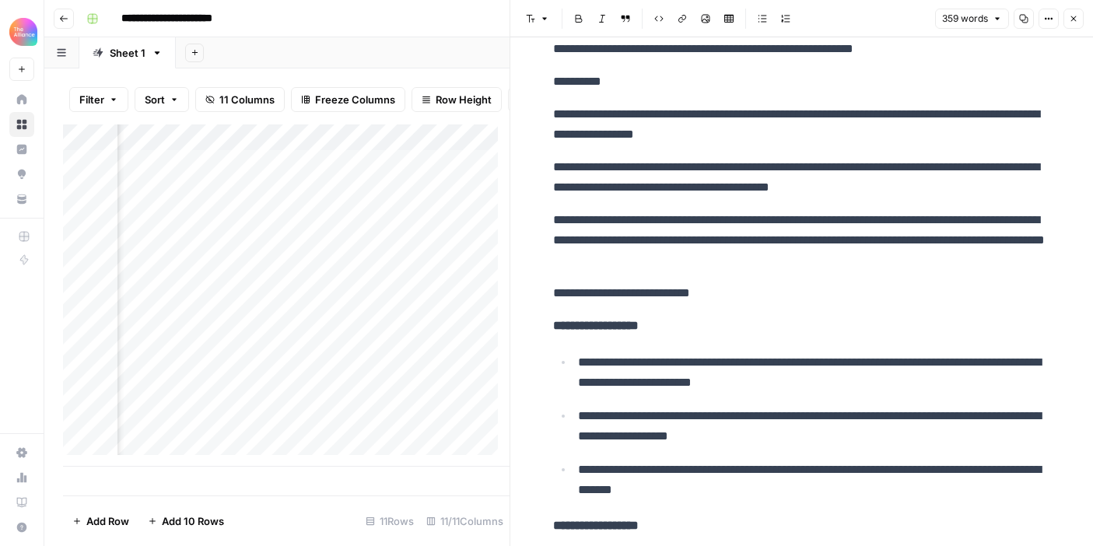
scroll to position [0, 0]
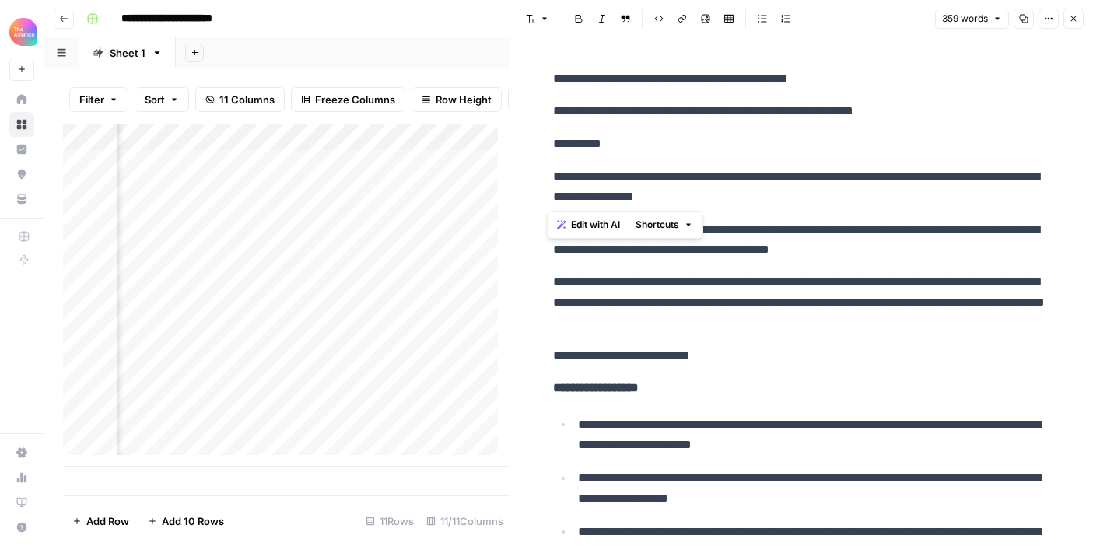
drag, startPoint x: 547, startPoint y: 149, endPoint x: 713, endPoint y: 223, distance: 182.2
click at [816, 248] on p "**********" at bounding box center [802, 239] width 498 height 40
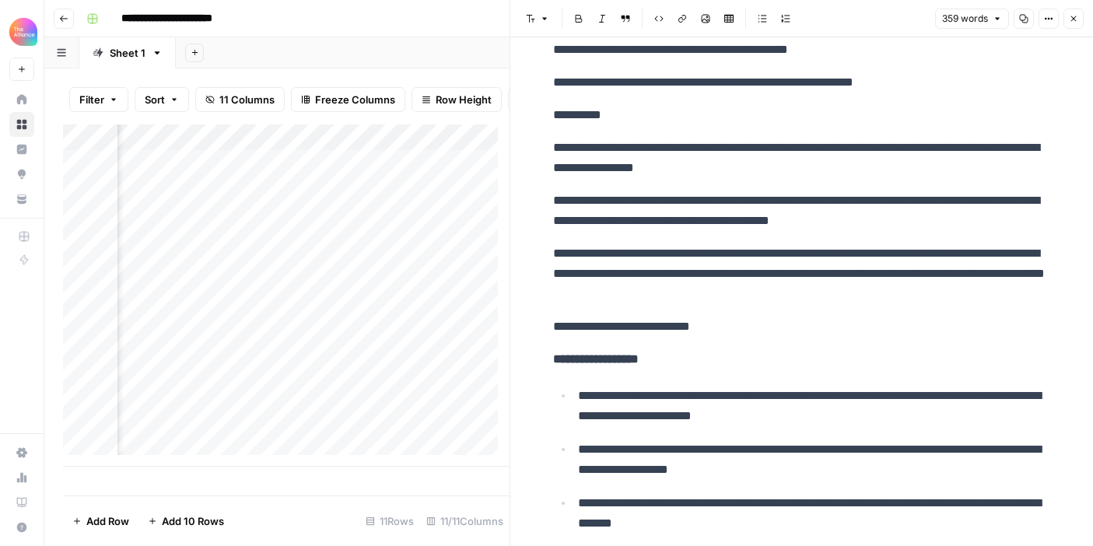
scroll to position [29, 0]
click at [639, 206] on p "**********" at bounding box center [802, 211] width 498 height 40
click at [710, 200] on p "**********" at bounding box center [802, 211] width 498 height 40
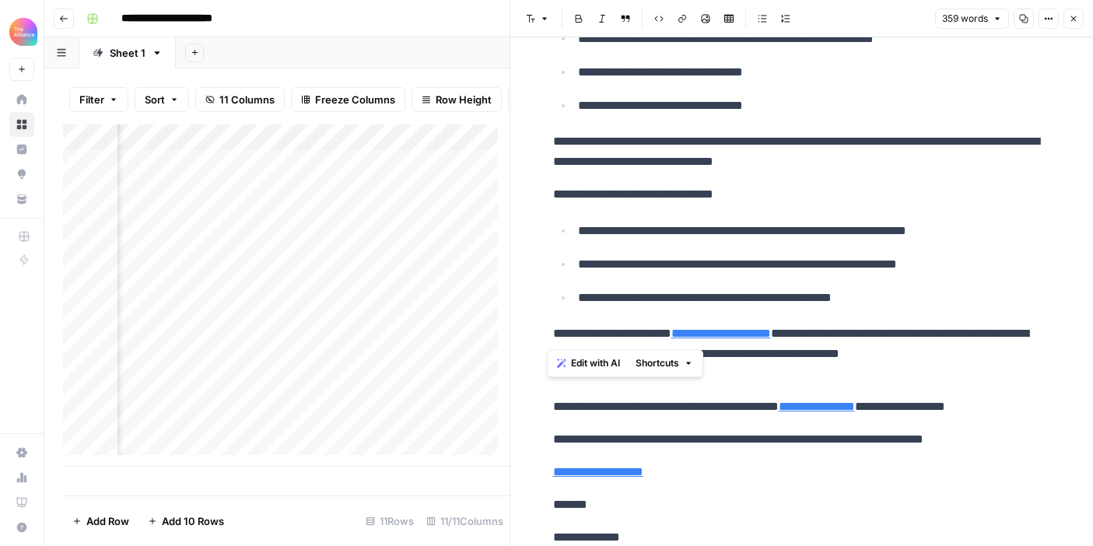
scroll to position [864, 0]
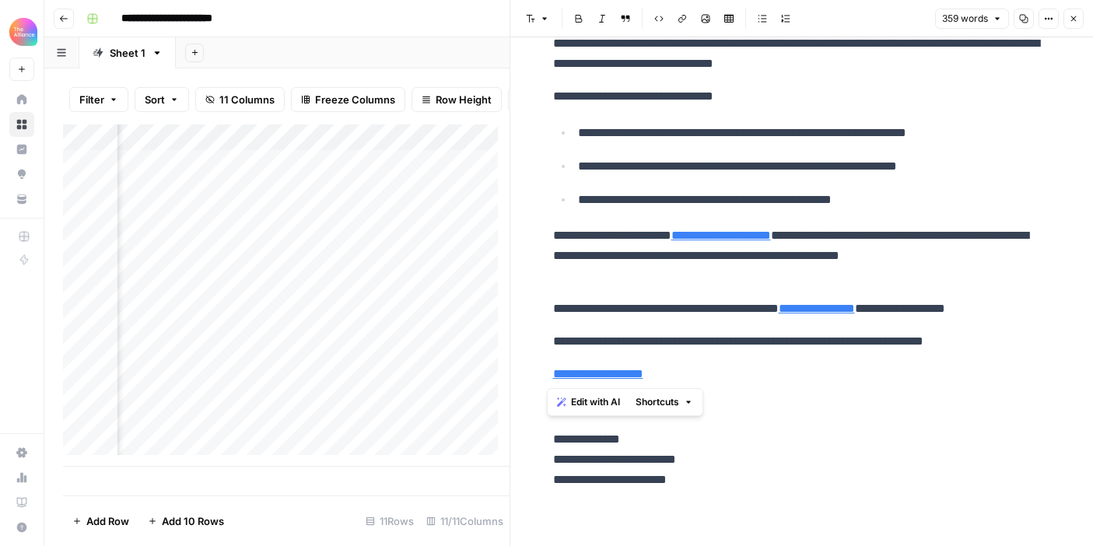
drag, startPoint x: 541, startPoint y: 151, endPoint x: 682, endPoint y: 372, distance: 262.0
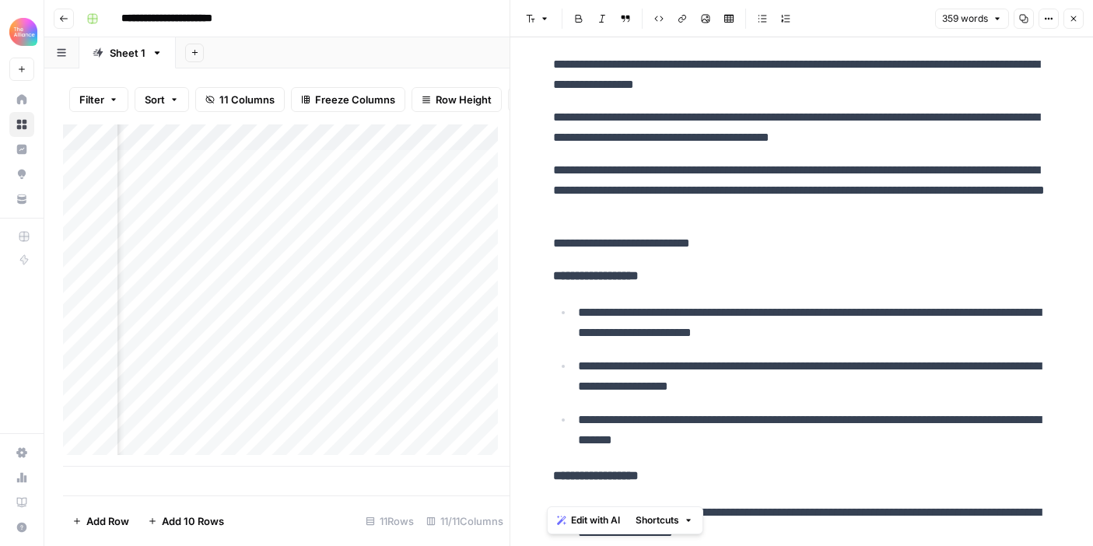
scroll to position [0, 0]
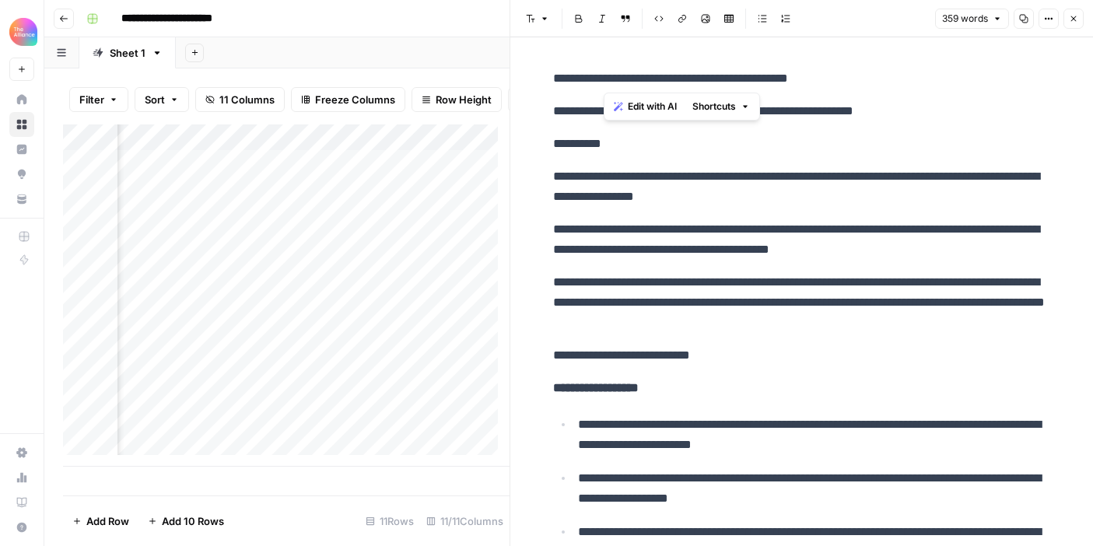
drag, startPoint x: 853, startPoint y: 83, endPoint x: 601, endPoint y: 75, distance: 253.0
click at [601, 75] on p "**********" at bounding box center [802, 78] width 498 height 20
click at [740, 68] on p "**********" at bounding box center [802, 78] width 498 height 20
drag, startPoint x: 744, startPoint y: 79, endPoint x: 597, endPoint y: 75, distance: 146.3
click at [597, 75] on p "**********" at bounding box center [802, 78] width 498 height 20
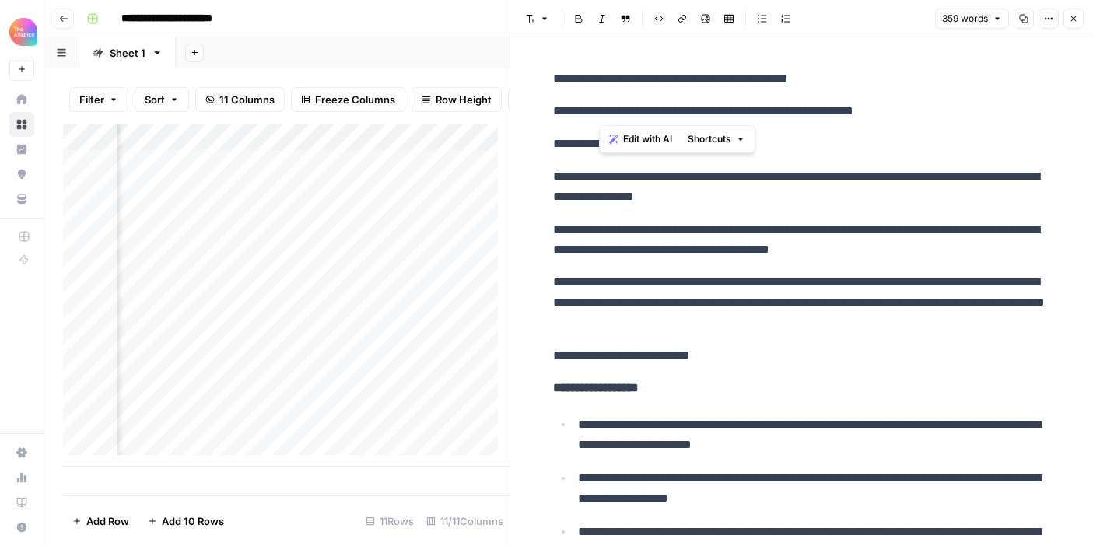
drag, startPoint x: 930, startPoint y: 113, endPoint x: 601, endPoint y: 118, distance: 329.9
click at [601, 118] on p "**********" at bounding box center [802, 111] width 498 height 20
